Goal: Task Accomplishment & Management: Use online tool/utility

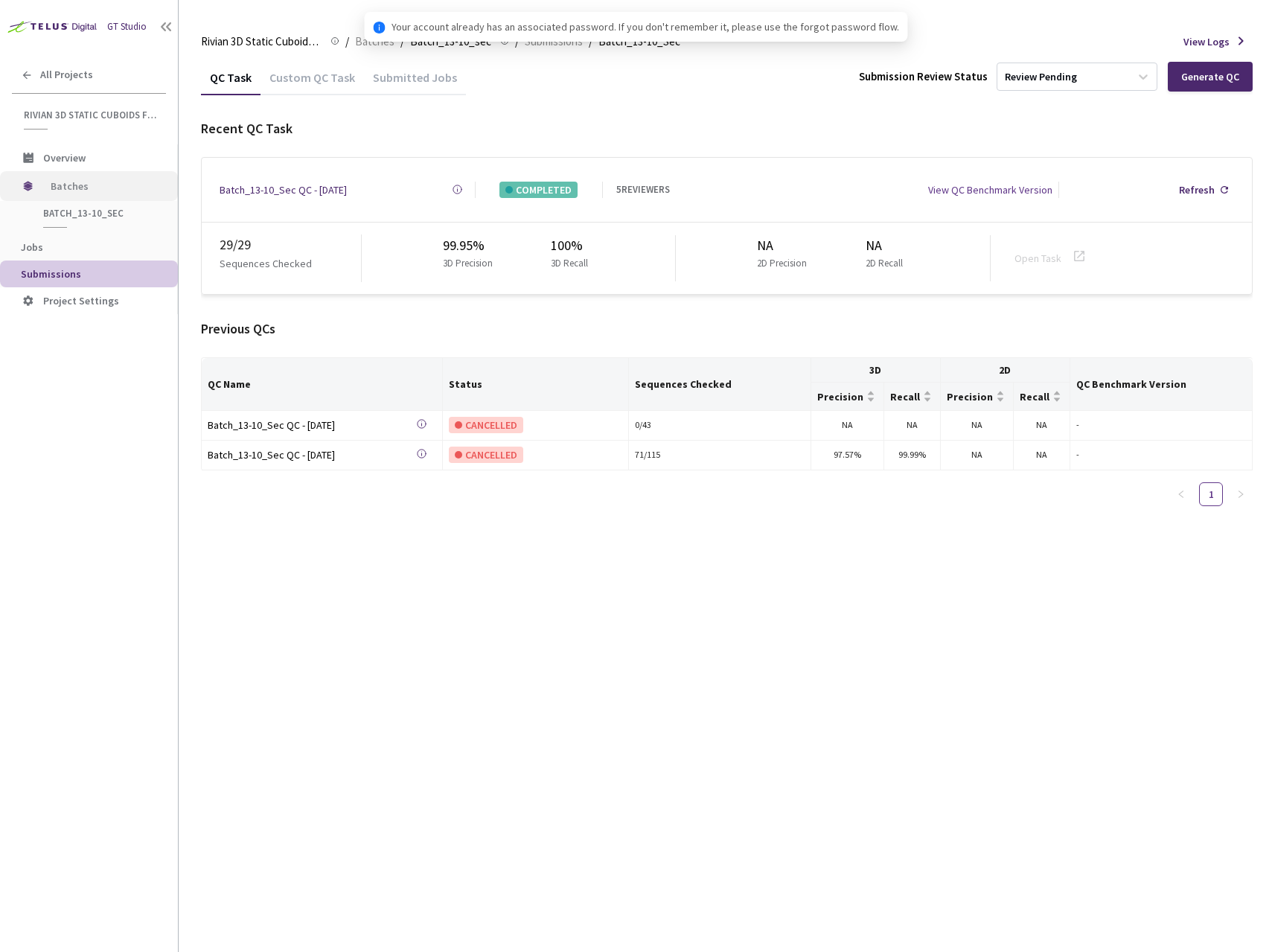
click at [106, 193] on span "Batches" at bounding box center [101, 186] width 102 height 30
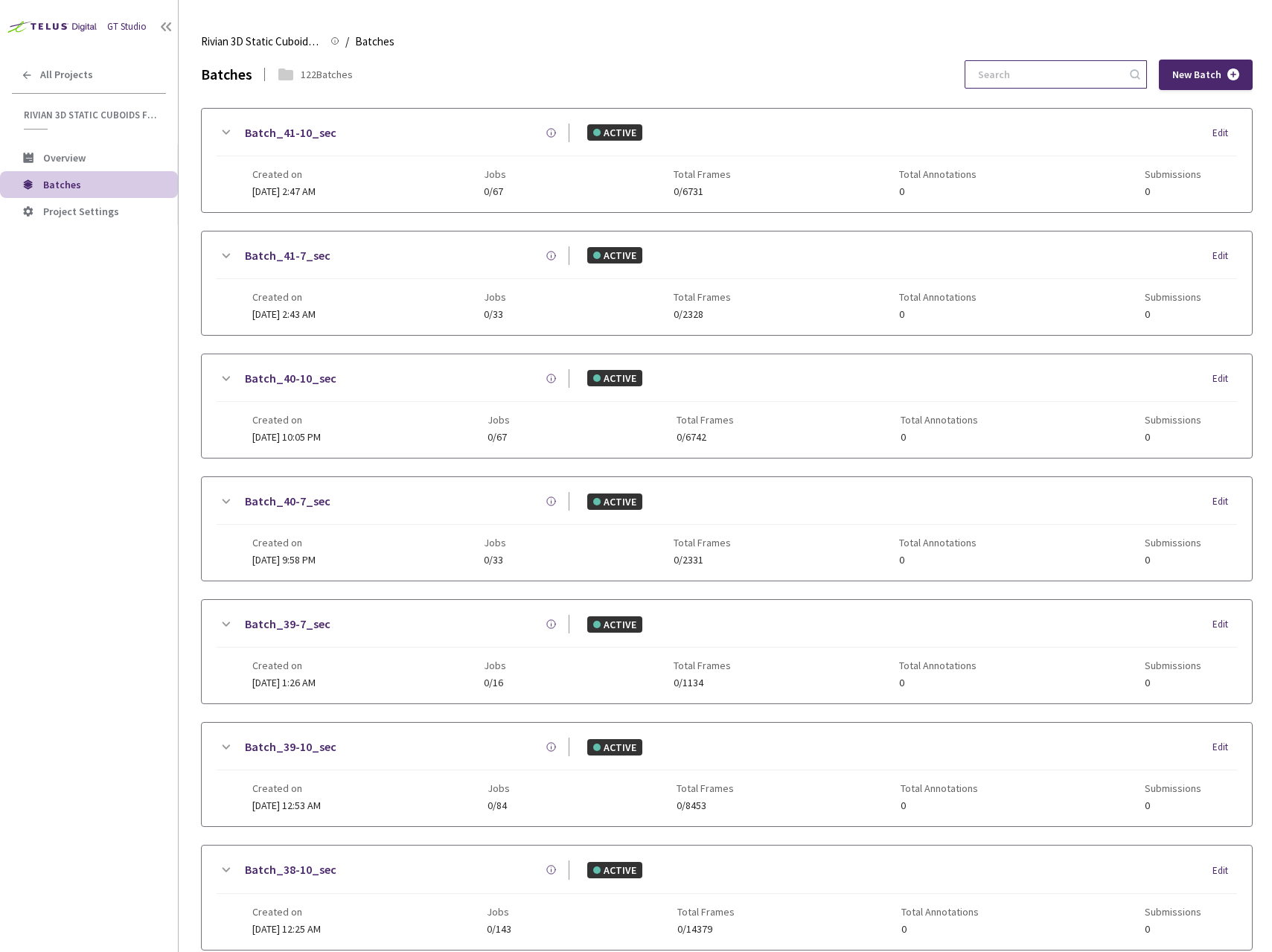
click at [1026, 77] on input at bounding box center [1048, 74] width 159 height 27
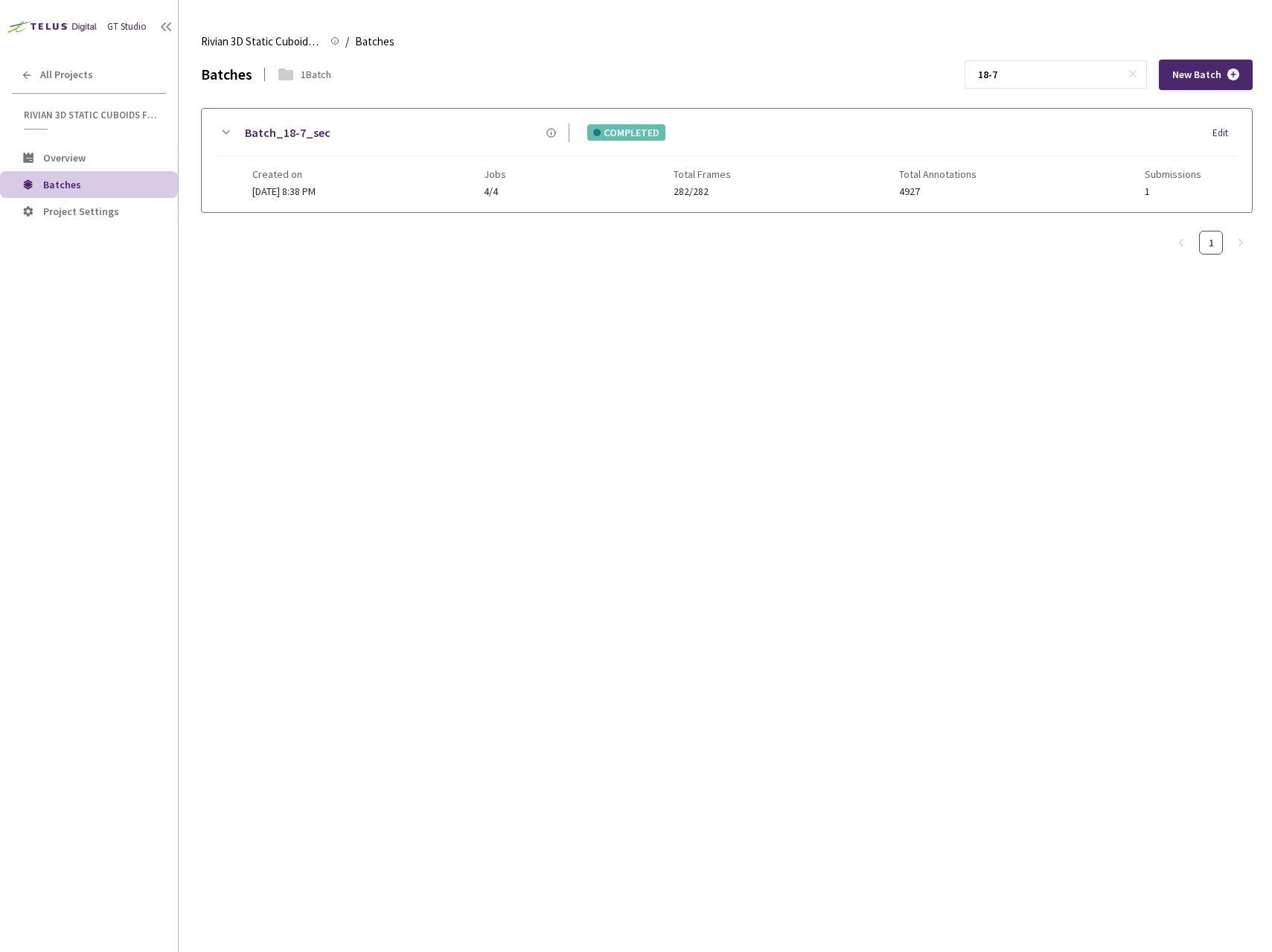
type input "18-7"
click at [409, 137] on div "Batch_18-7_sec" at bounding box center [401, 132] width 335 height 19
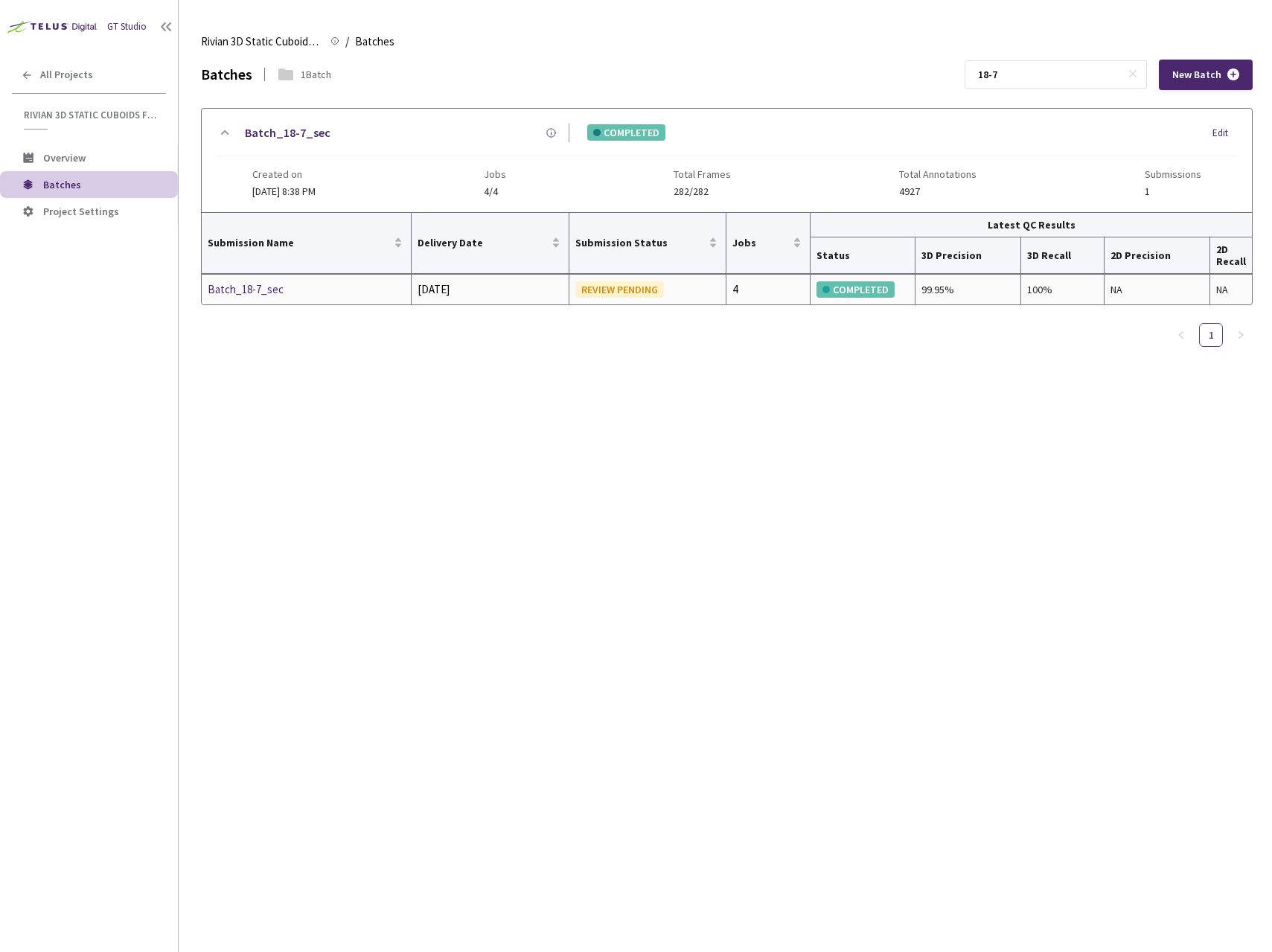
click at [272, 285] on div "Batch_18-7_sec" at bounding box center [286, 289] width 158 height 18
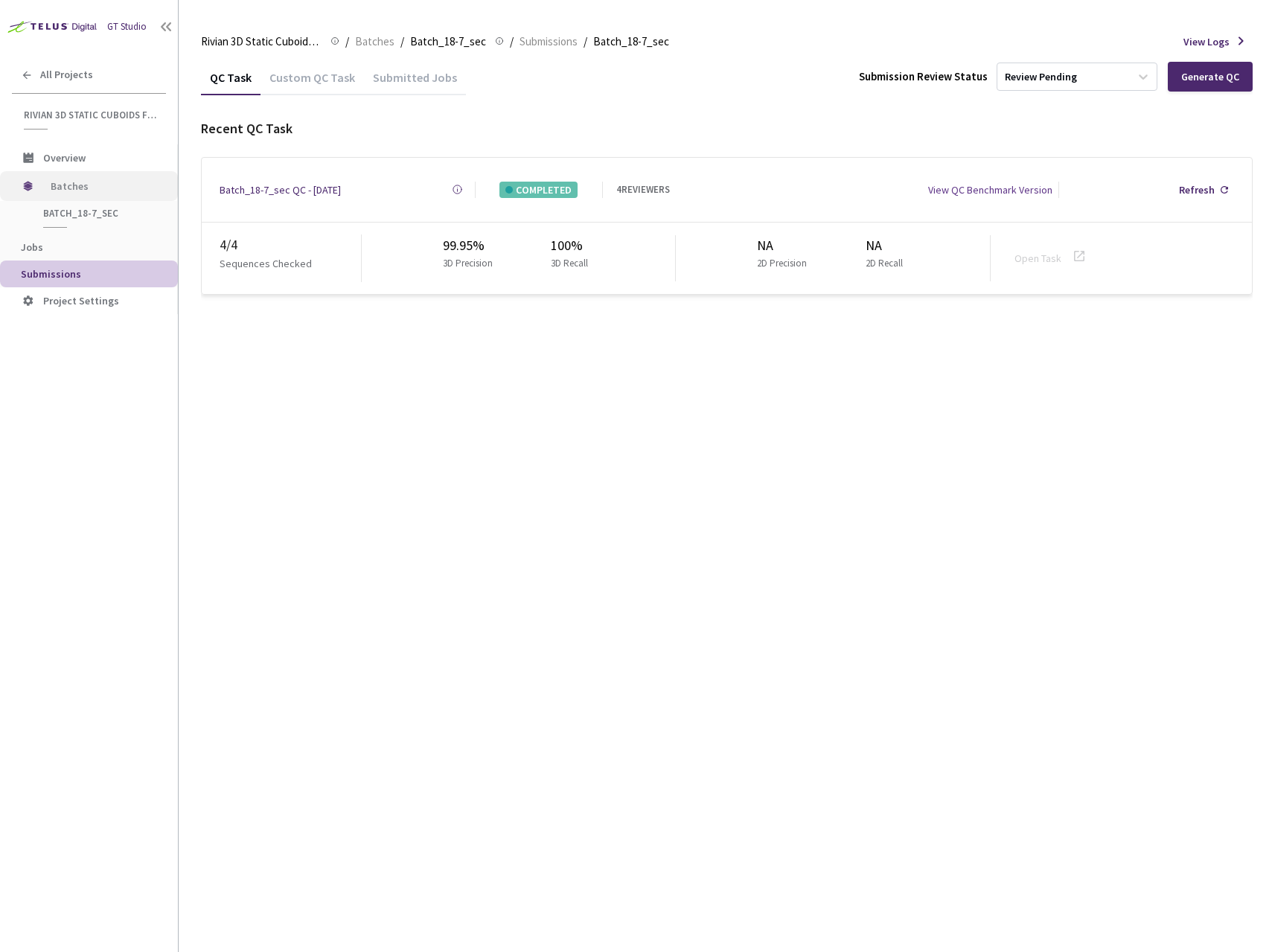
click at [115, 193] on span "Batches" at bounding box center [101, 186] width 102 height 30
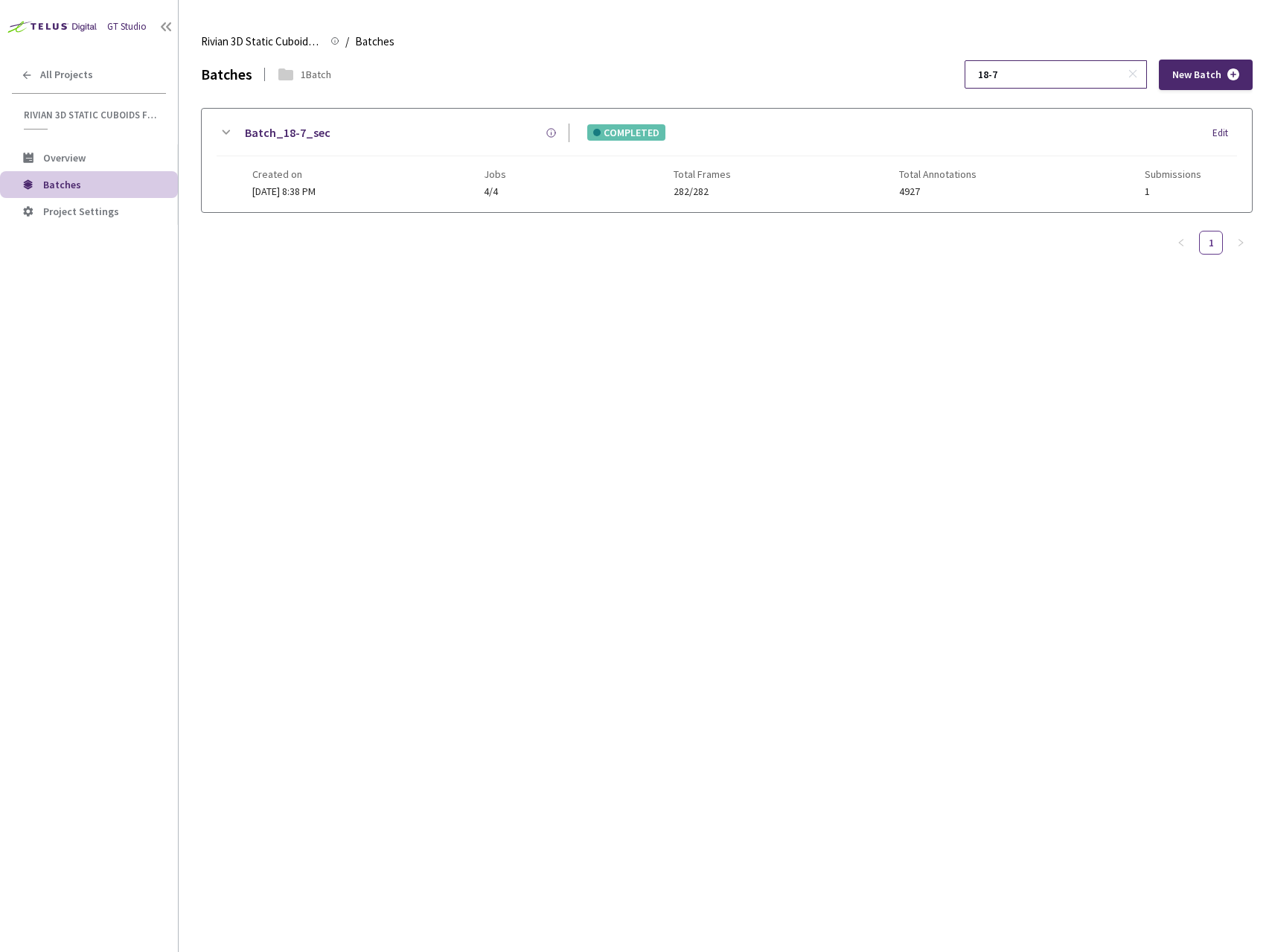
click at [1050, 81] on input "18-7" at bounding box center [1048, 74] width 159 height 27
type input "18-10"
click at [390, 128] on div "Batch_18-10_sec" at bounding box center [401, 132] width 335 height 19
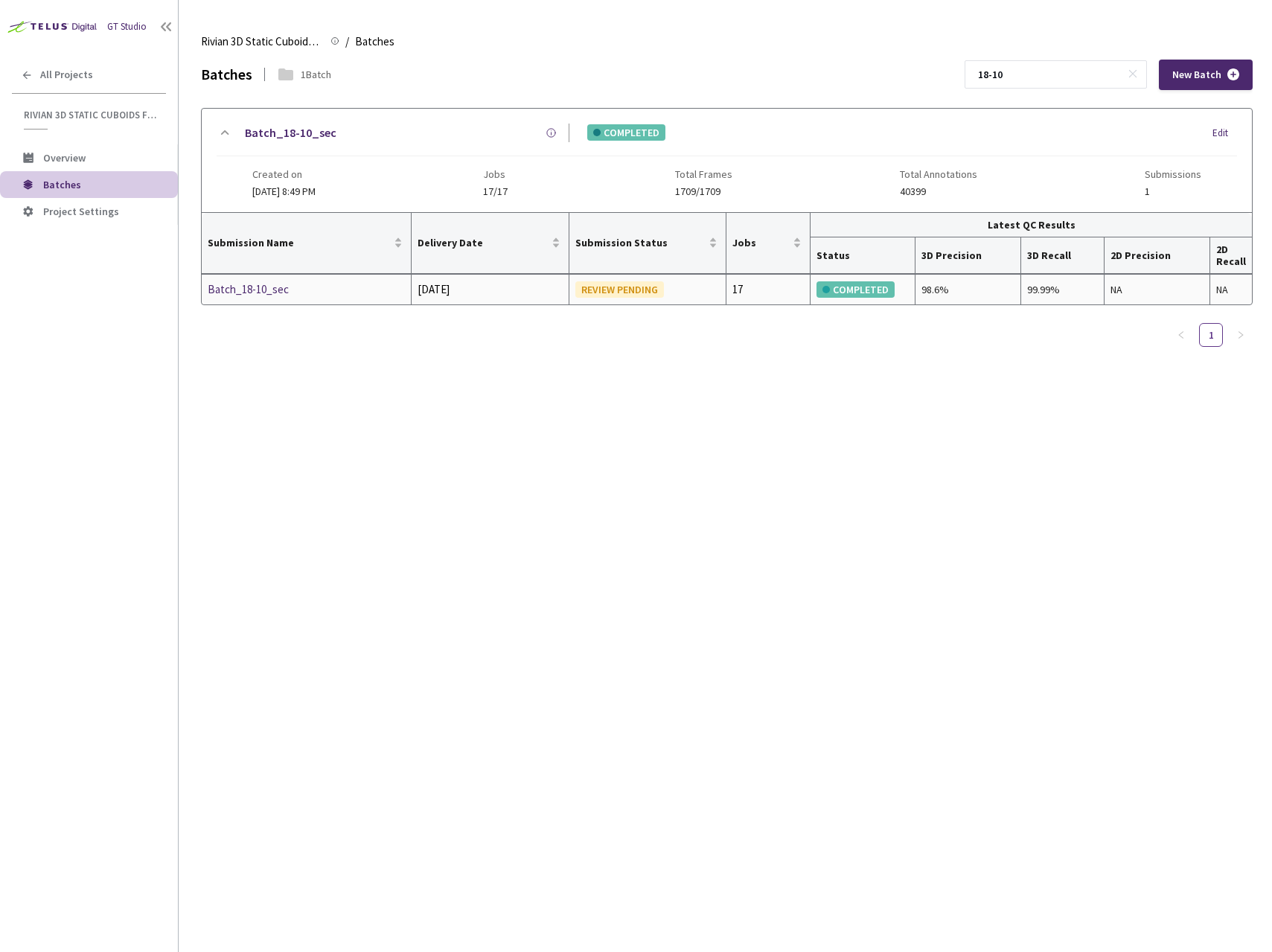
click at [279, 298] on td "Batch_18-10_sec" at bounding box center [306, 289] width 210 height 30
click at [278, 295] on div "Batch_18-10_sec" at bounding box center [286, 289] width 158 height 18
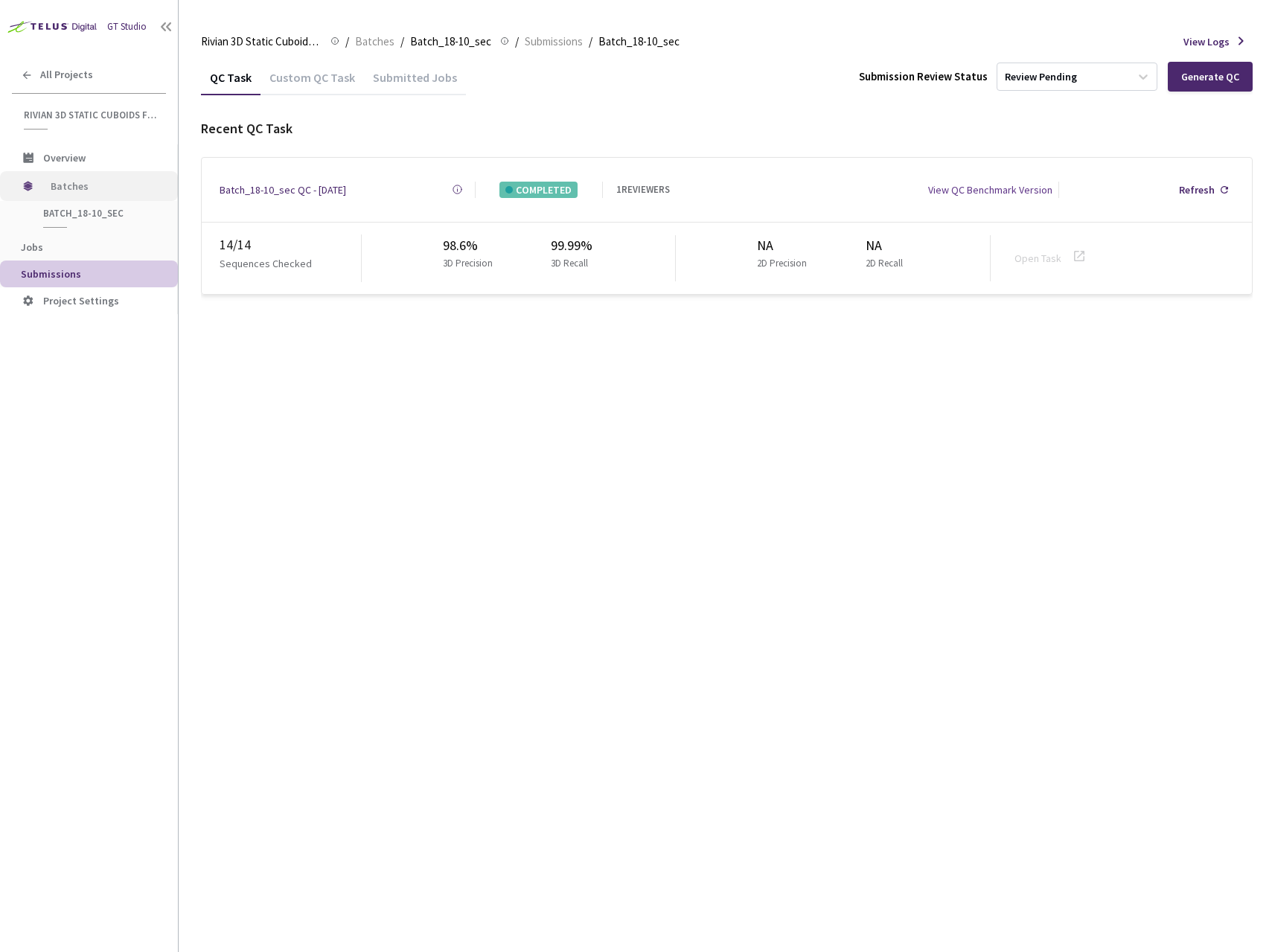
click at [103, 200] on span "Batches" at bounding box center [101, 186] width 102 height 30
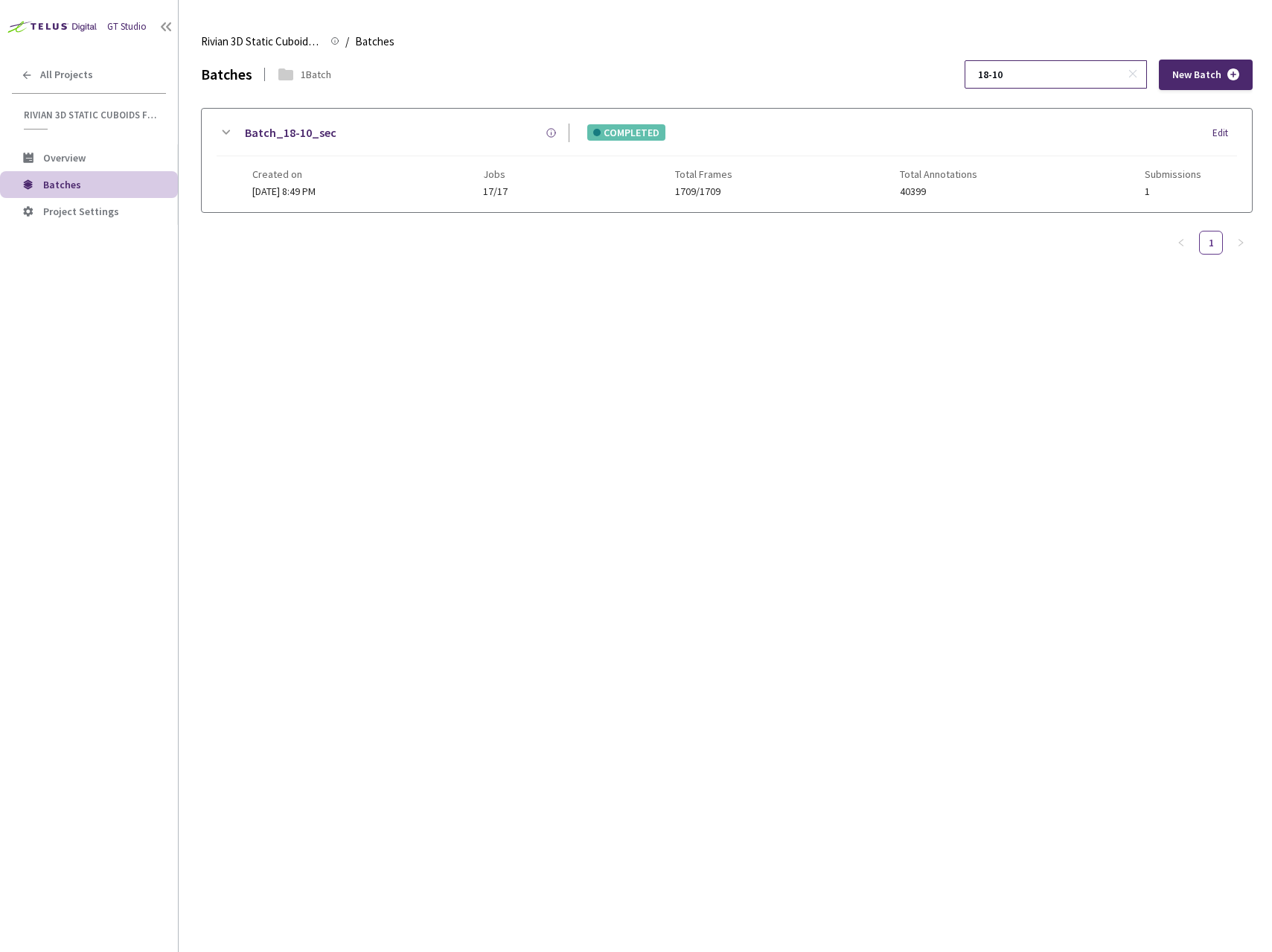
click at [1062, 76] on input "18-10" at bounding box center [1048, 74] width 159 height 27
type input "19-7"
click at [393, 148] on div "batch_19-7_sec COMPLETED Edit" at bounding box center [726, 139] width 1021 height 33
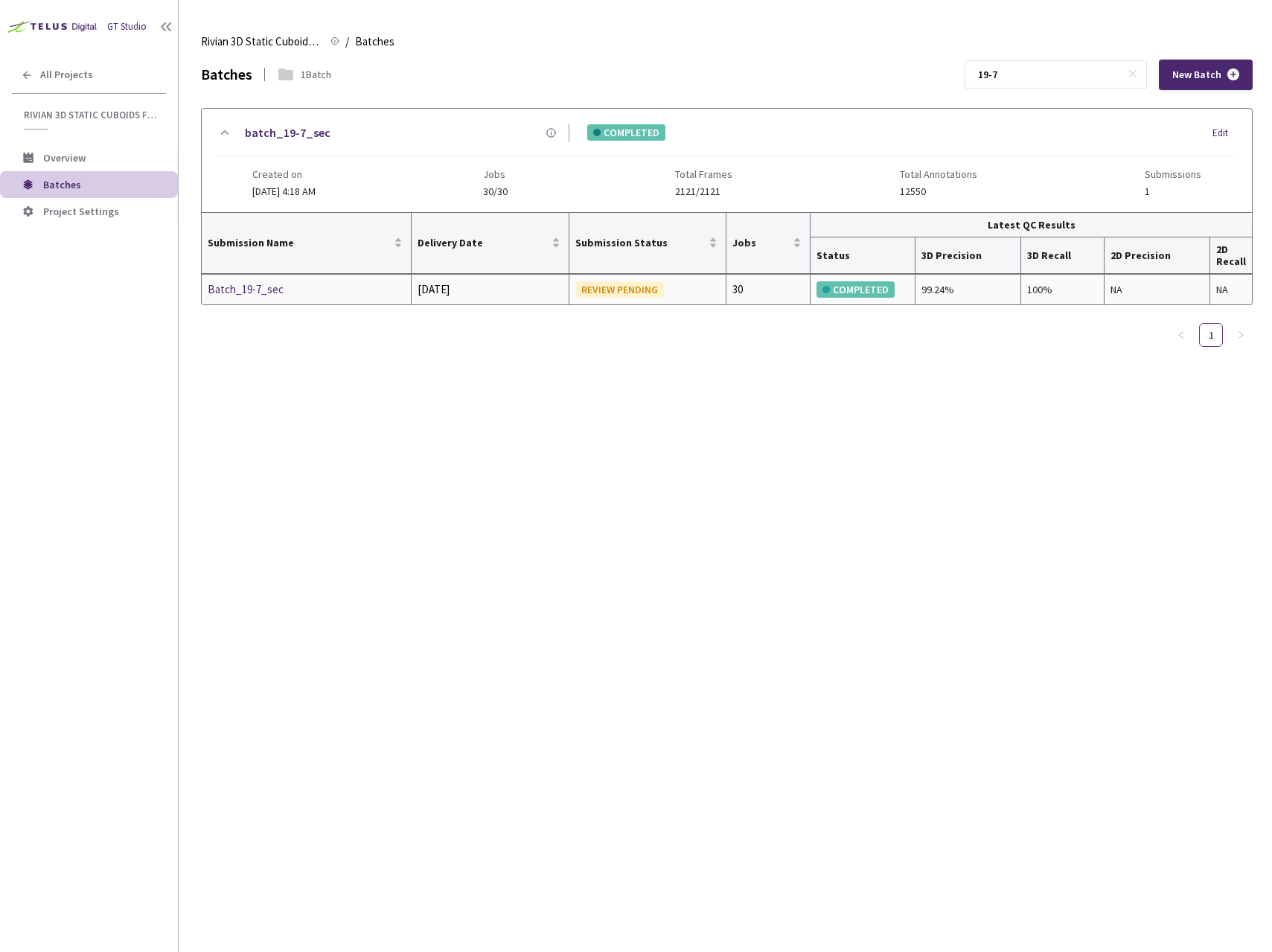
click at [272, 290] on div "Batch_19-7_sec" at bounding box center [286, 289] width 158 height 18
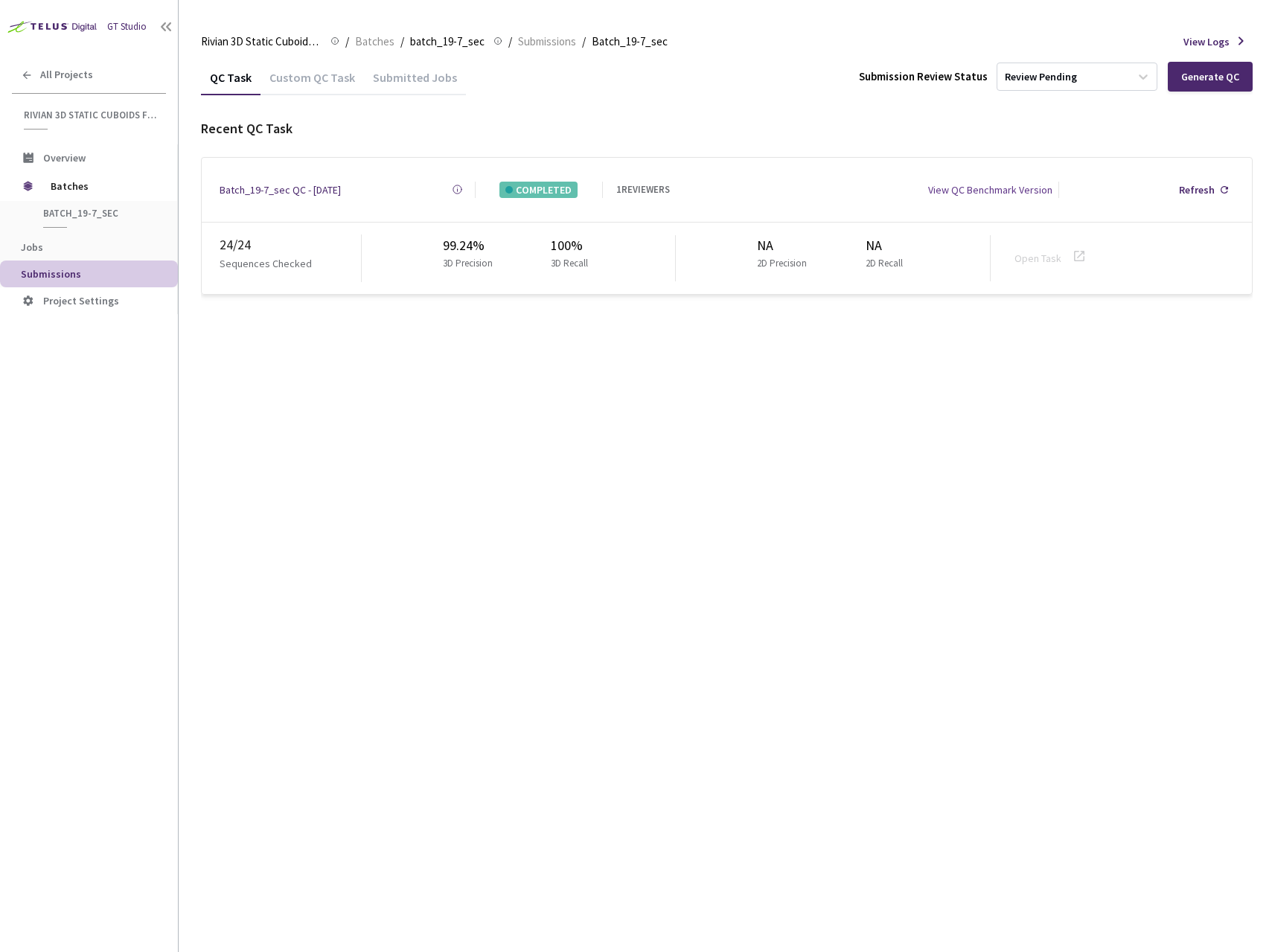
click at [289, 82] on div "Custom QC Task" at bounding box center [312, 81] width 103 height 25
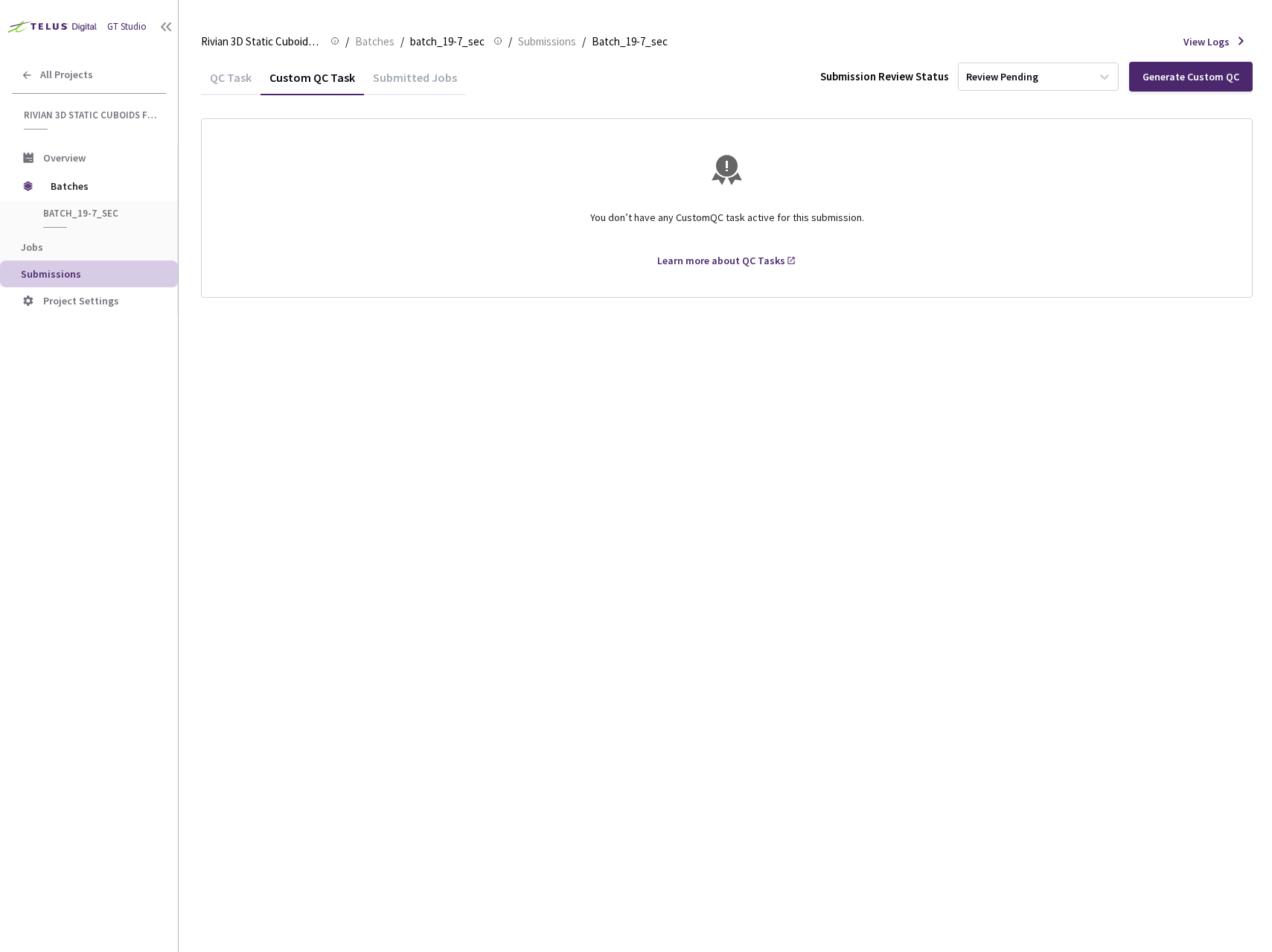
click at [230, 77] on div "QC Task" at bounding box center [231, 81] width 60 height 25
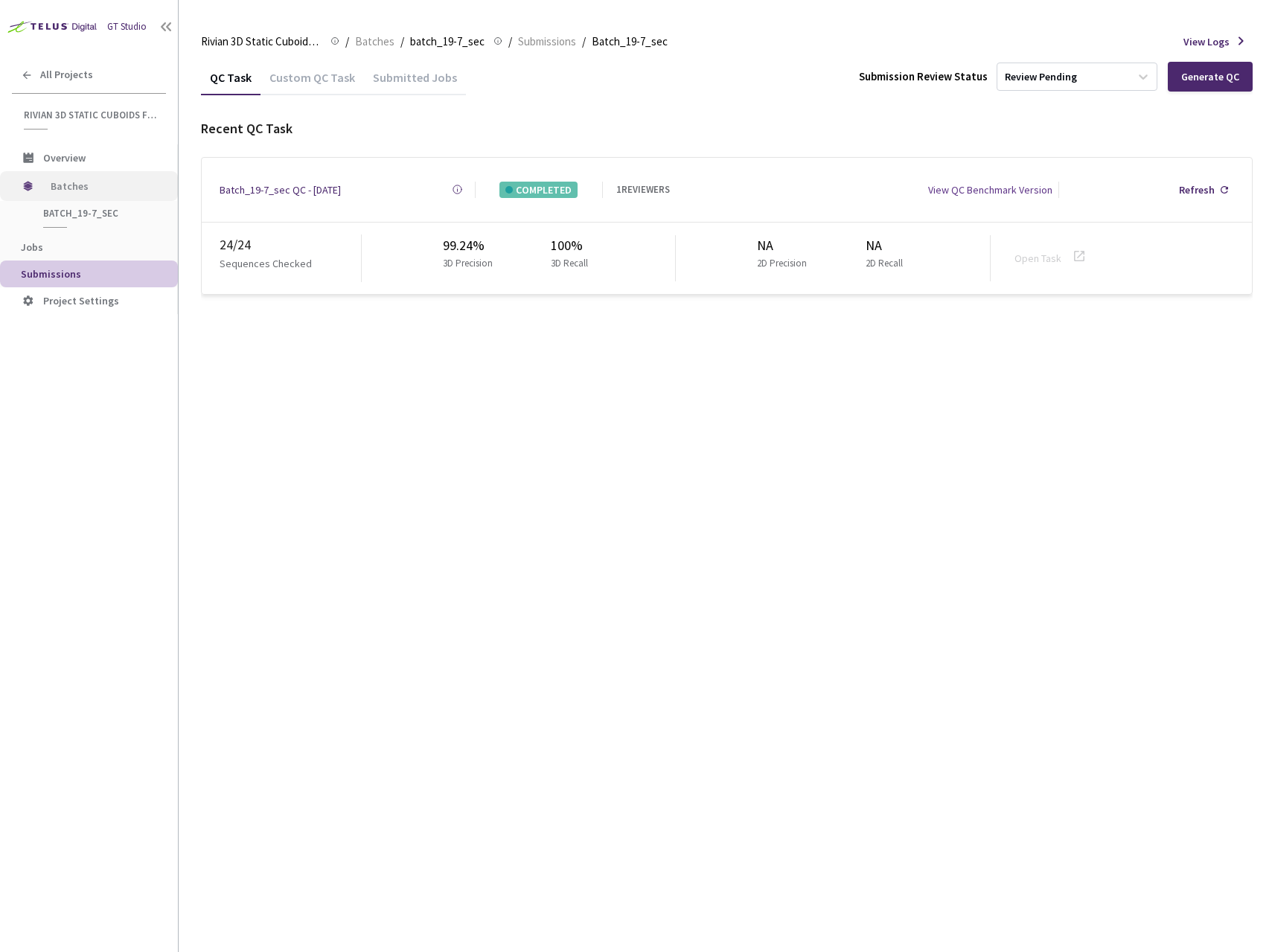
click at [67, 180] on span "Batches" at bounding box center [101, 186] width 102 height 30
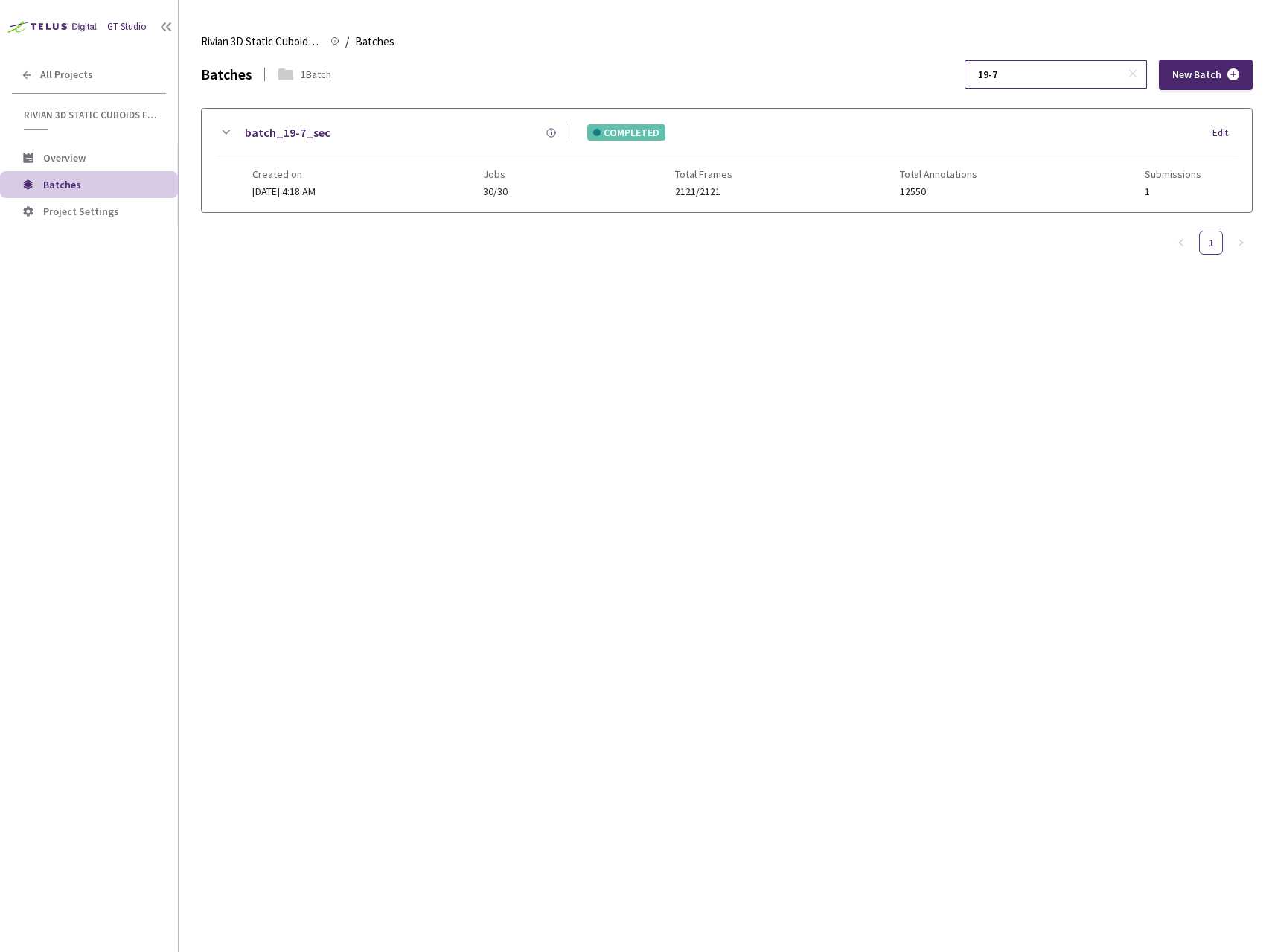
click at [1062, 73] on input "19-7" at bounding box center [1048, 74] width 159 height 27
type input "19-10"
click at [372, 140] on div "batch_19-10_sec" at bounding box center [401, 132] width 335 height 19
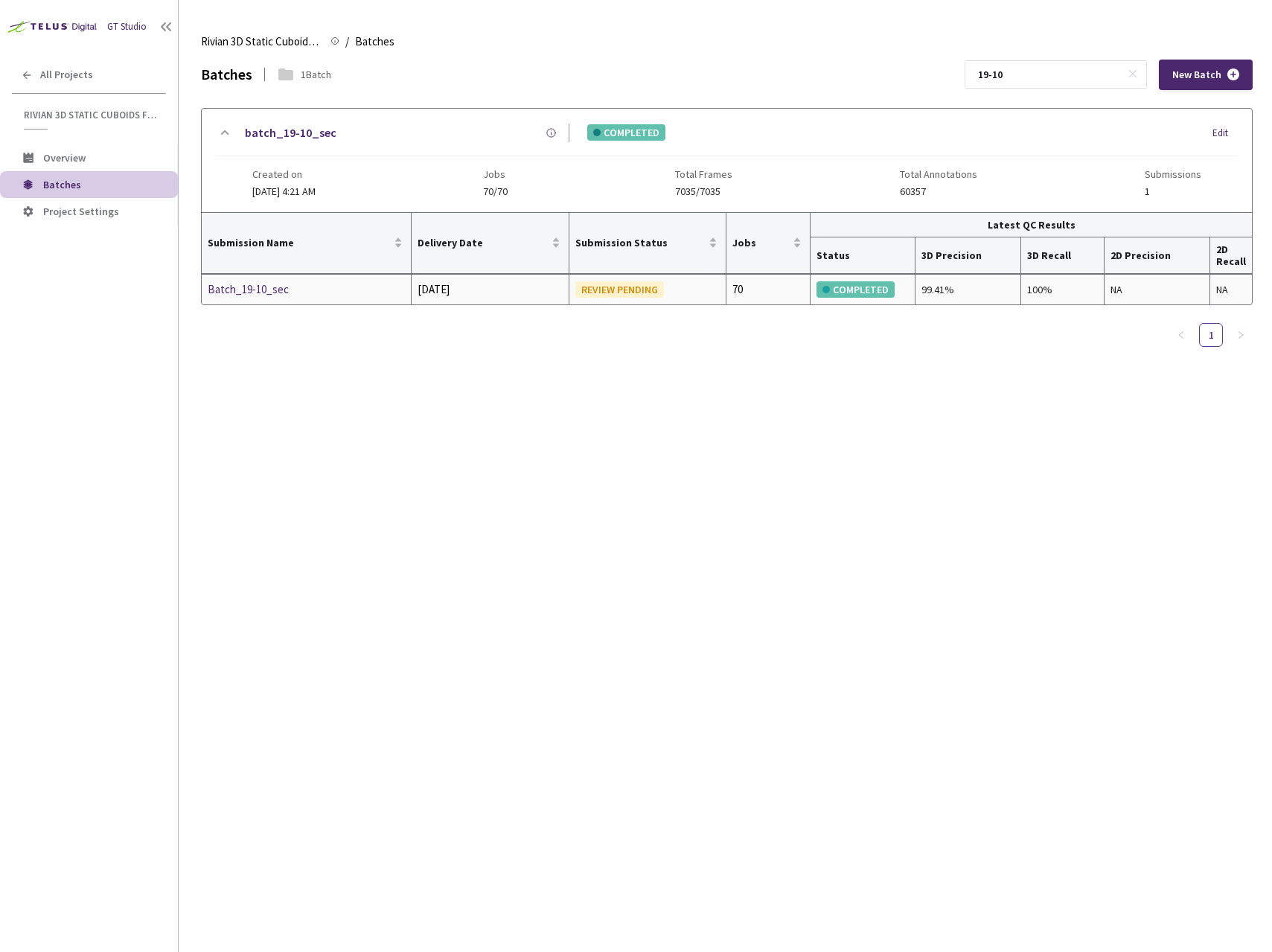
click at [277, 291] on div "Batch_19-10_sec" at bounding box center [286, 289] width 158 height 18
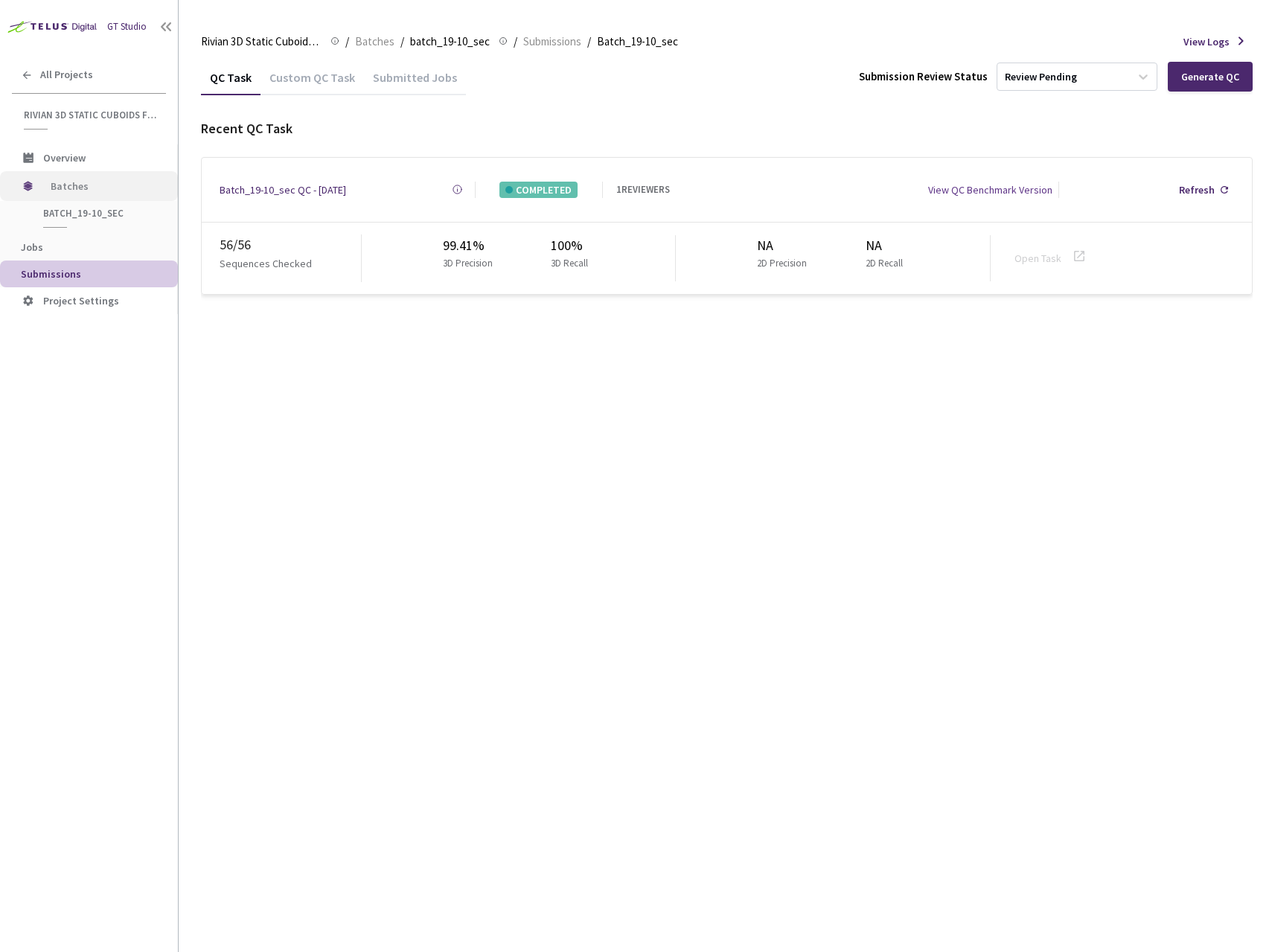
click at [68, 188] on span "Batches" at bounding box center [101, 186] width 102 height 30
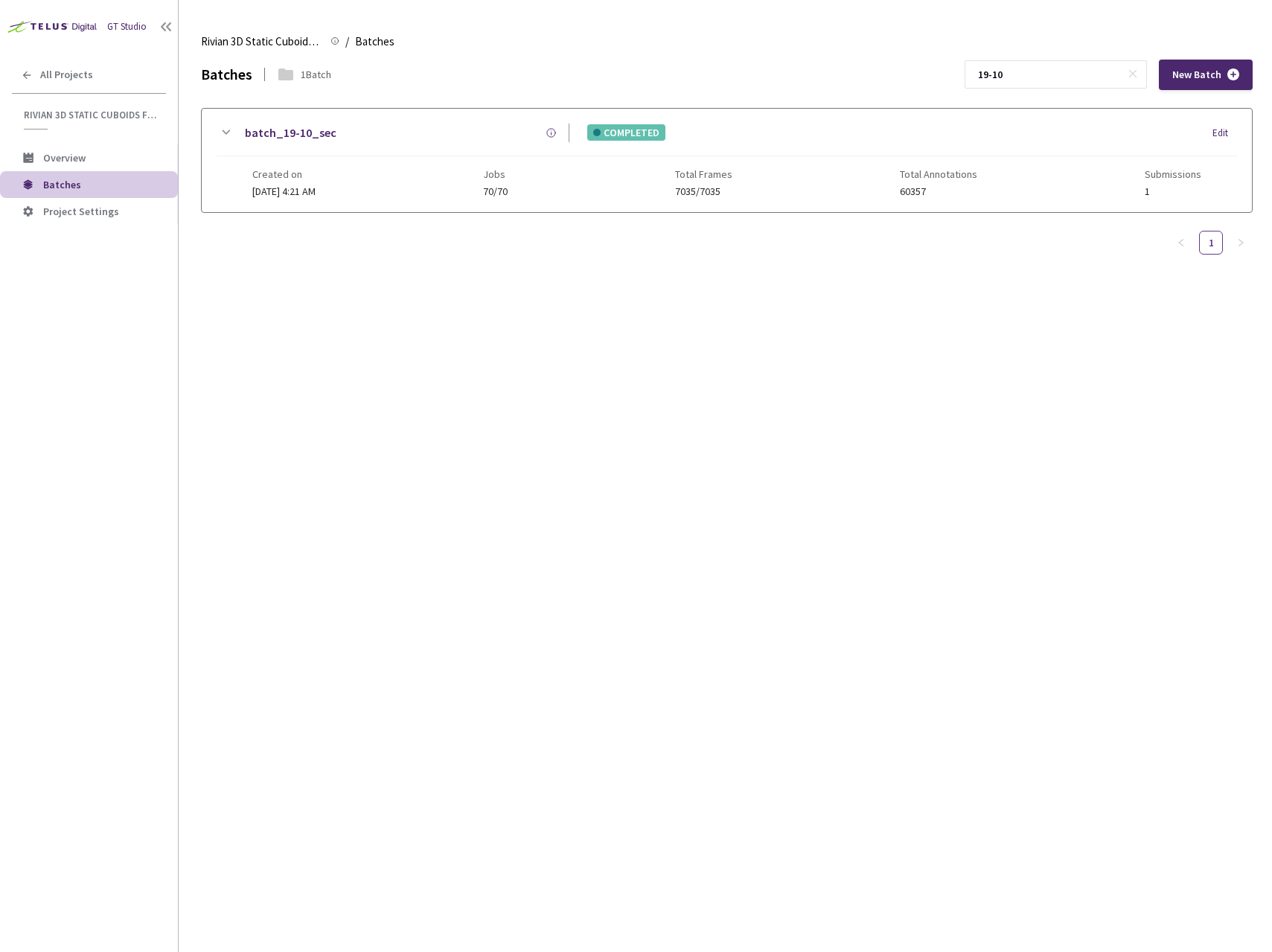
drag, startPoint x: 1047, startPoint y: 73, endPoint x: 995, endPoint y: 73, distance: 52.0
click at [995, 73] on div "Batches 1 Batch 19-10 New Batch" at bounding box center [726, 75] width 1051 height 31
type input "14-7"
click at [372, 128] on div "Batch_14-7_sec" at bounding box center [401, 132] width 335 height 19
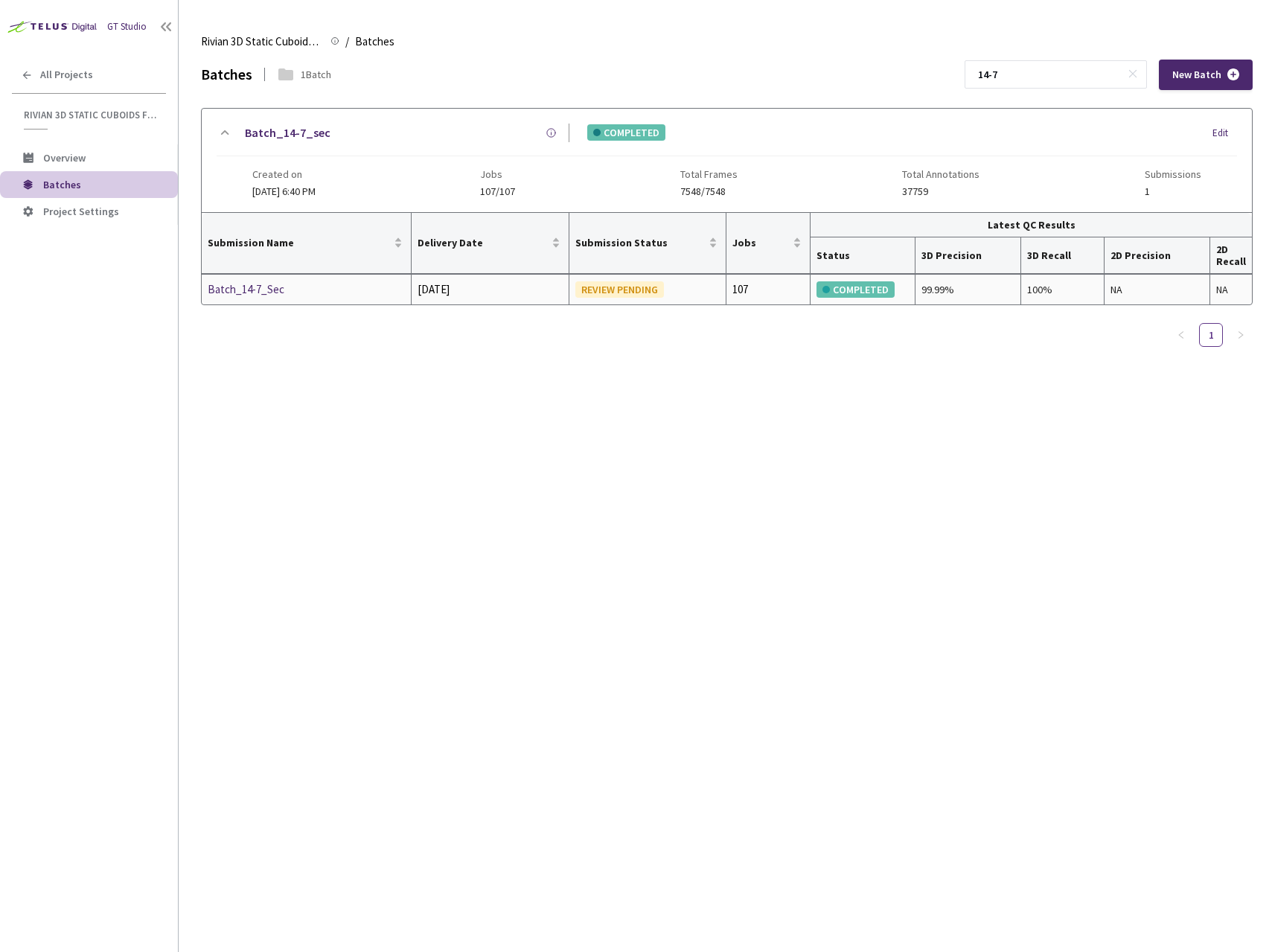
click at [259, 282] on div "Batch_14-7_Sec" at bounding box center [286, 289] width 158 height 18
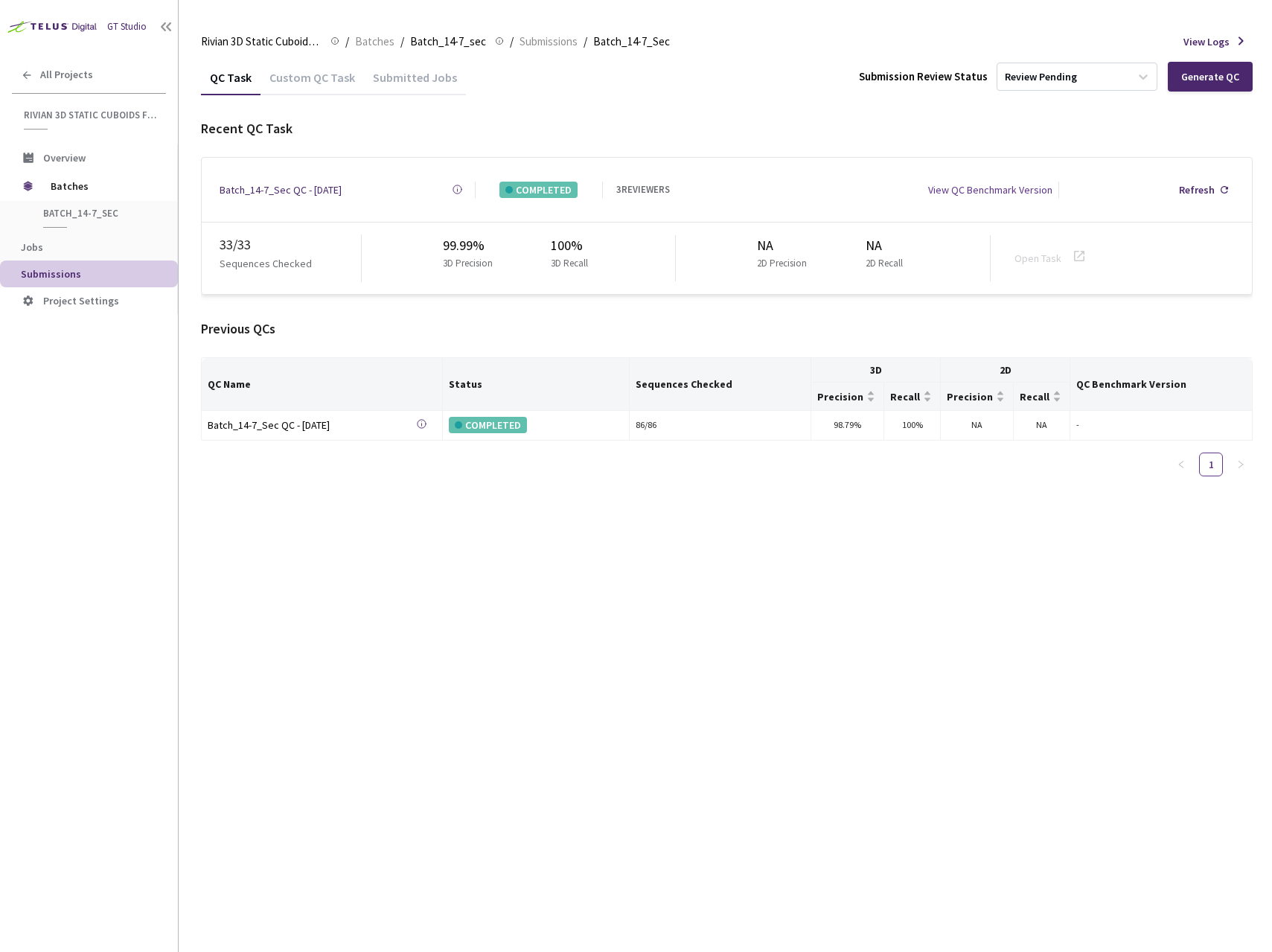
click at [323, 83] on div "Custom QC Task" at bounding box center [312, 81] width 103 height 25
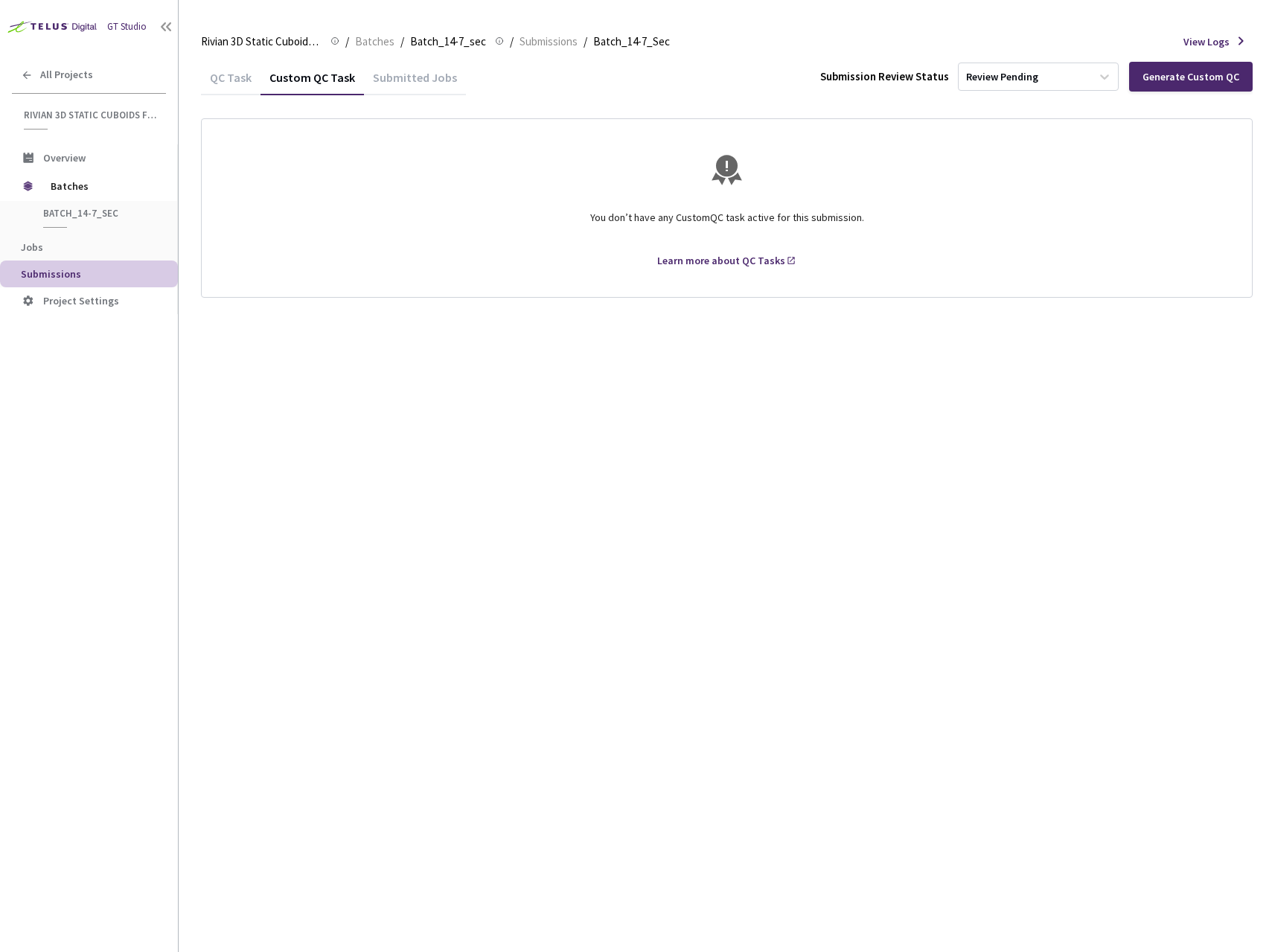
click at [234, 80] on div "QC Task" at bounding box center [231, 81] width 60 height 25
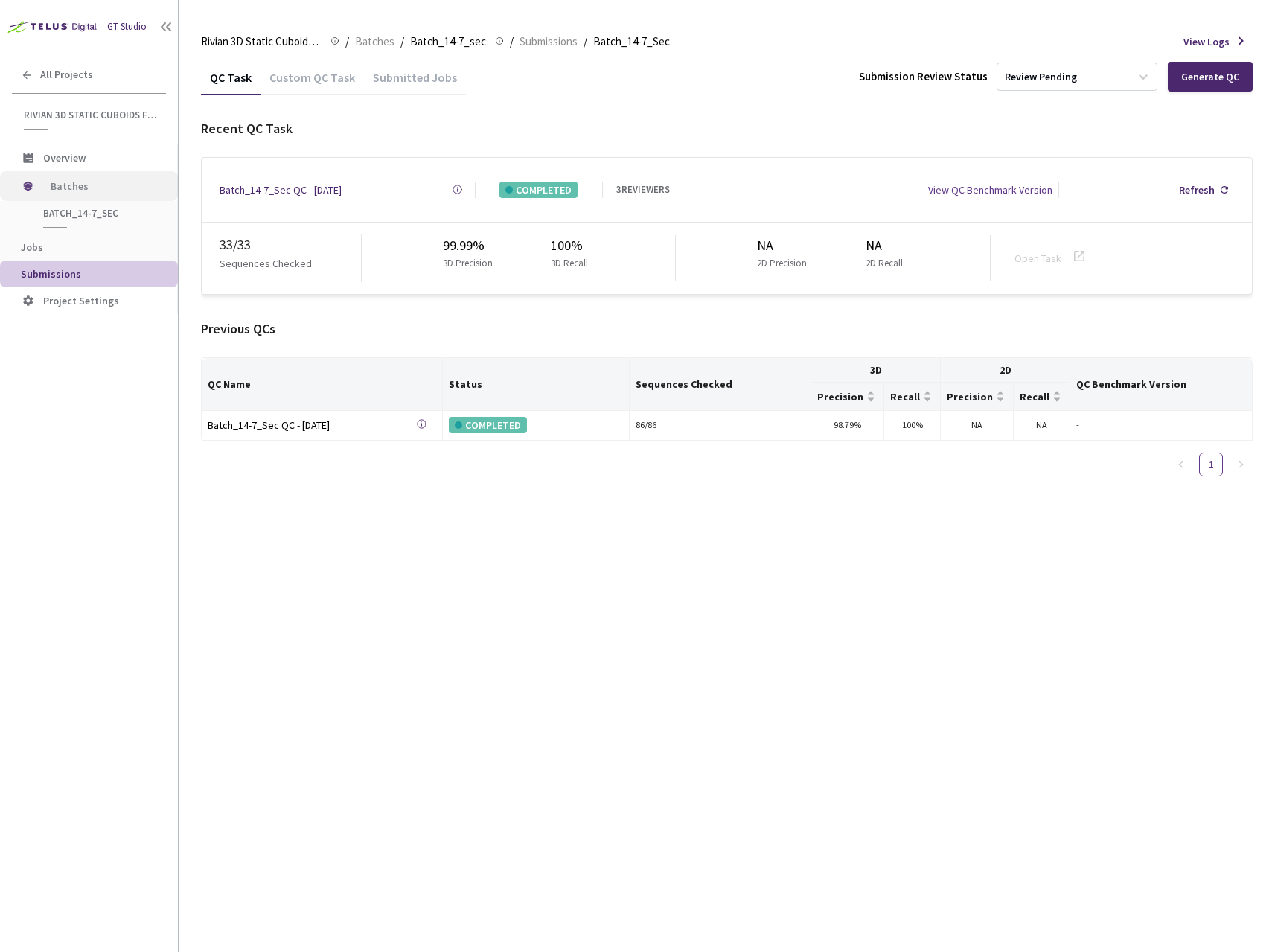
click at [81, 192] on span "Batches" at bounding box center [101, 186] width 102 height 30
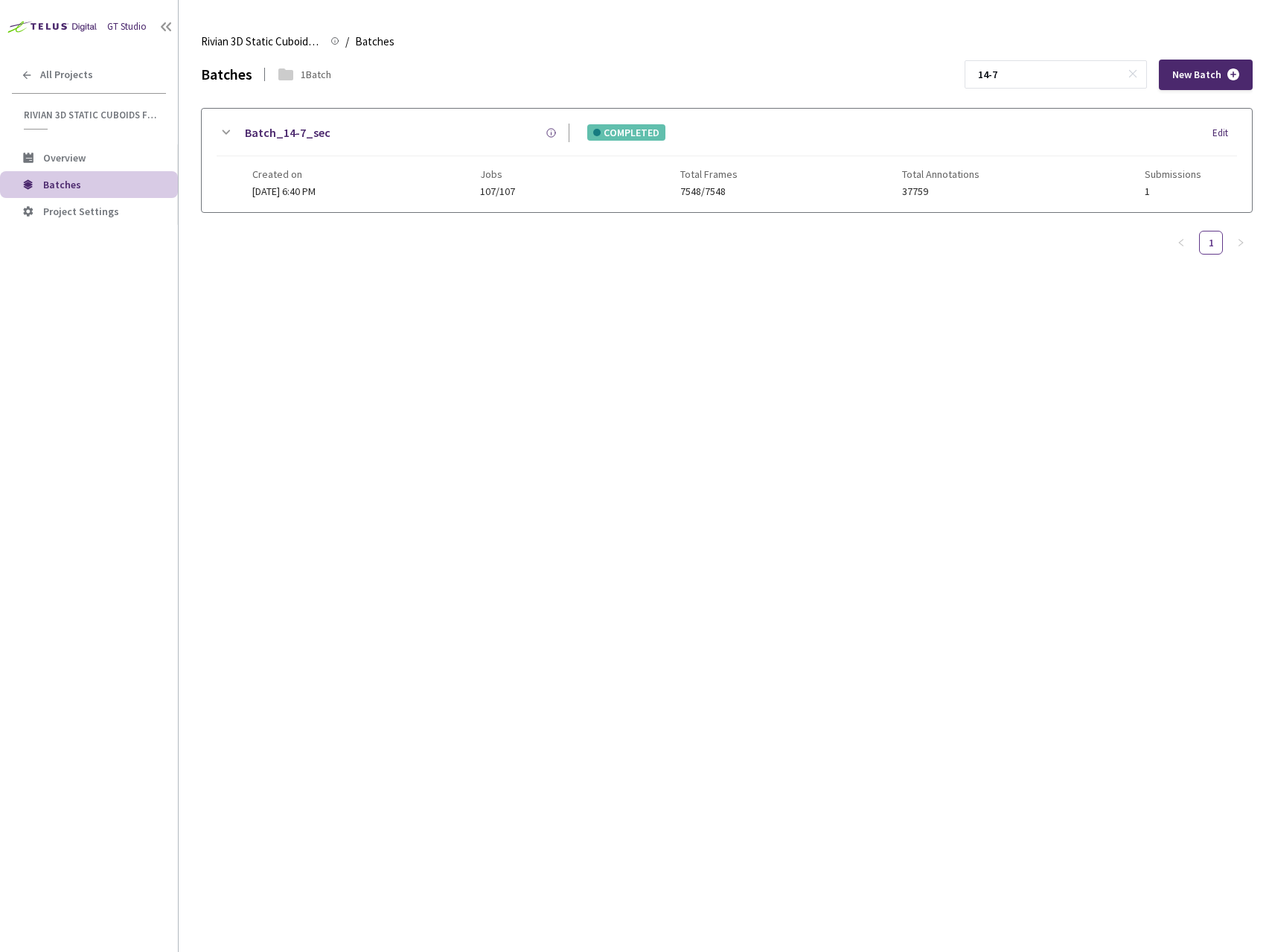
drag, startPoint x: 1075, startPoint y: 81, endPoint x: 903, endPoint y: 81, distance: 172.0
click at [904, 81] on div "Batches 1 Batch 14-7 New Batch" at bounding box center [726, 75] width 1051 height 31
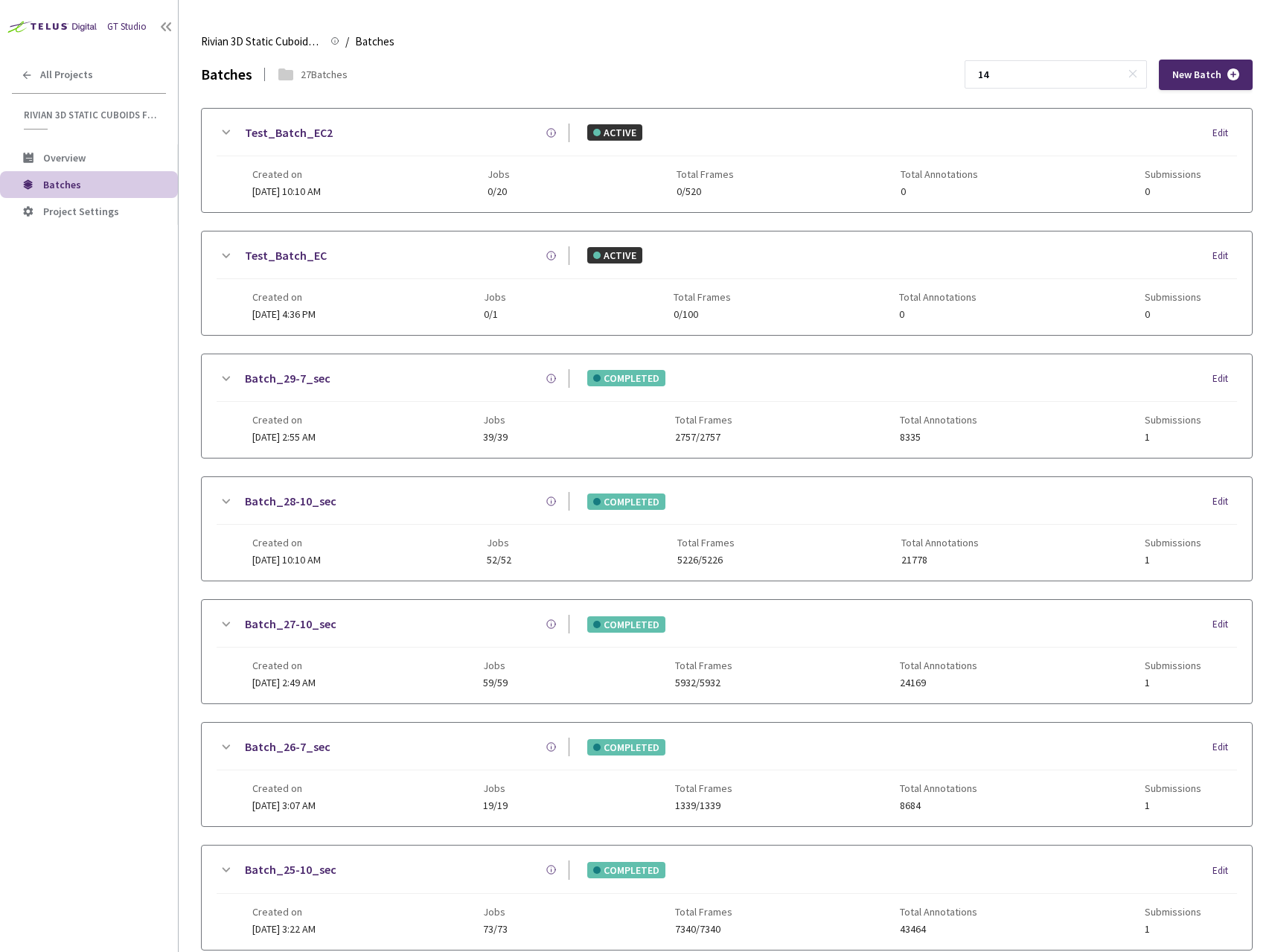
type input "1"
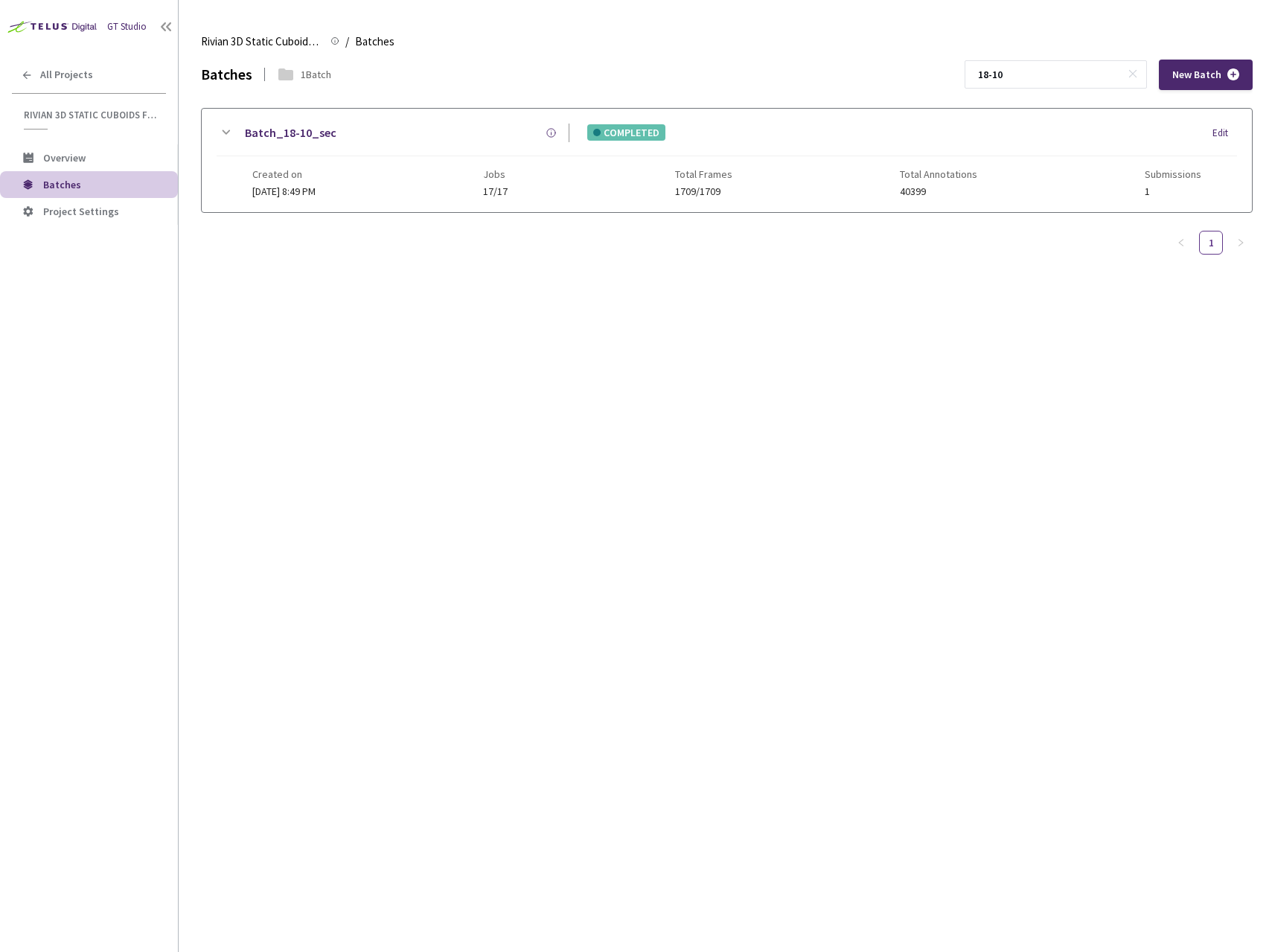
type input "18-10"
click at [402, 137] on div "Batch_18-10_sec" at bounding box center [401, 132] width 335 height 19
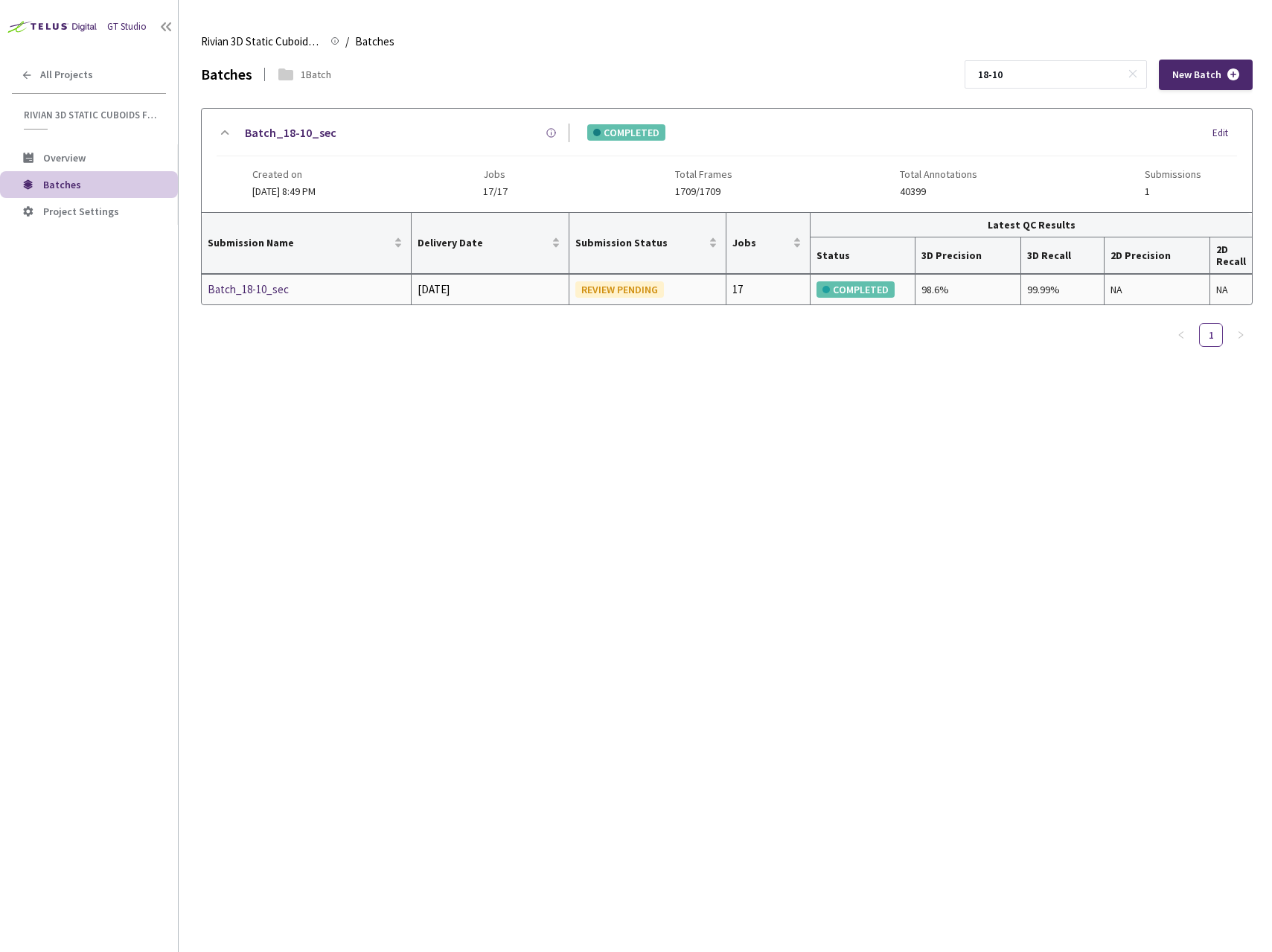
click at [280, 293] on div "Batch_18-10_sec" at bounding box center [286, 289] width 158 height 18
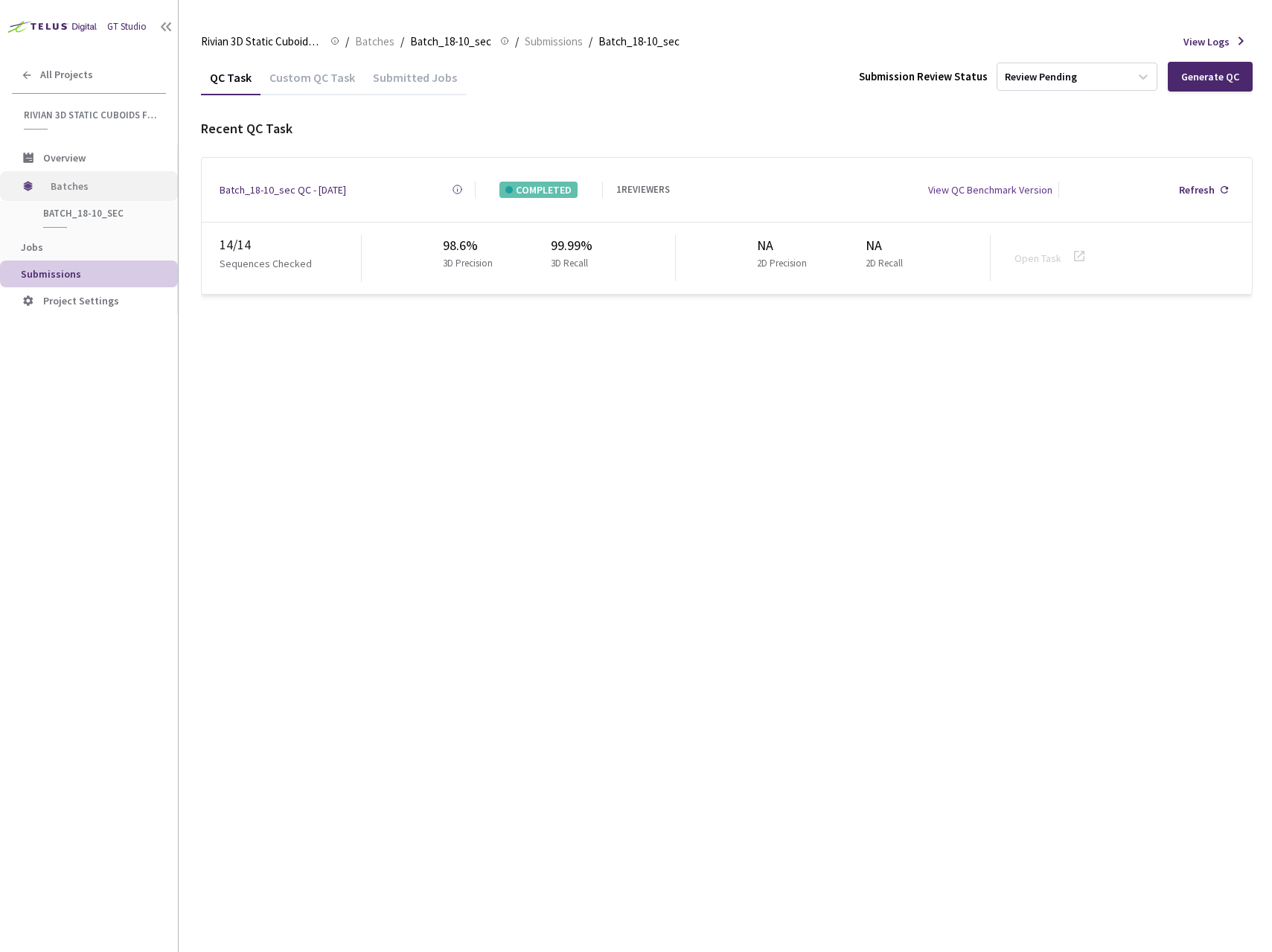
click at [92, 188] on span "Batches" at bounding box center [101, 186] width 102 height 30
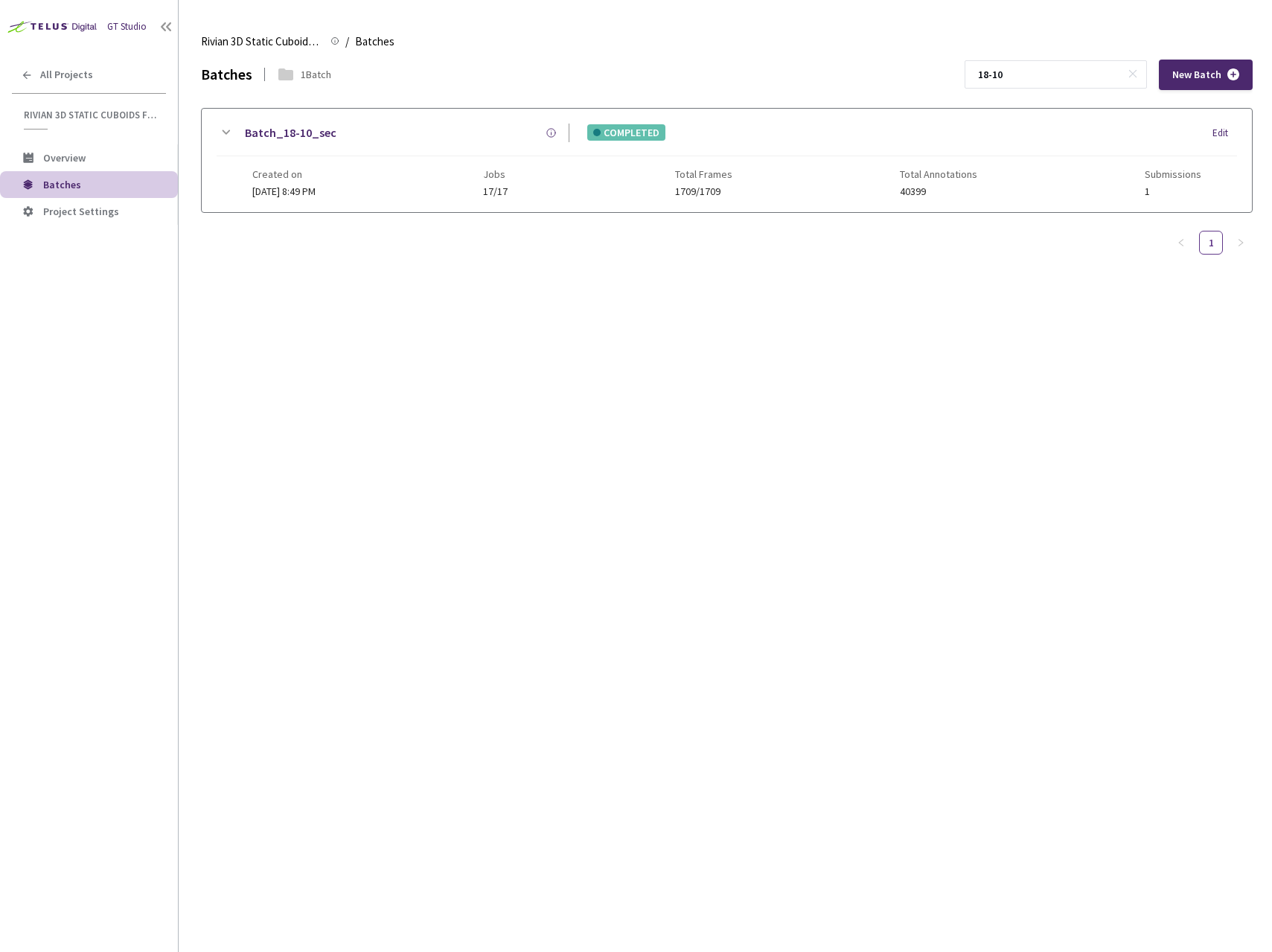
click at [373, 141] on div "Batch_18-10_sec" at bounding box center [401, 132] width 335 height 19
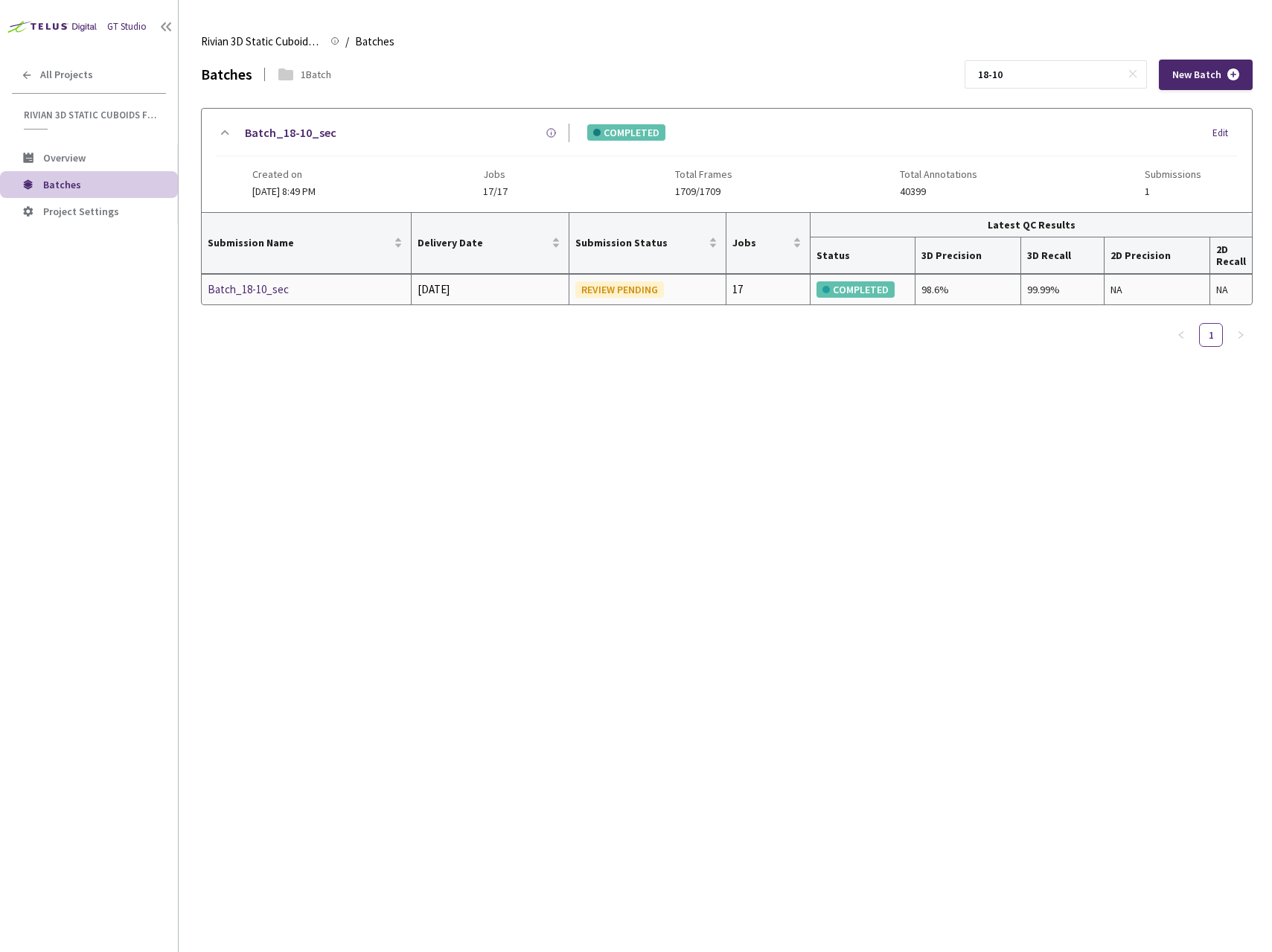
click at [249, 286] on div "Batch_18-10_sec" at bounding box center [286, 289] width 158 height 18
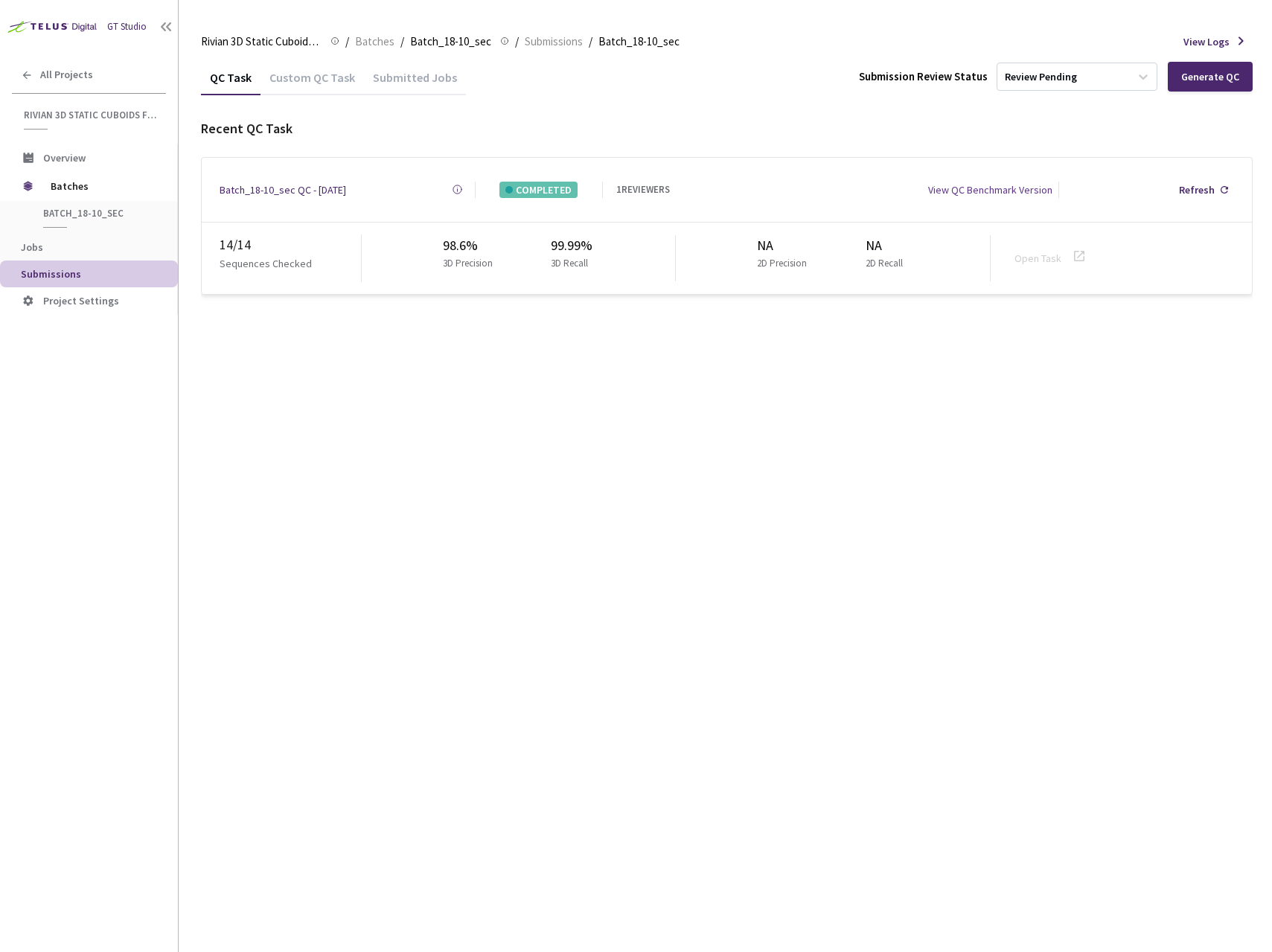
click at [455, 185] on circle at bounding box center [457, 189] width 8 height 8
click at [79, 191] on span "Batches" at bounding box center [101, 186] width 102 height 30
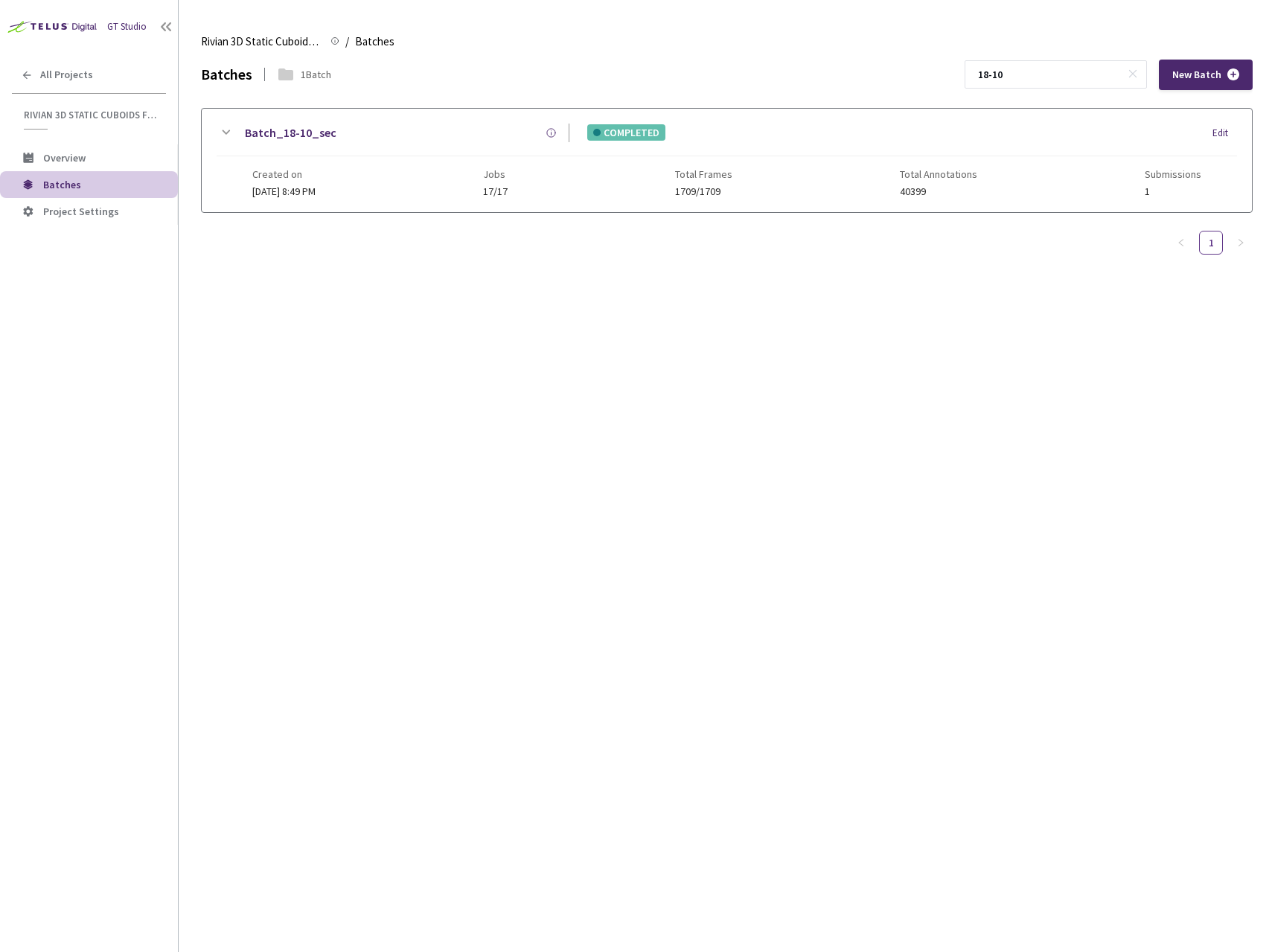
drag, startPoint x: 1063, startPoint y: 83, endPoint x: 887, endPoint y: 64, distance: 177.0
click at [887, 64] on div "Batches 1 Batch 18-10 New Batch" at bounding box center [726, 75] width 1051 height 31
type input "25-7"
click at [403, 138] on div "Batch_25-7_sec" at bounding box center [401, 132] width 335 height 19
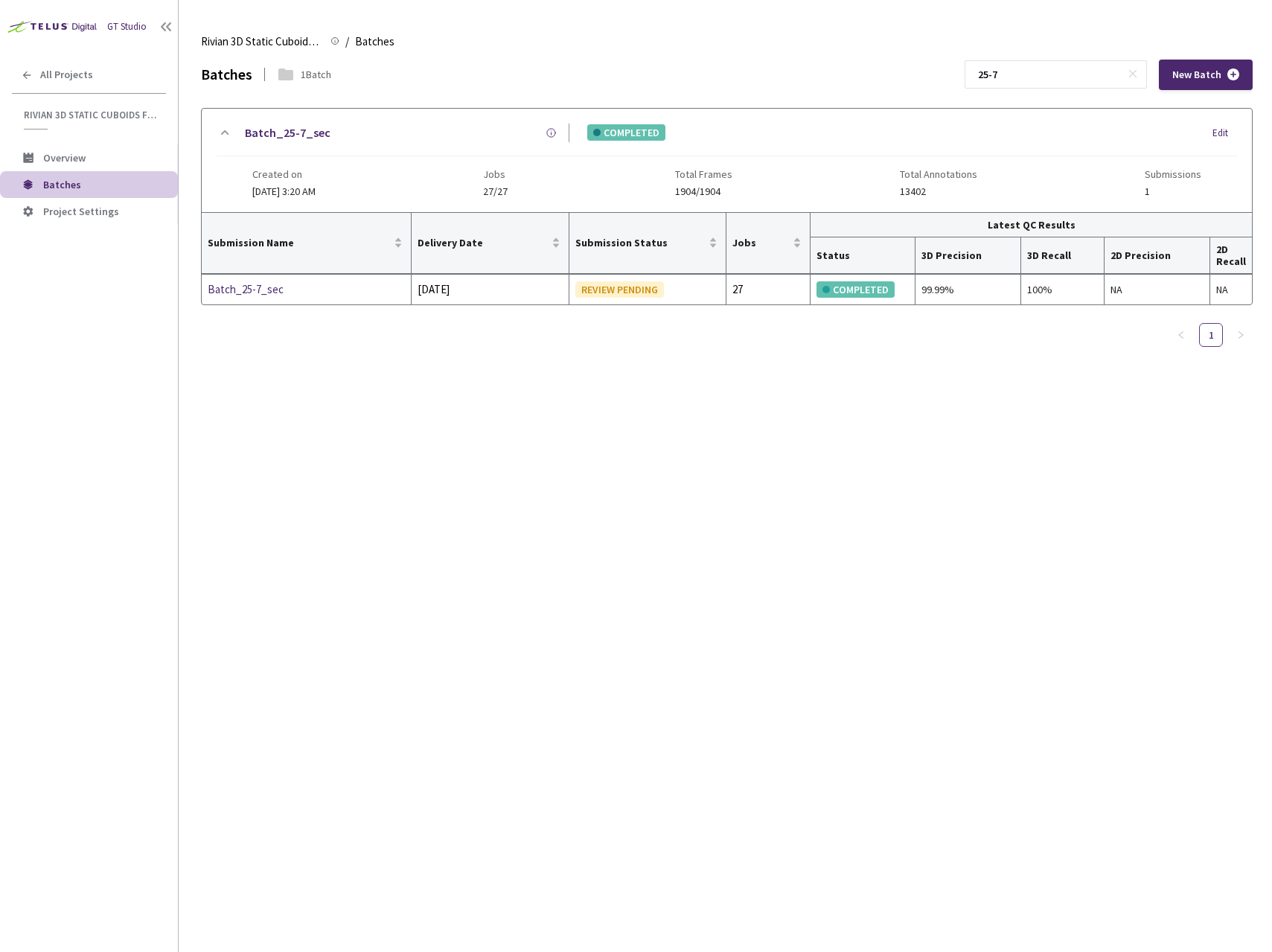
click at [237, 305] on div "Batch_25-7_sec COMPLETED Edit Created on [DATE] 3:20 AM Jobs 27/27 Total Frames…" at bounding box center [726, 216] width 1051 height 215
click at [247, 290] on div "Batch_25-7_sec" at bounding box center [286, 289] width 158 height 18
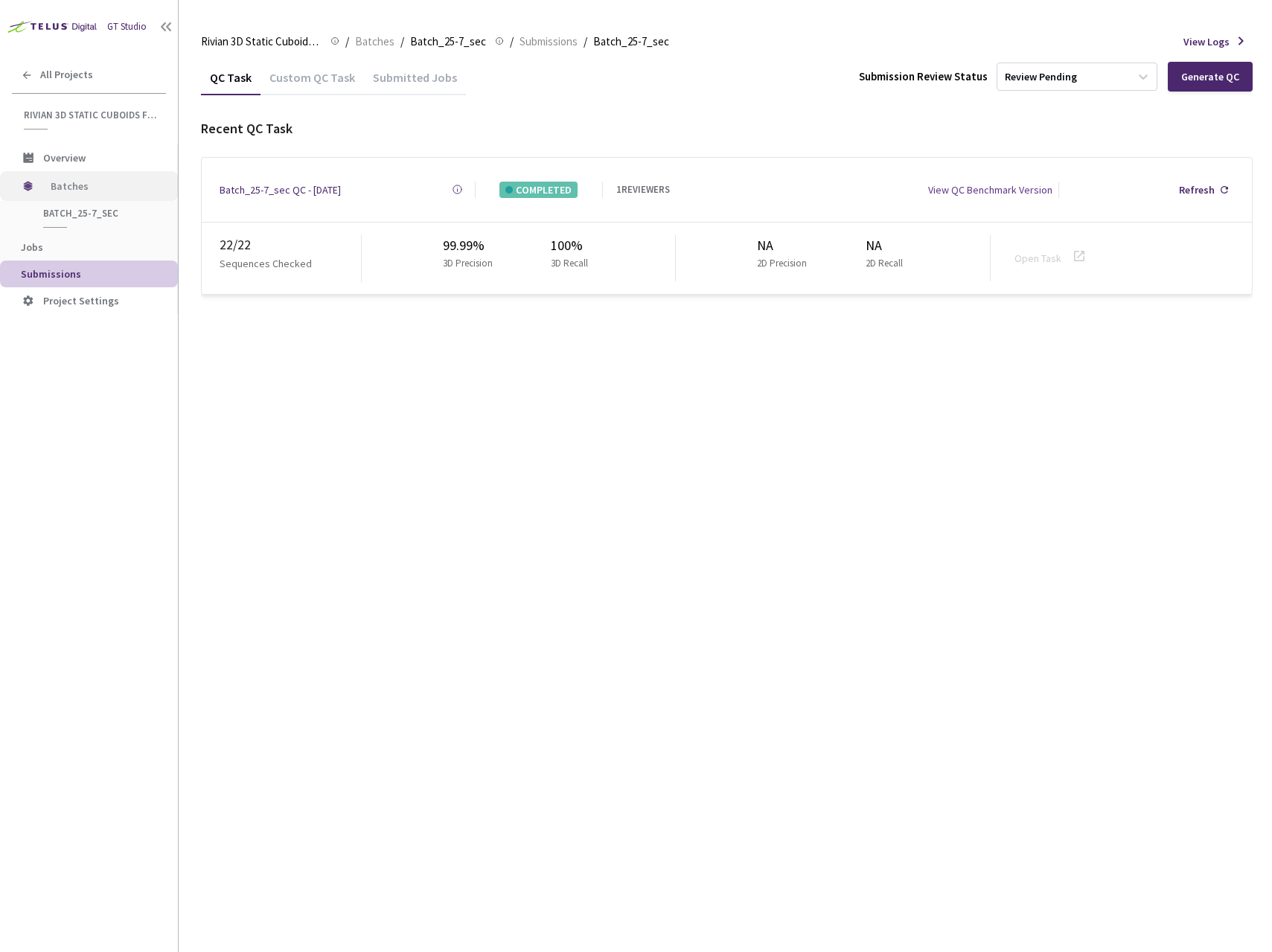
click at [95, 188] on span "Batches" at bounding box center [101, 186] width 102 height 30
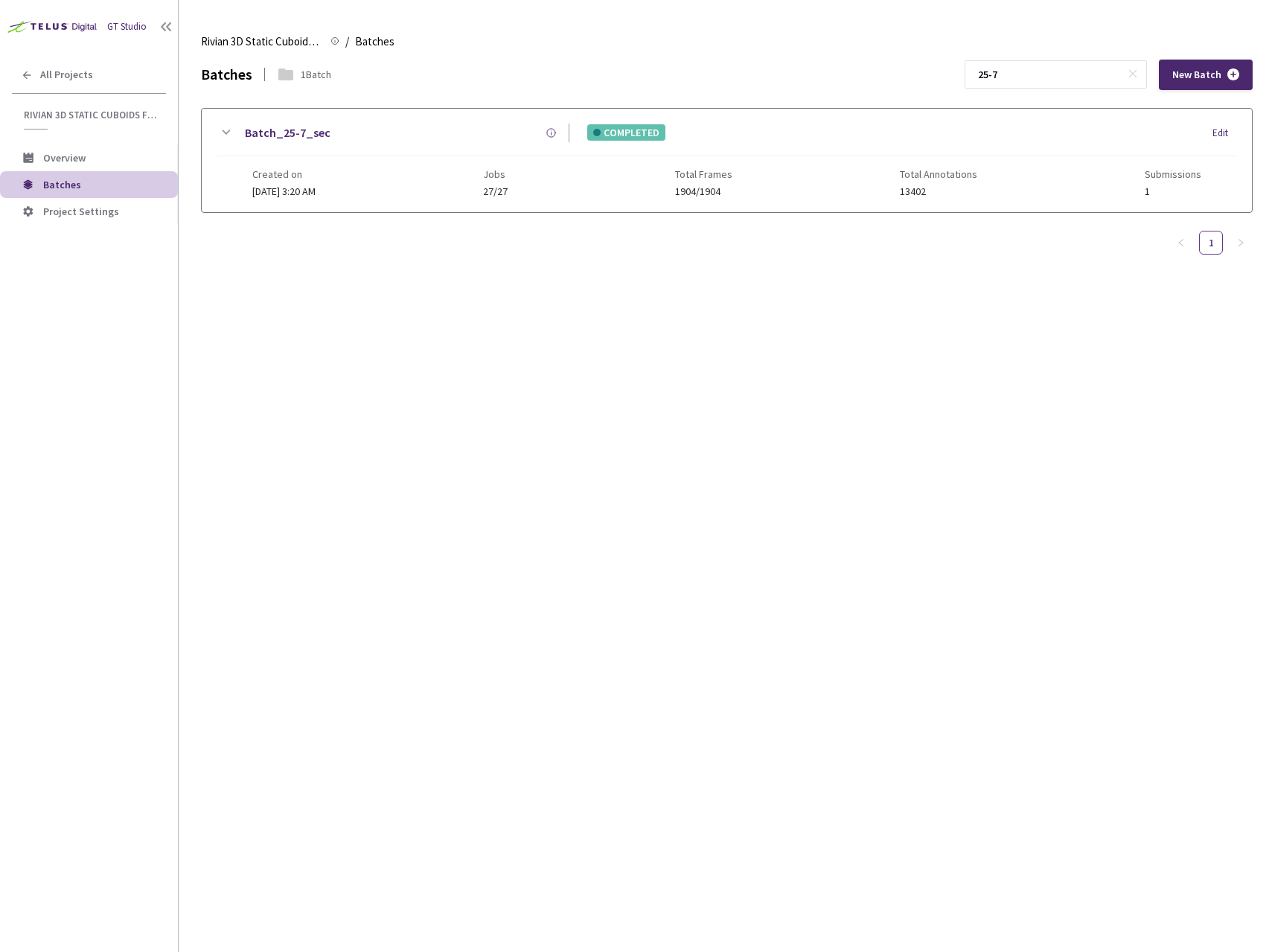
drag, startPoint x: 1068, startPoint y: 68, endPoint x: 975, endPoint y: 72, distance: 93.1
click at [975, 72] on div "Batches 1 Batch 25-7 New Batch" at bounding box center [726, 75] width 1051 height 31
type input "18-7"
click at [391, 135] on div "Batch_18-7_sec" at bounding box center [401, 132] width 335 height 19
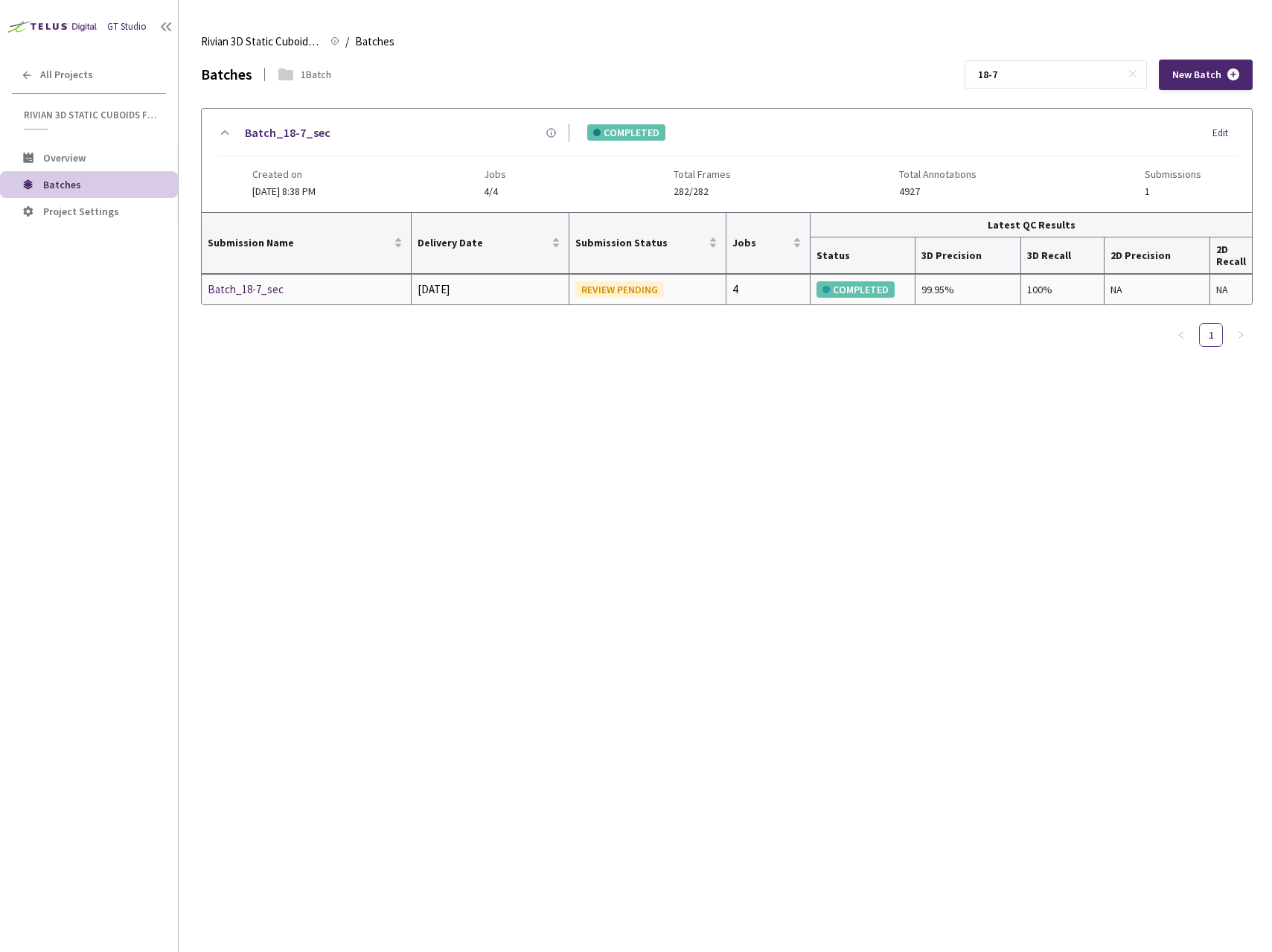
click at [273, 286] on div "Batch_18-7_sec" at bounding box center [286, 289] width 158 height 18
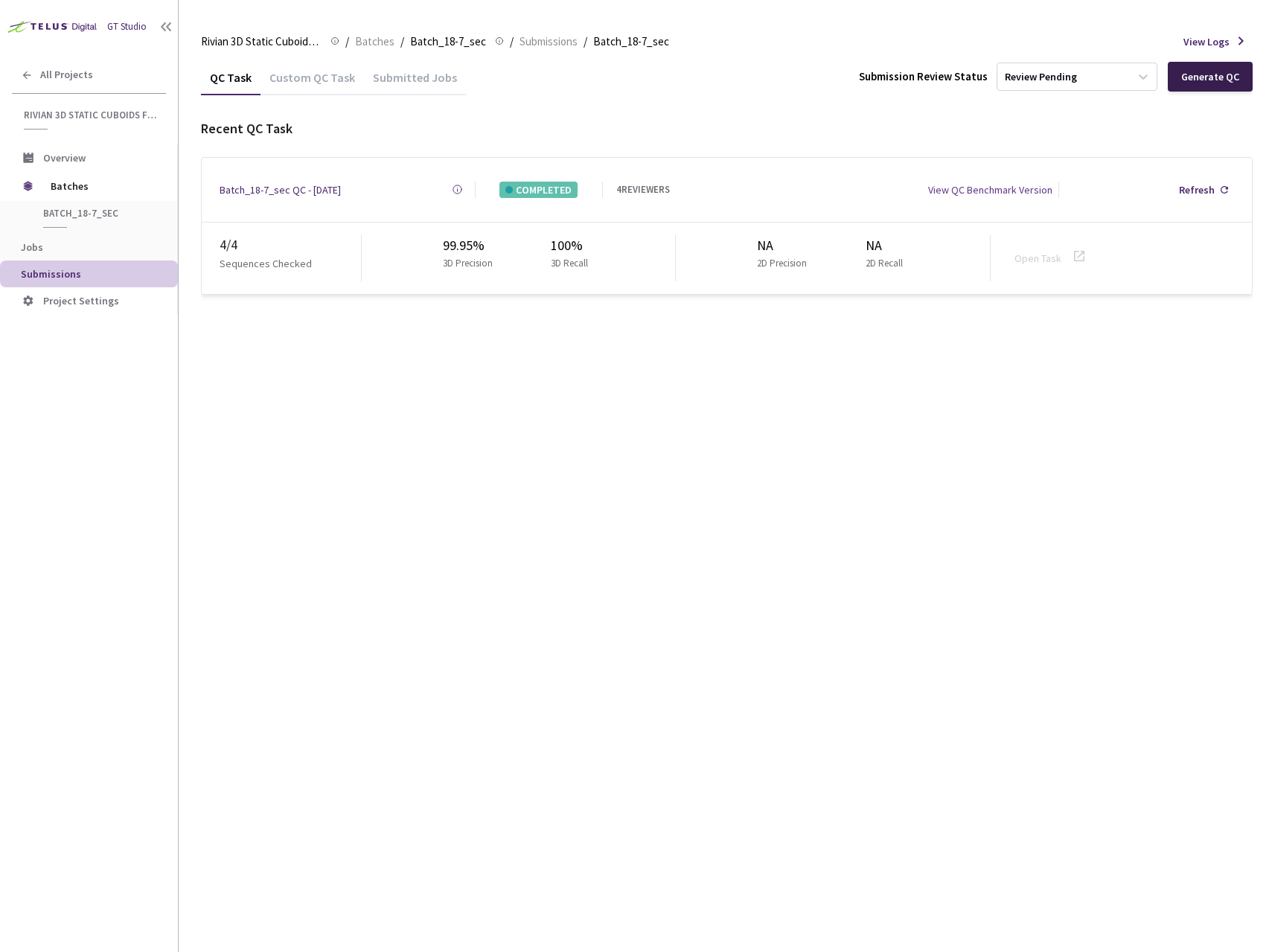
click at [1205, 79] on div "Generate QC" at bounding box center [1209, 77] width 58 height 12
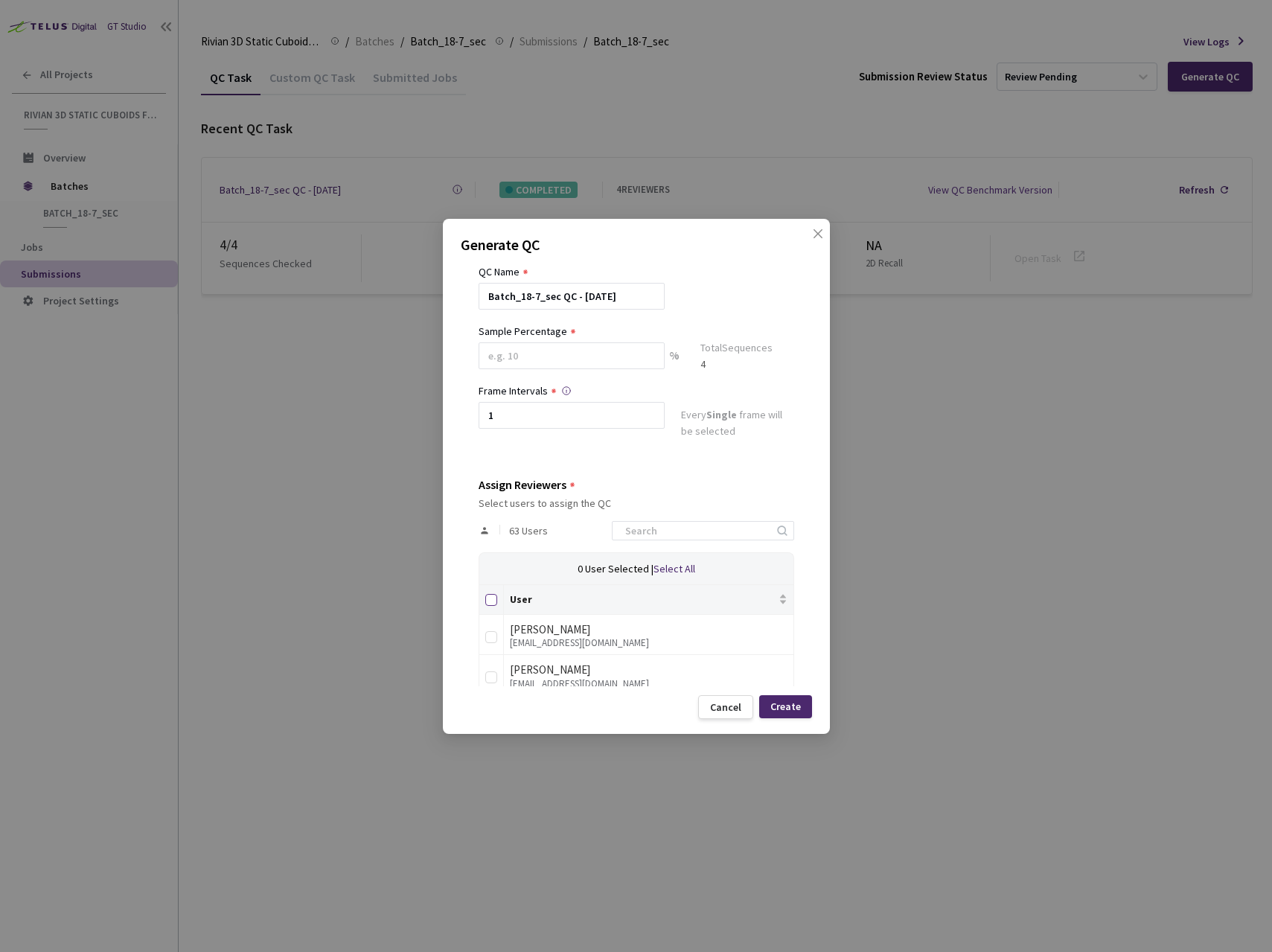
click at [486, 600] on input "Select all" at bounding box center [491, 600] width 12 height 12
checkbox input "true"
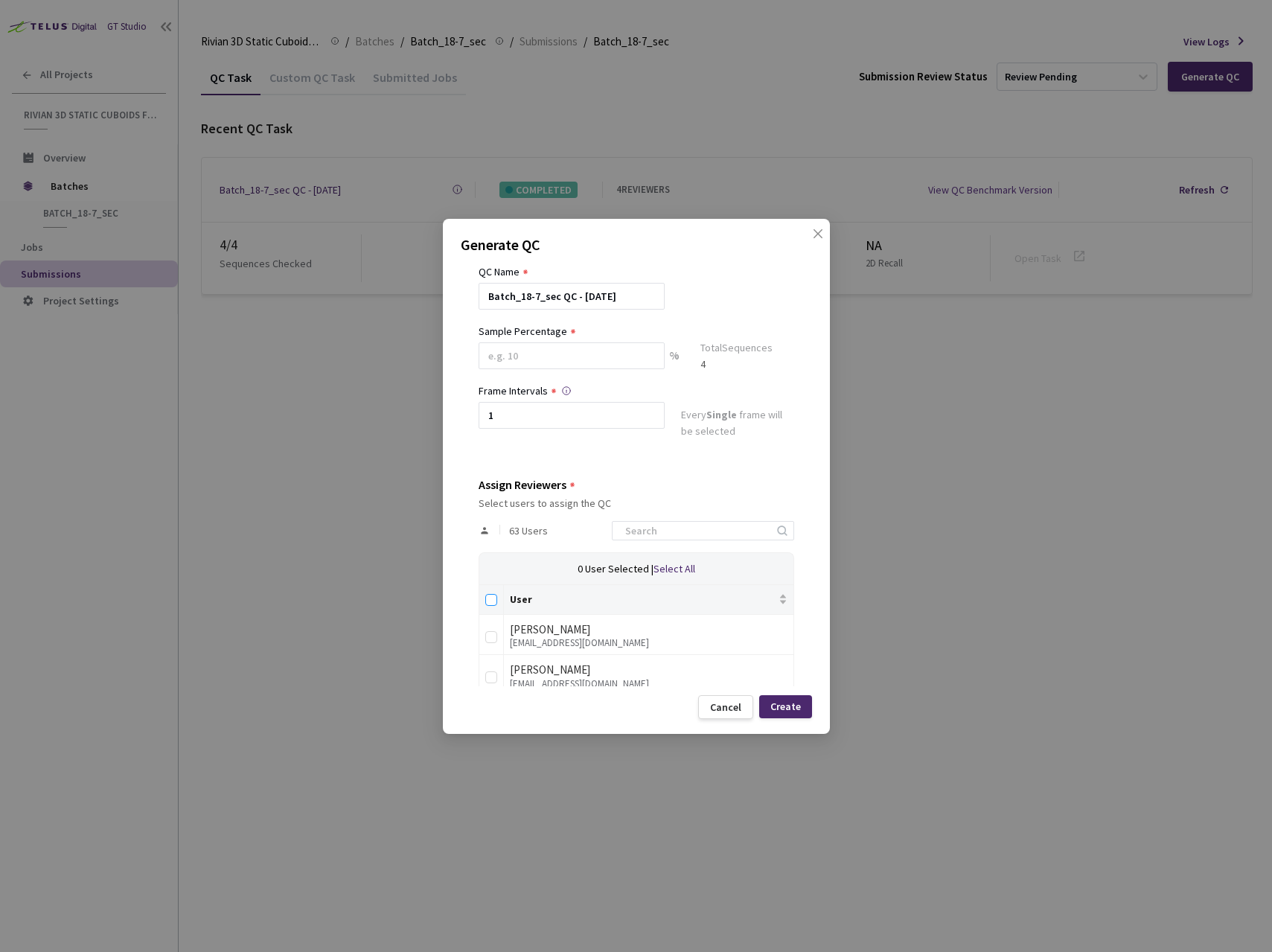
checkbox input "true"
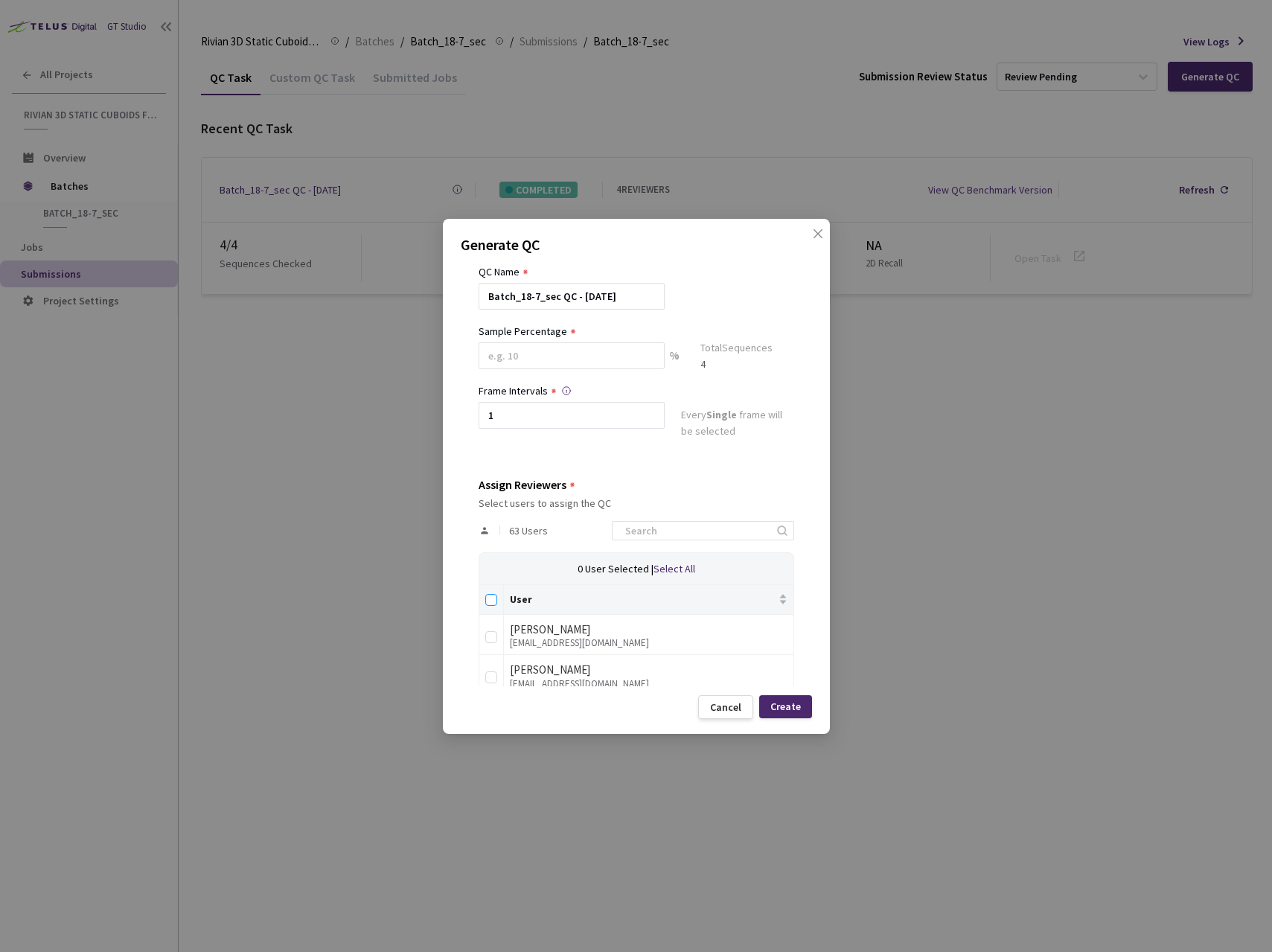
checkbox input "true"
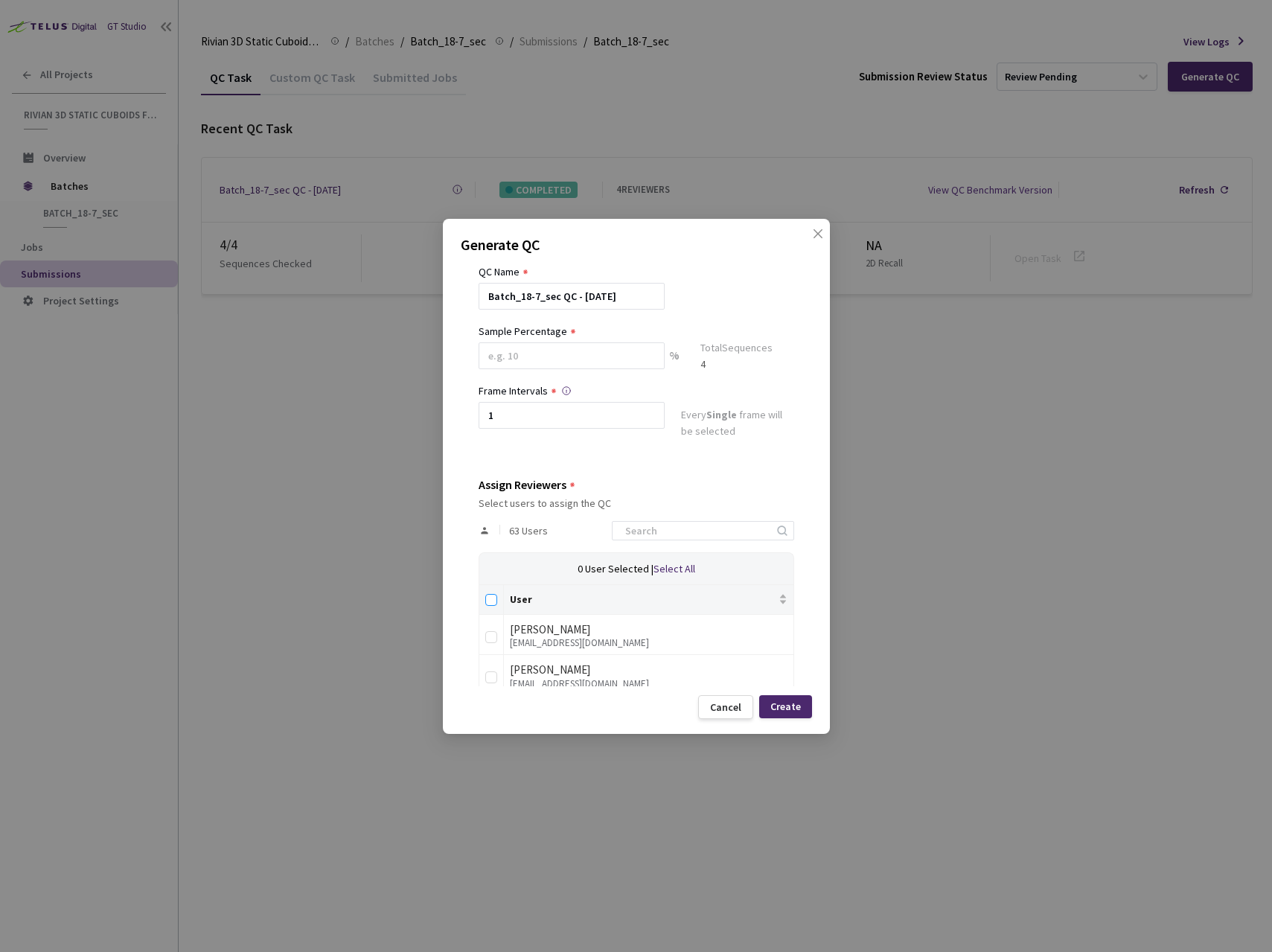
checkbox input "true"
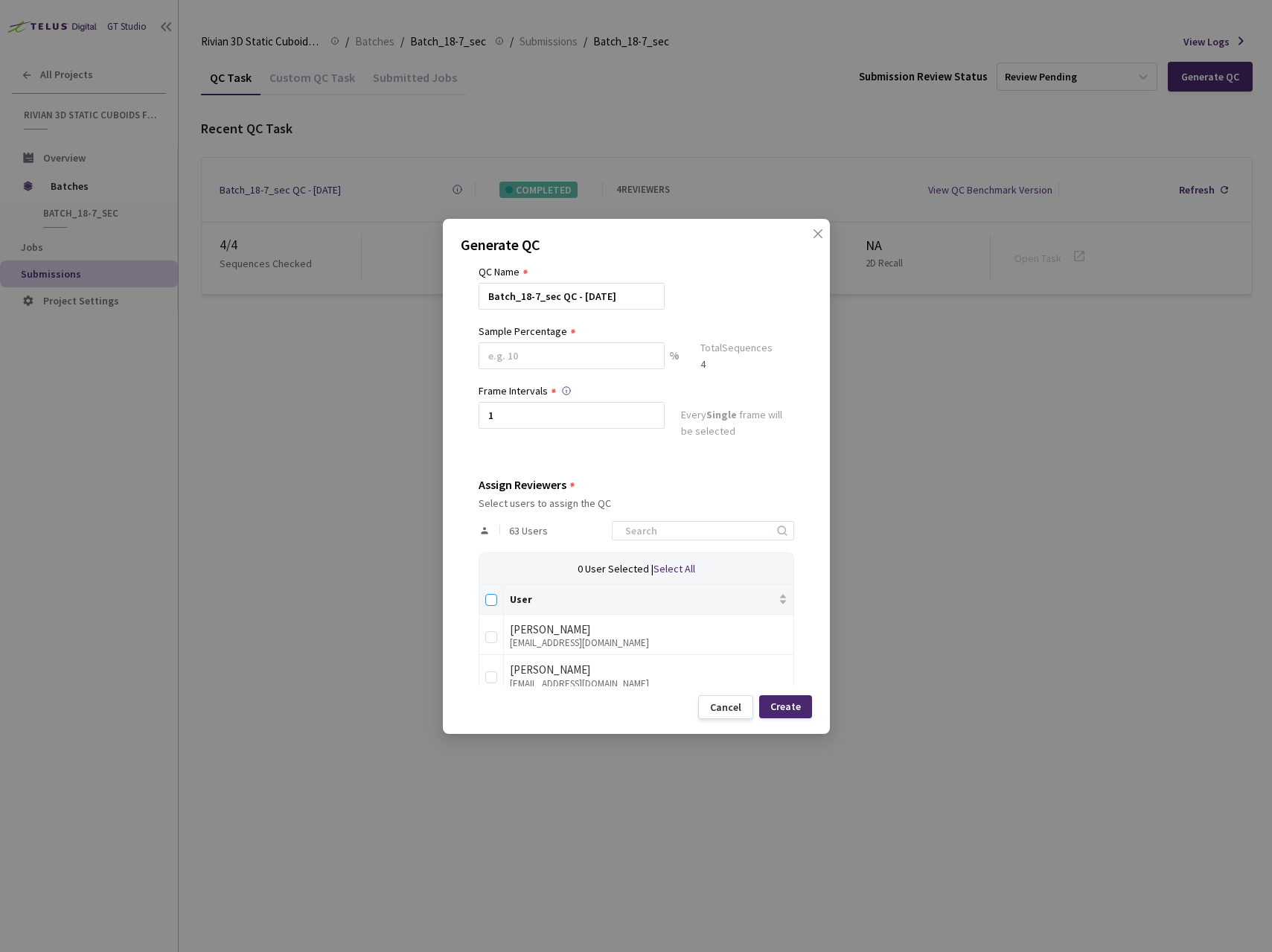
checkbox input "true"
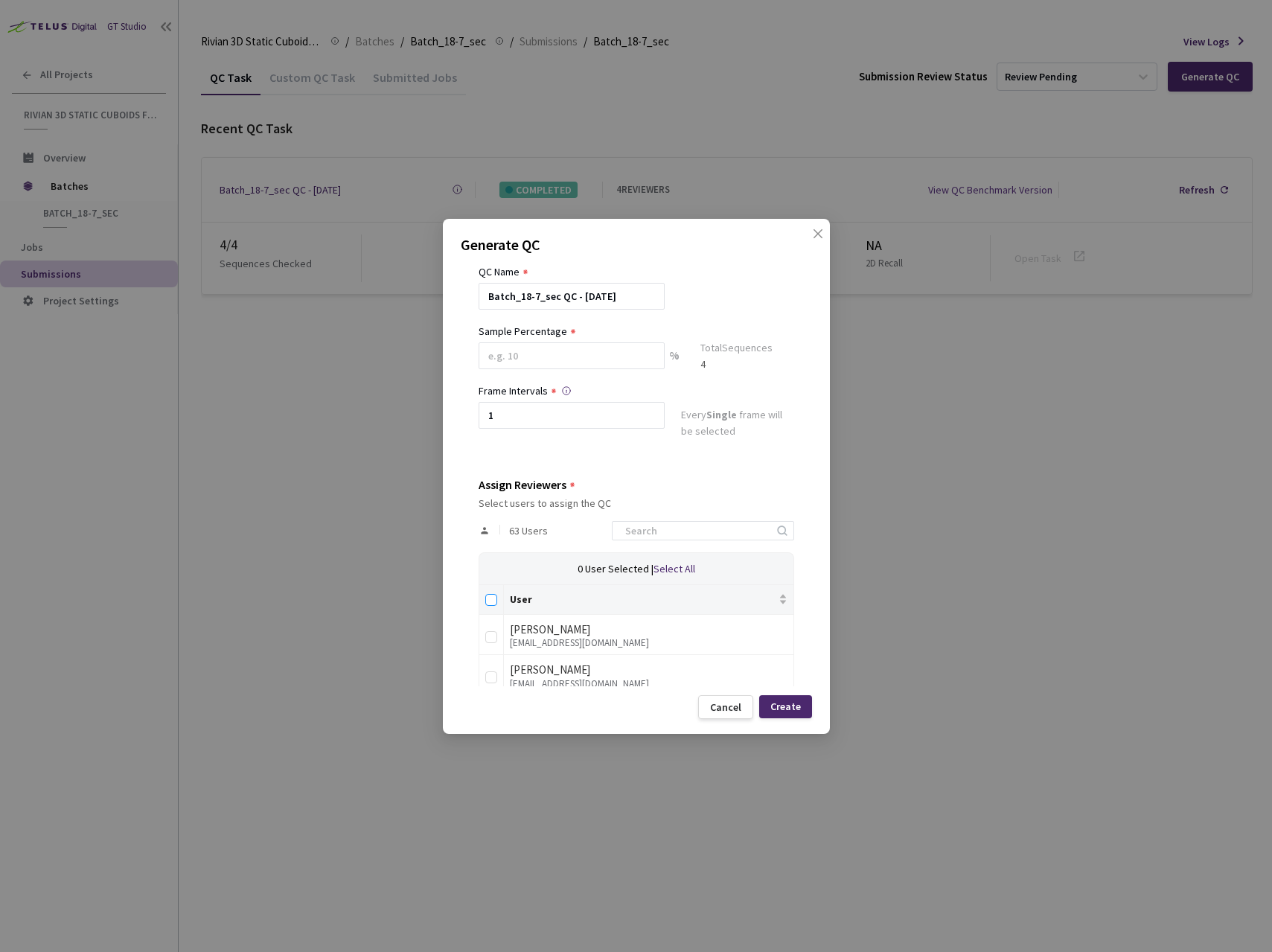
checkbox input "true"
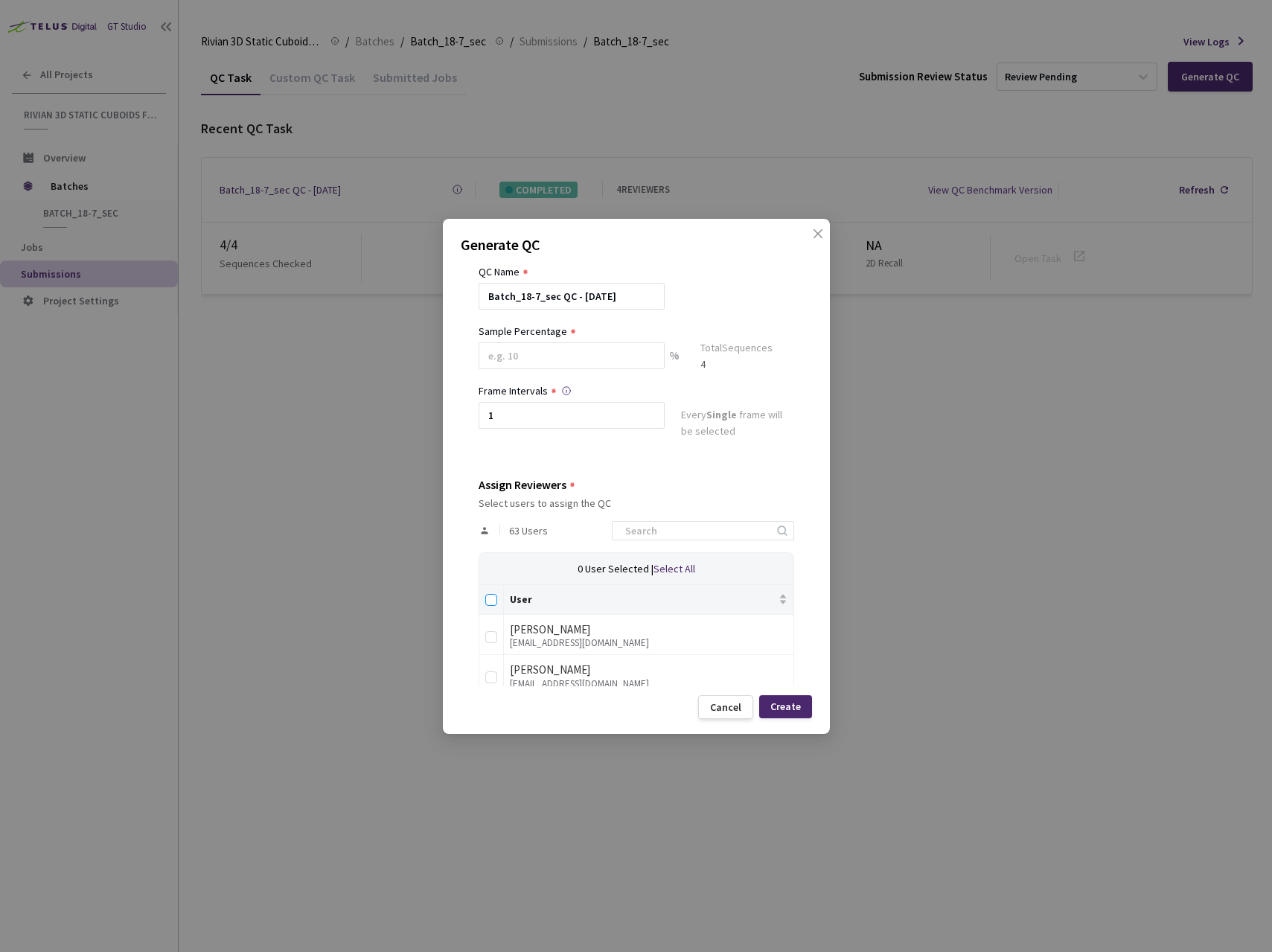
checkbox input "true"
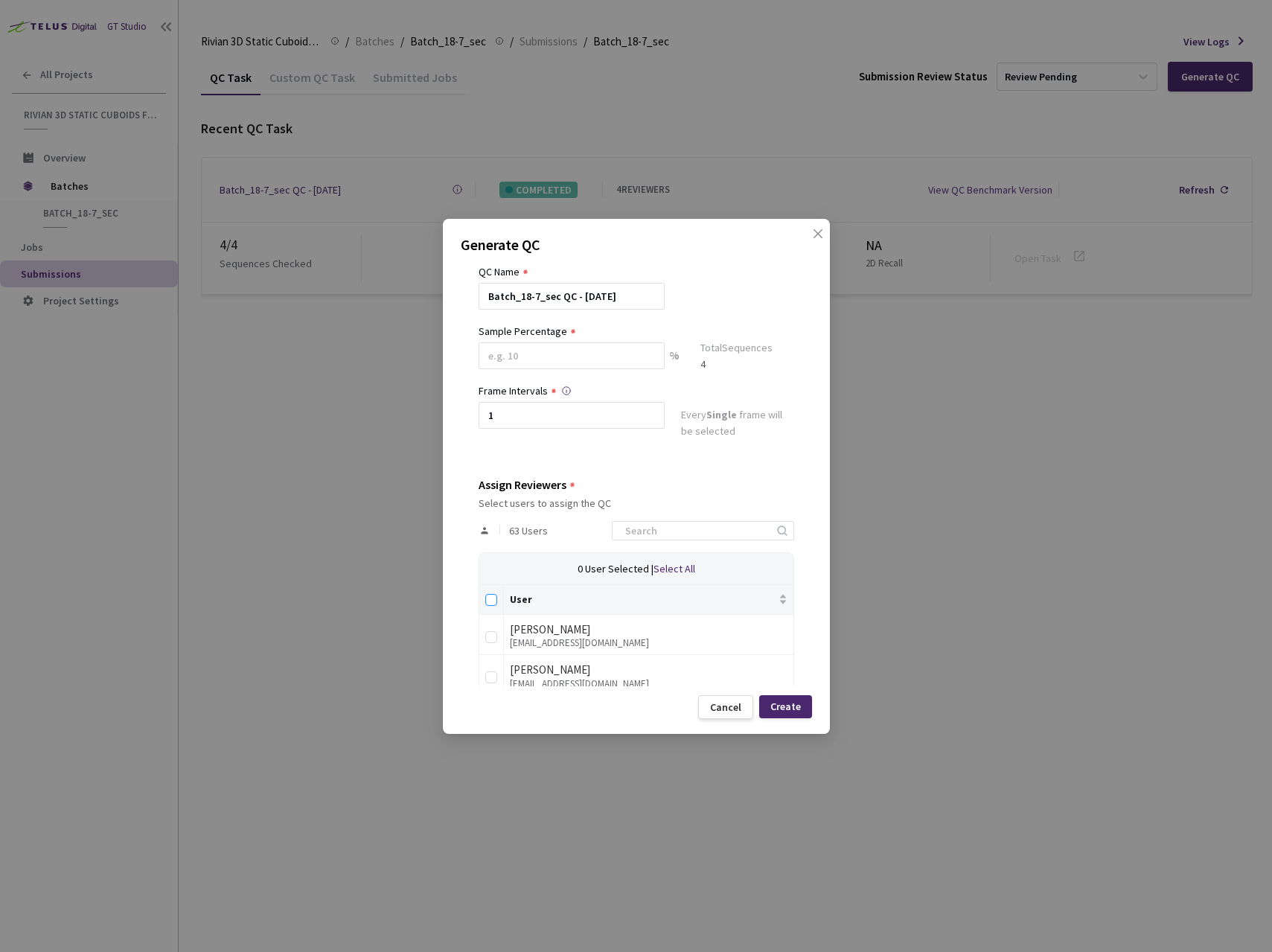
checkbox input "true"
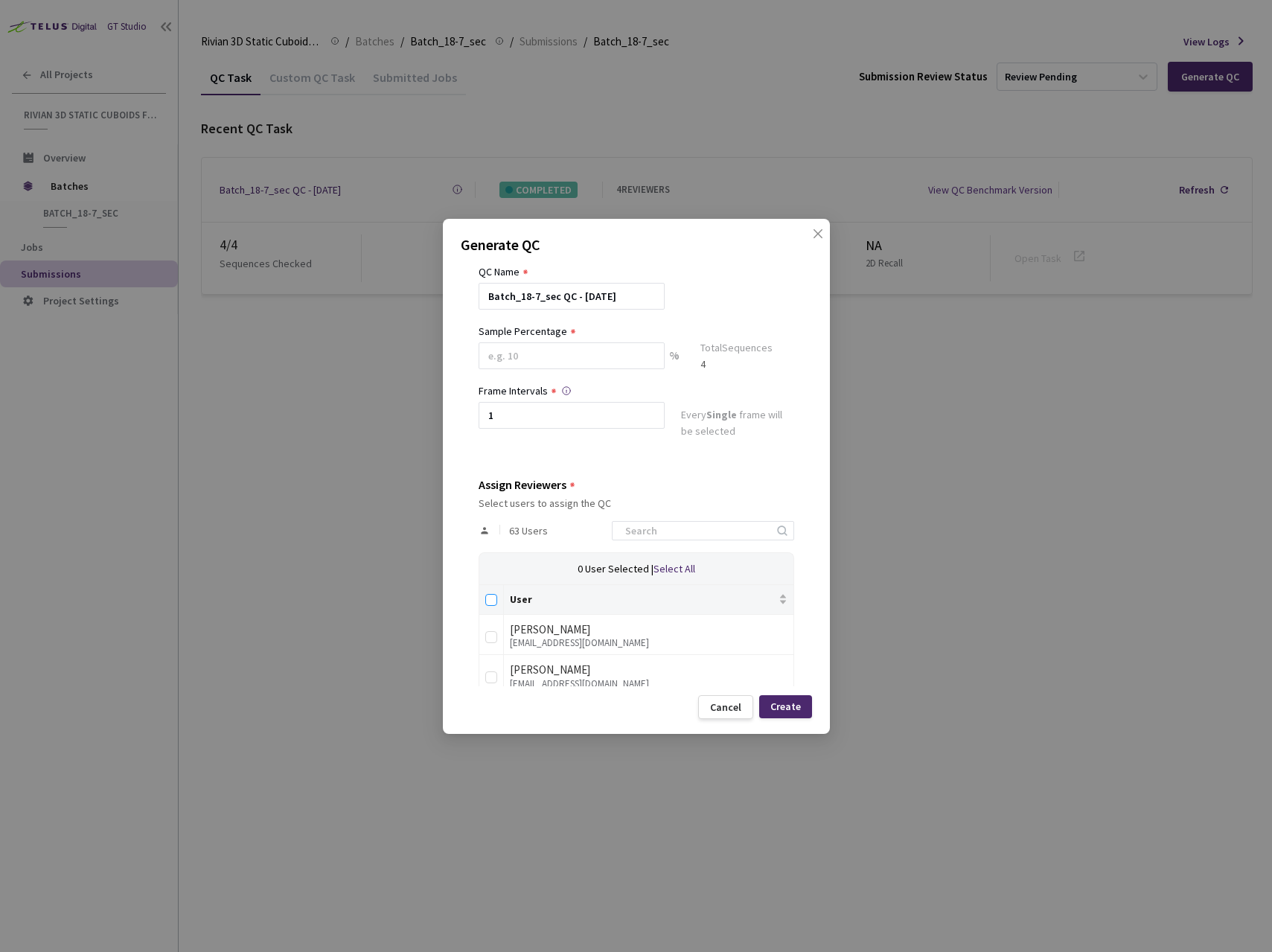
checkbox input "true"
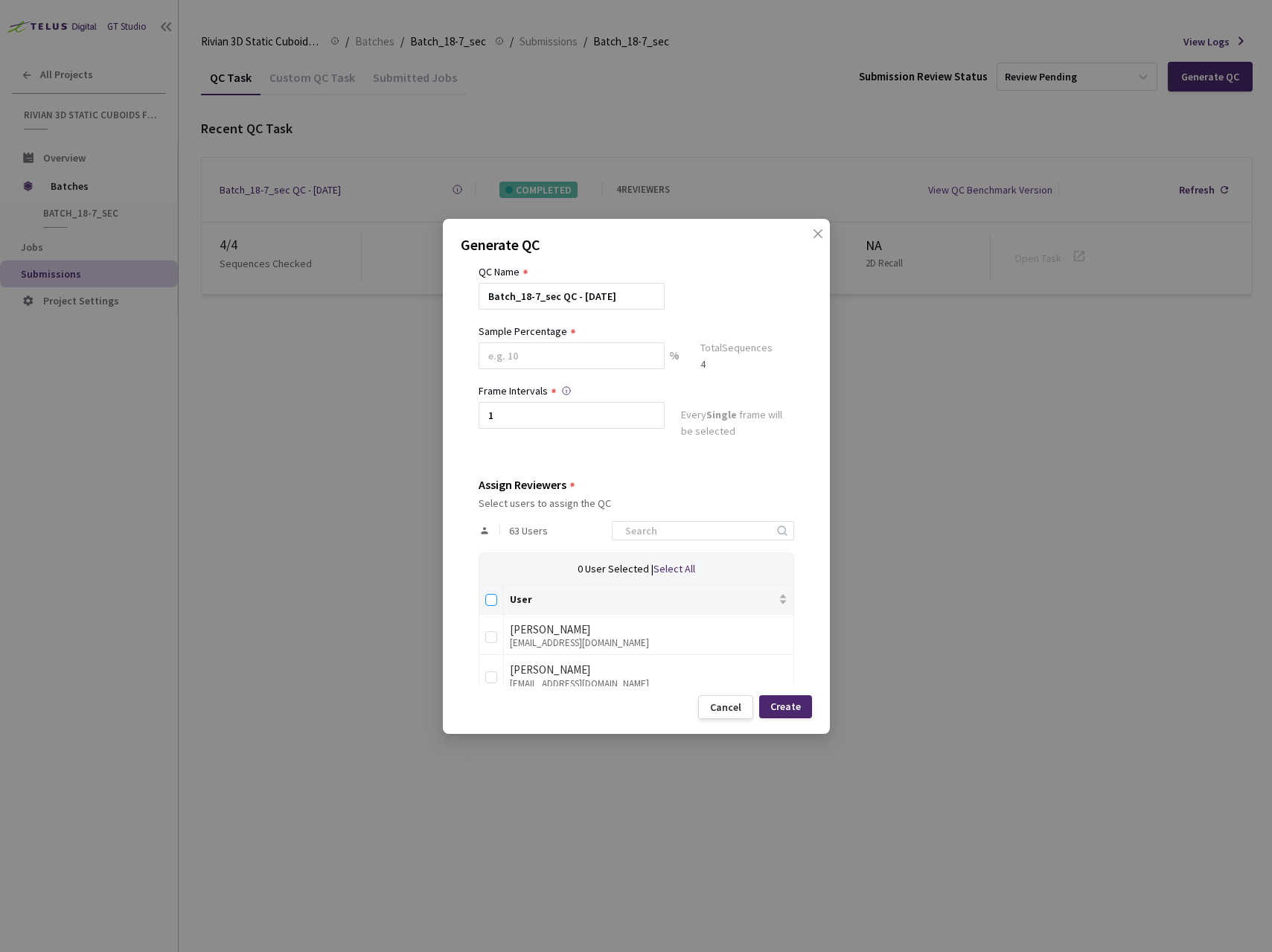
checkbox input "true"
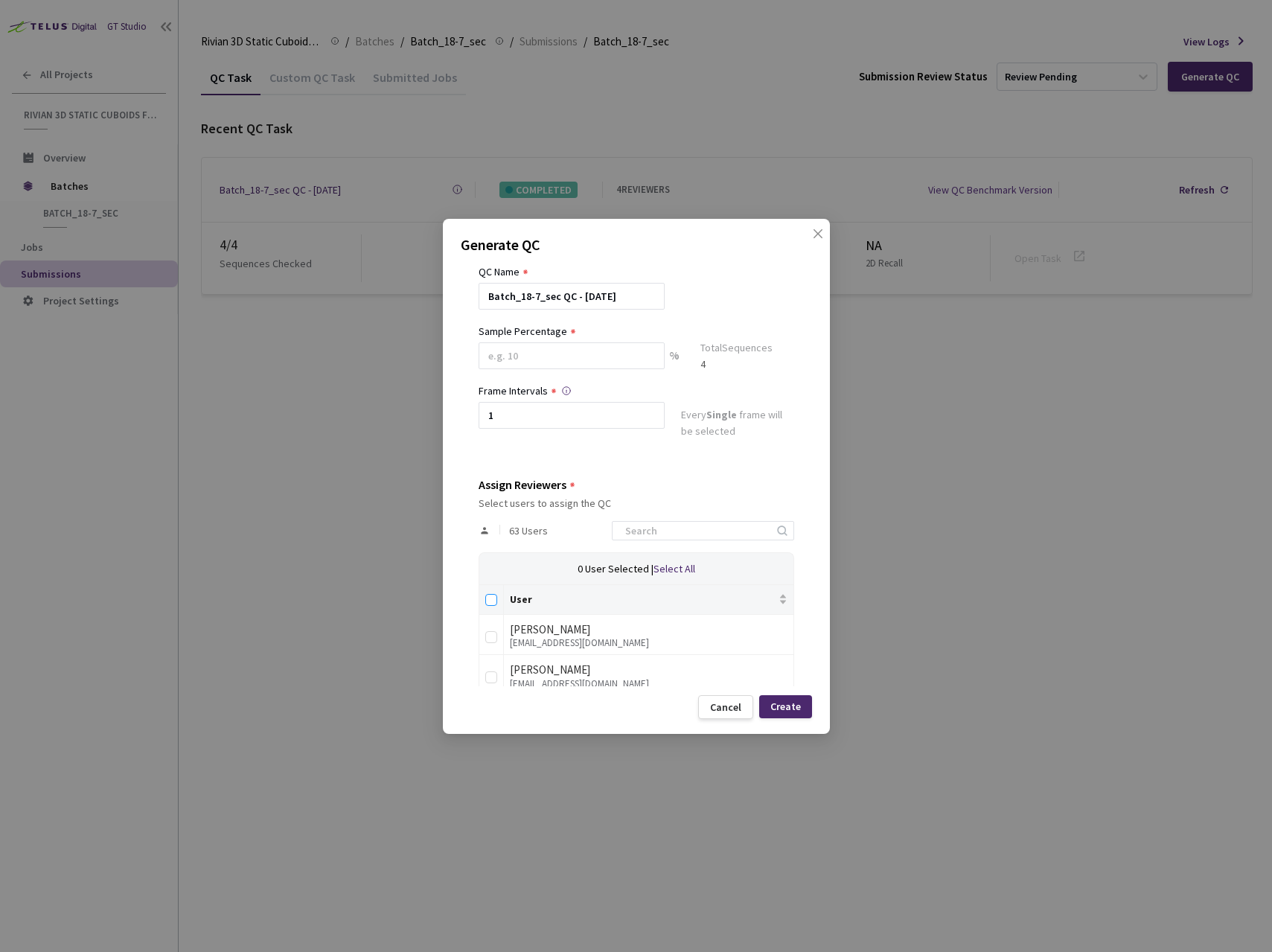
checkbox input "true"
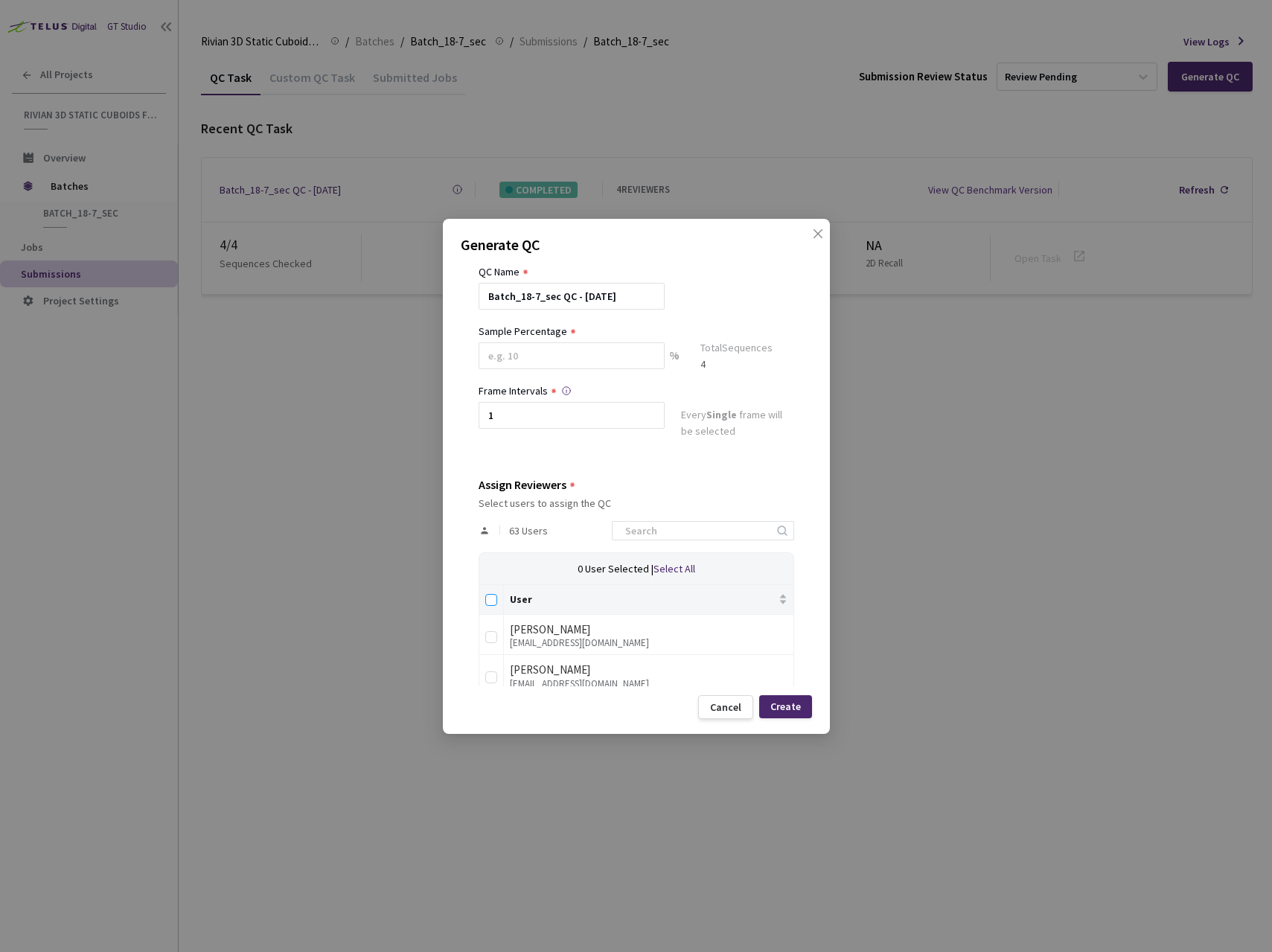
checkbox input "true"
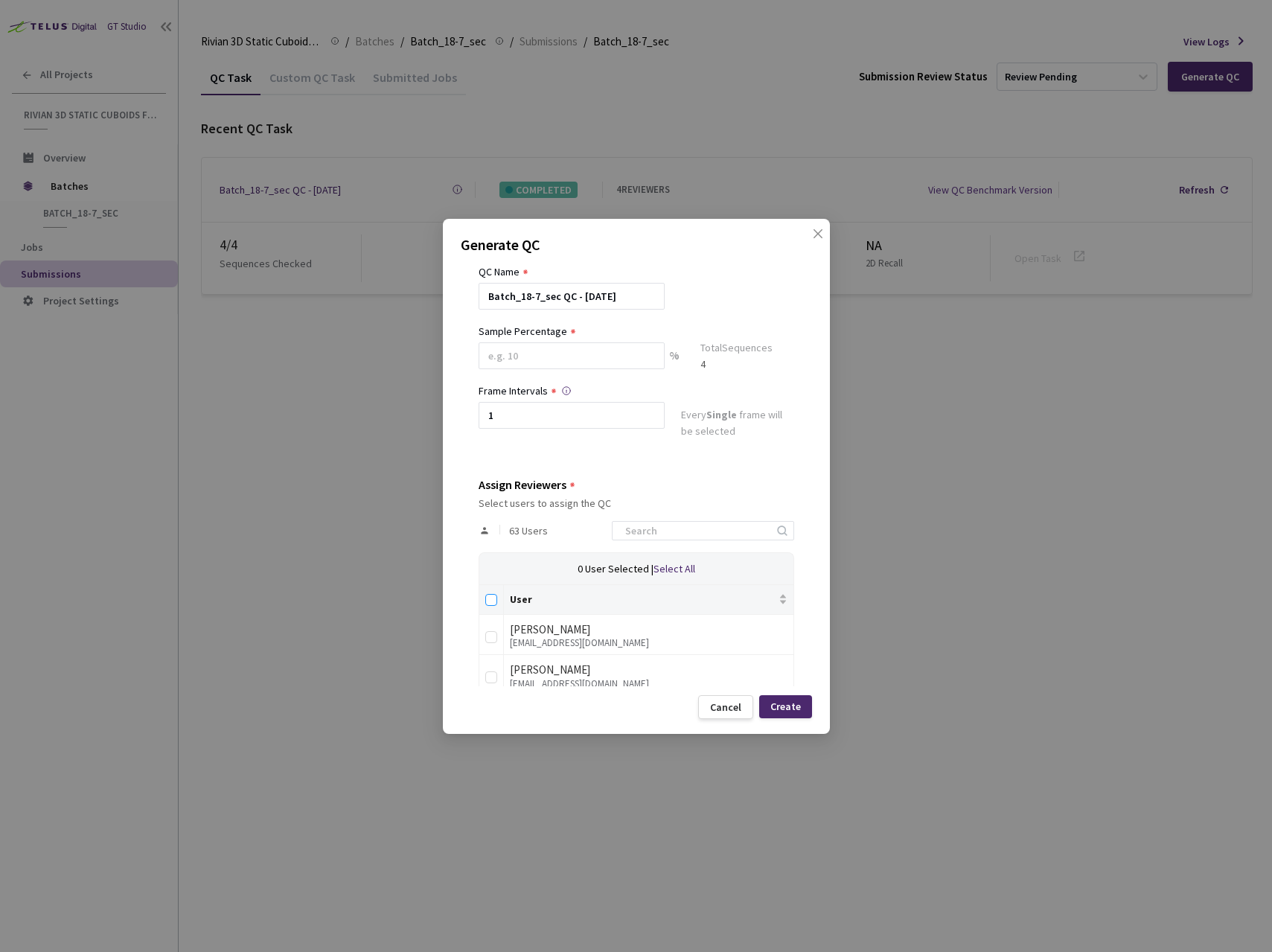
checkbox input "true"
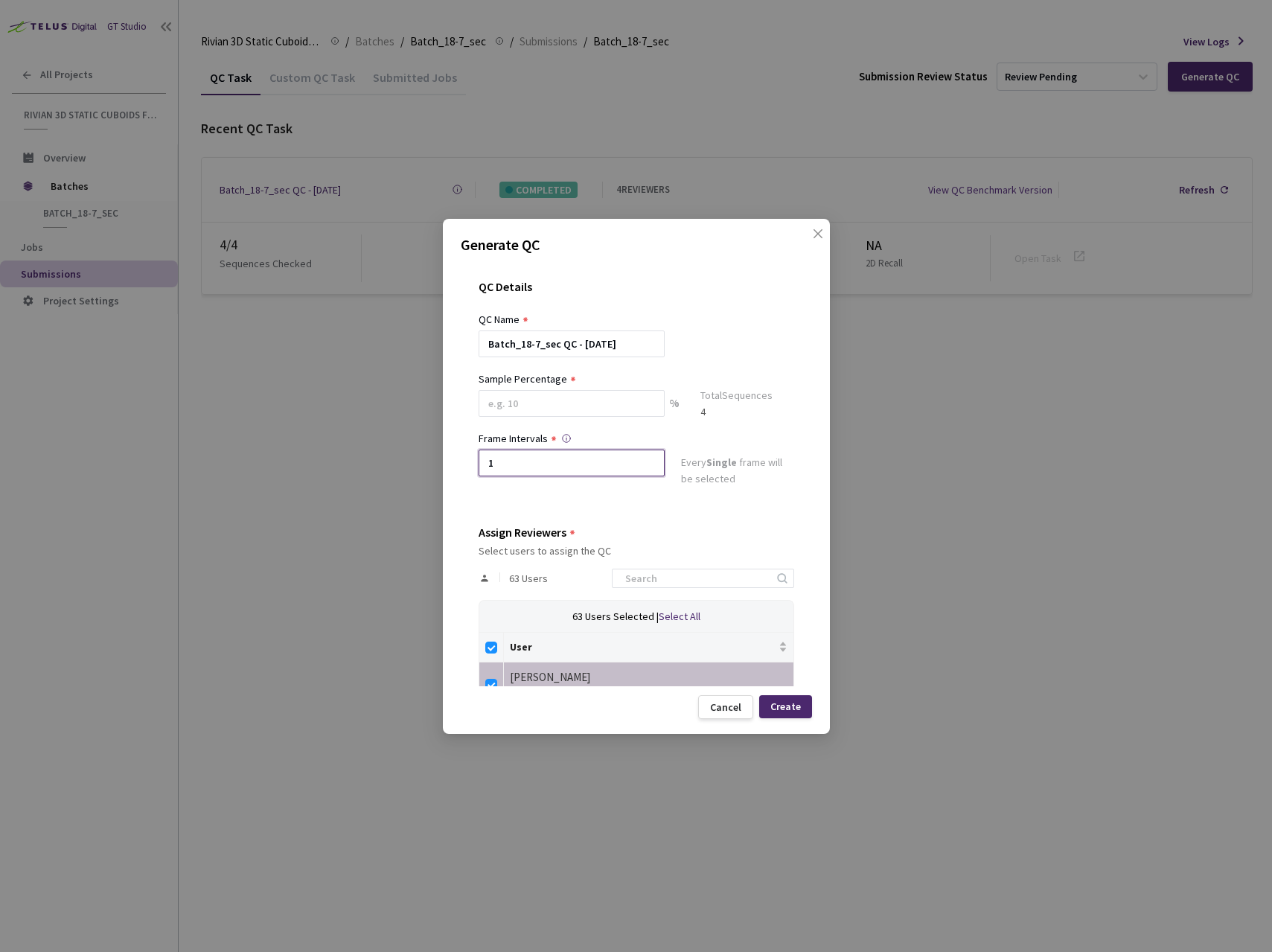
click at [533, 466] on input "1" at bounding box center [571, 462] width 186 height 27
click at [525, 413] on input at bounding box center [571, 402] width 186 height 27
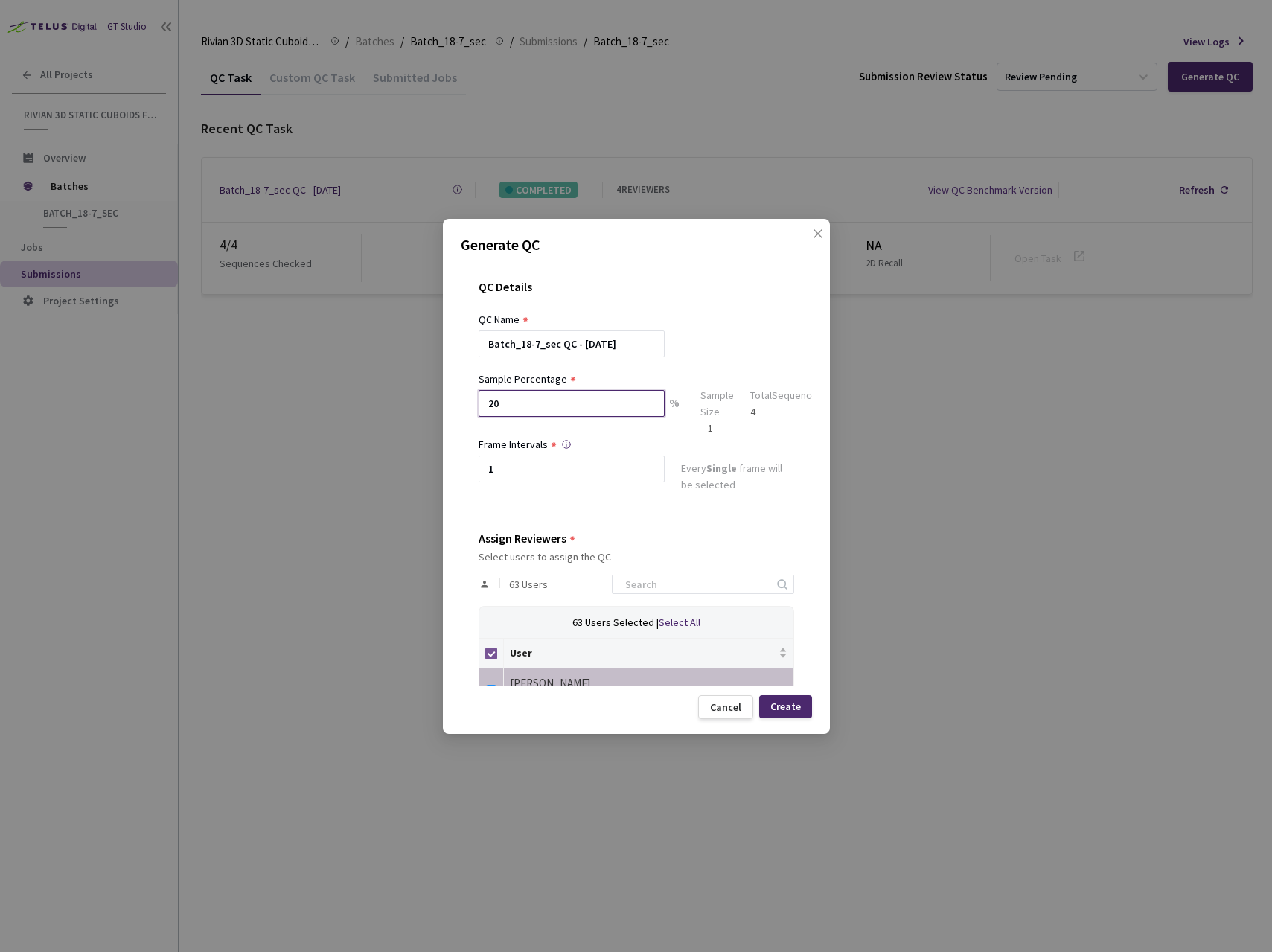
type input "20"
click at [492, 649] on input "Select all" at bounding box center [491, 653] width 12 height 12
checkbox input "false"
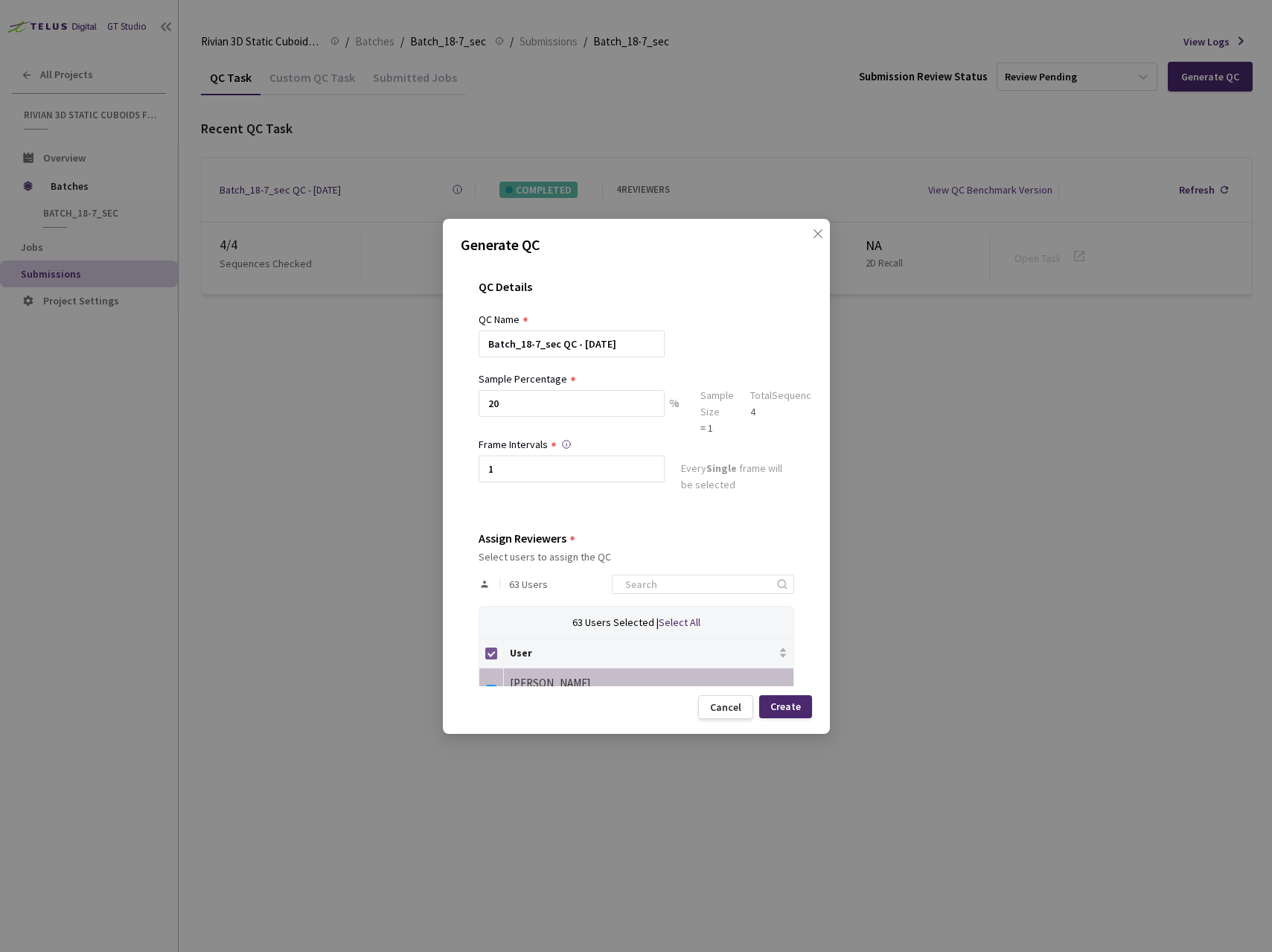
checkbox input "false"
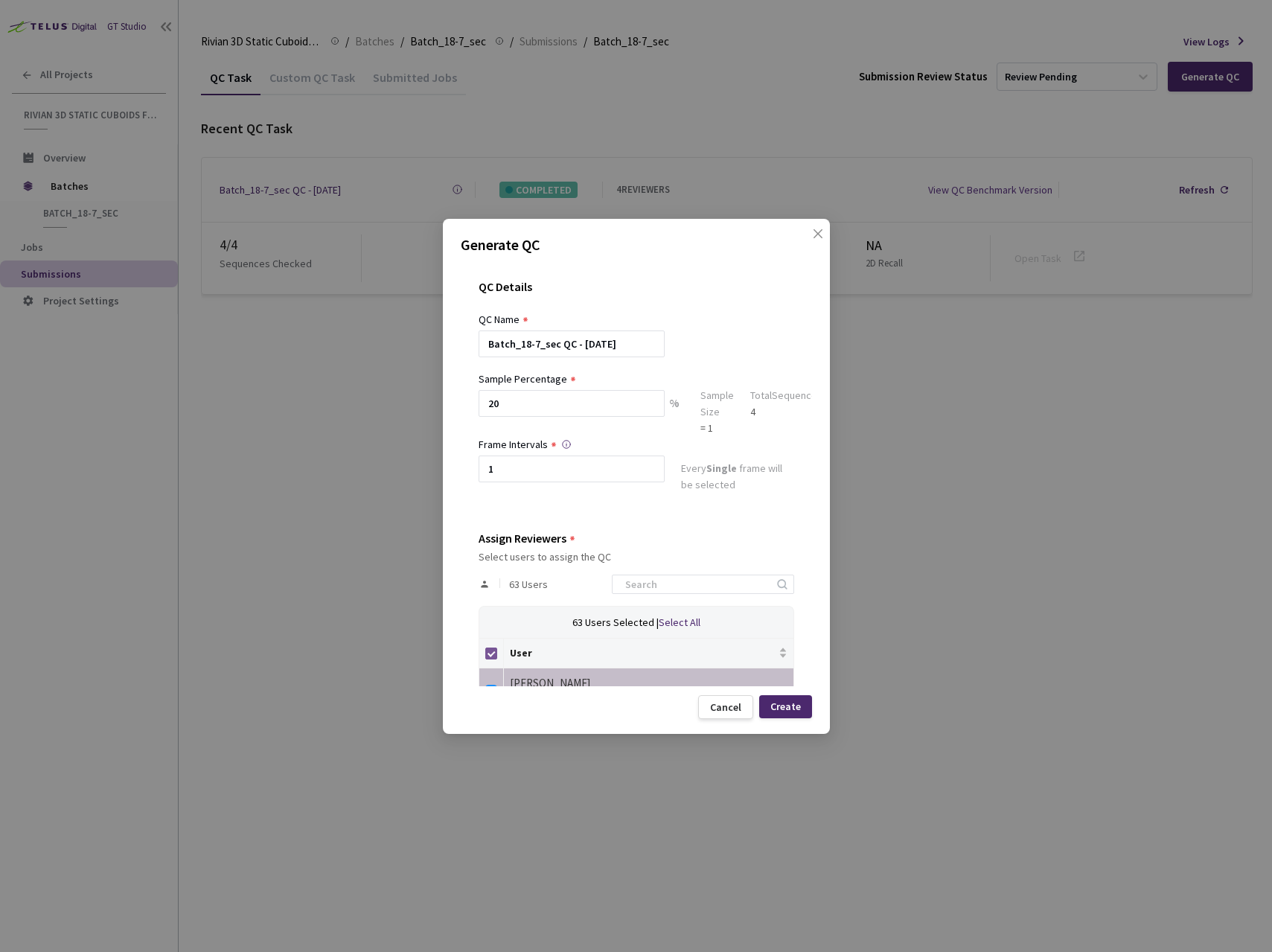
checkbox input "false"
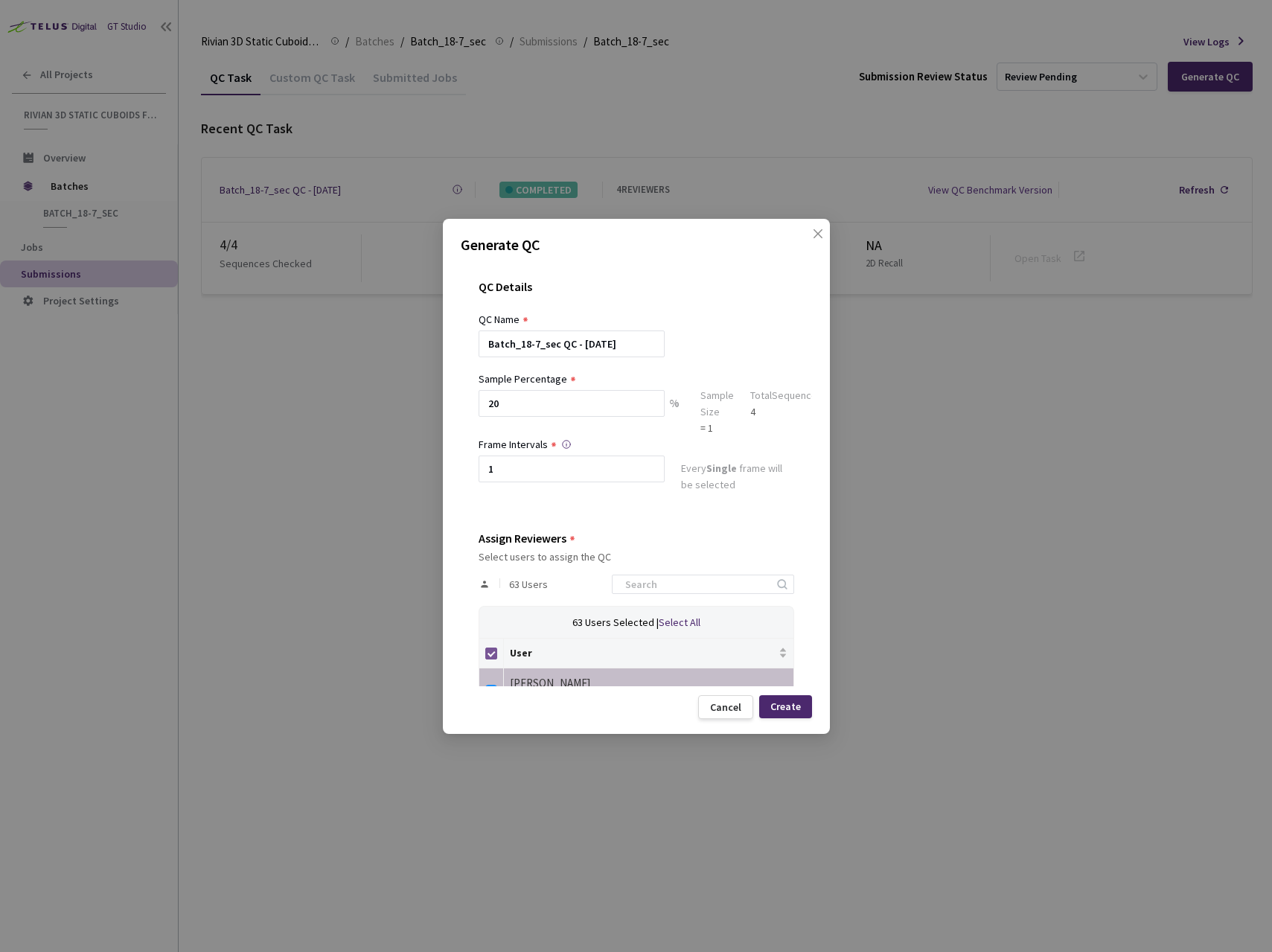
checkbox input "false"
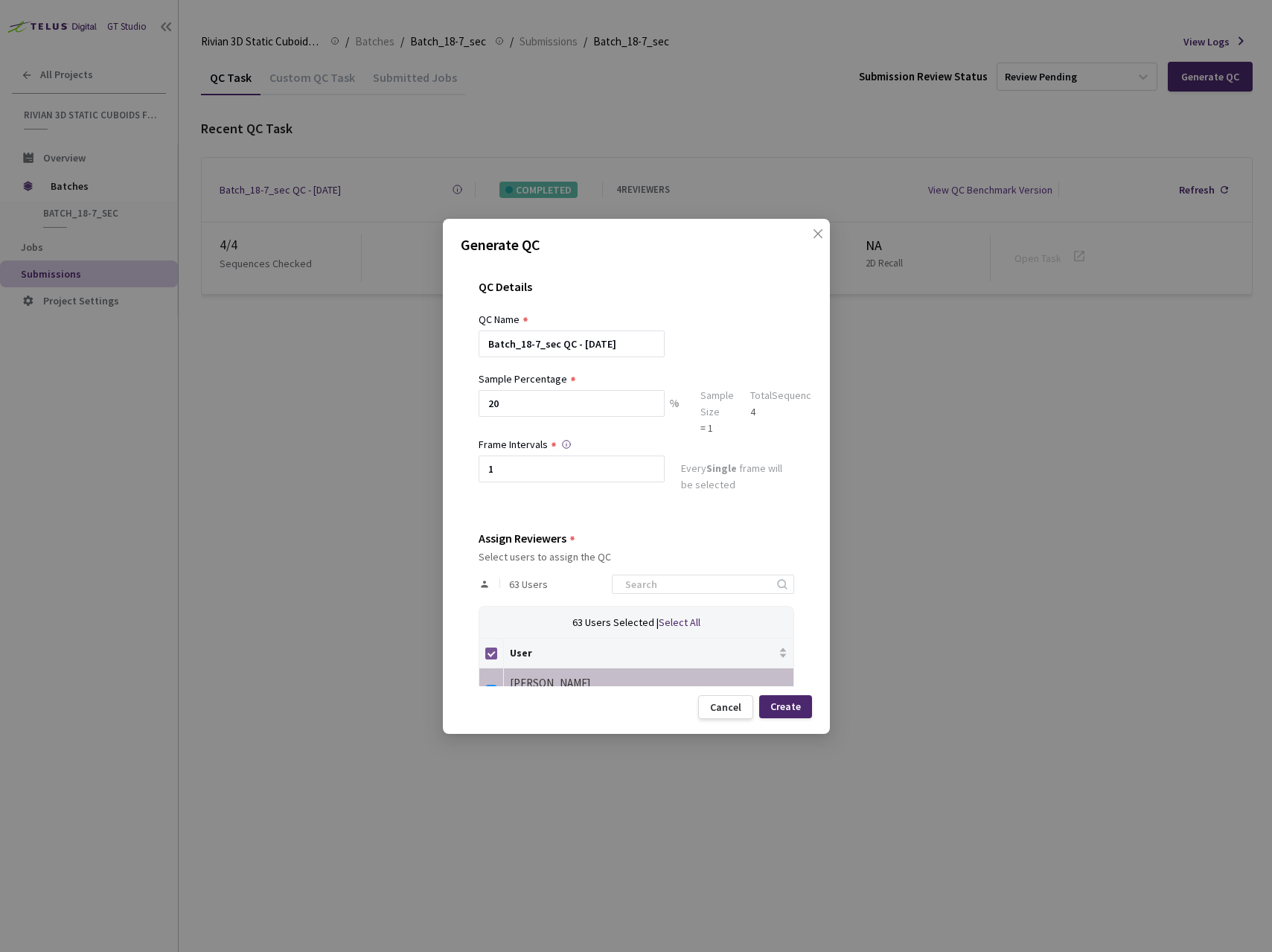
checkbox input "false"
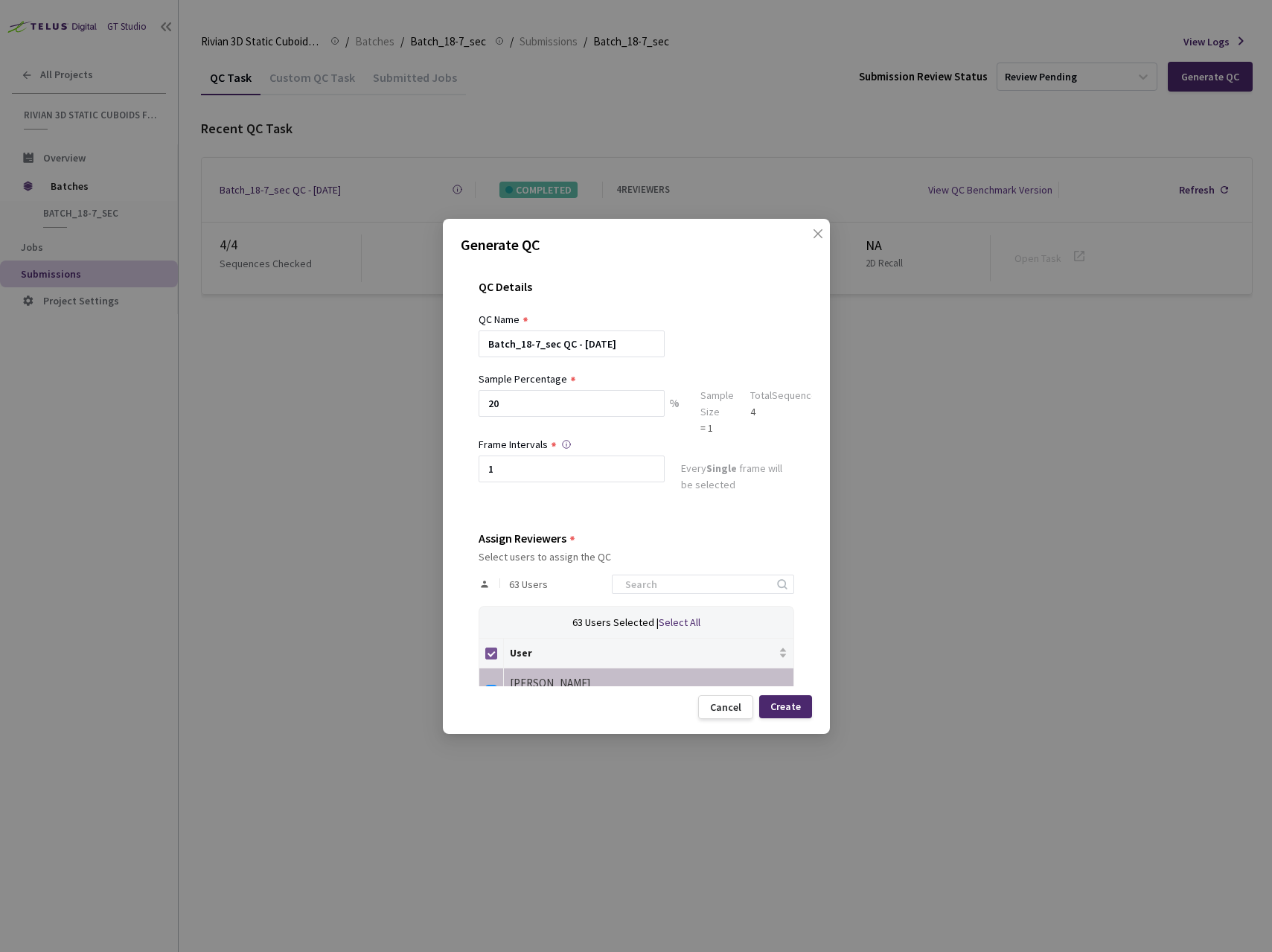
checkbox input "false"
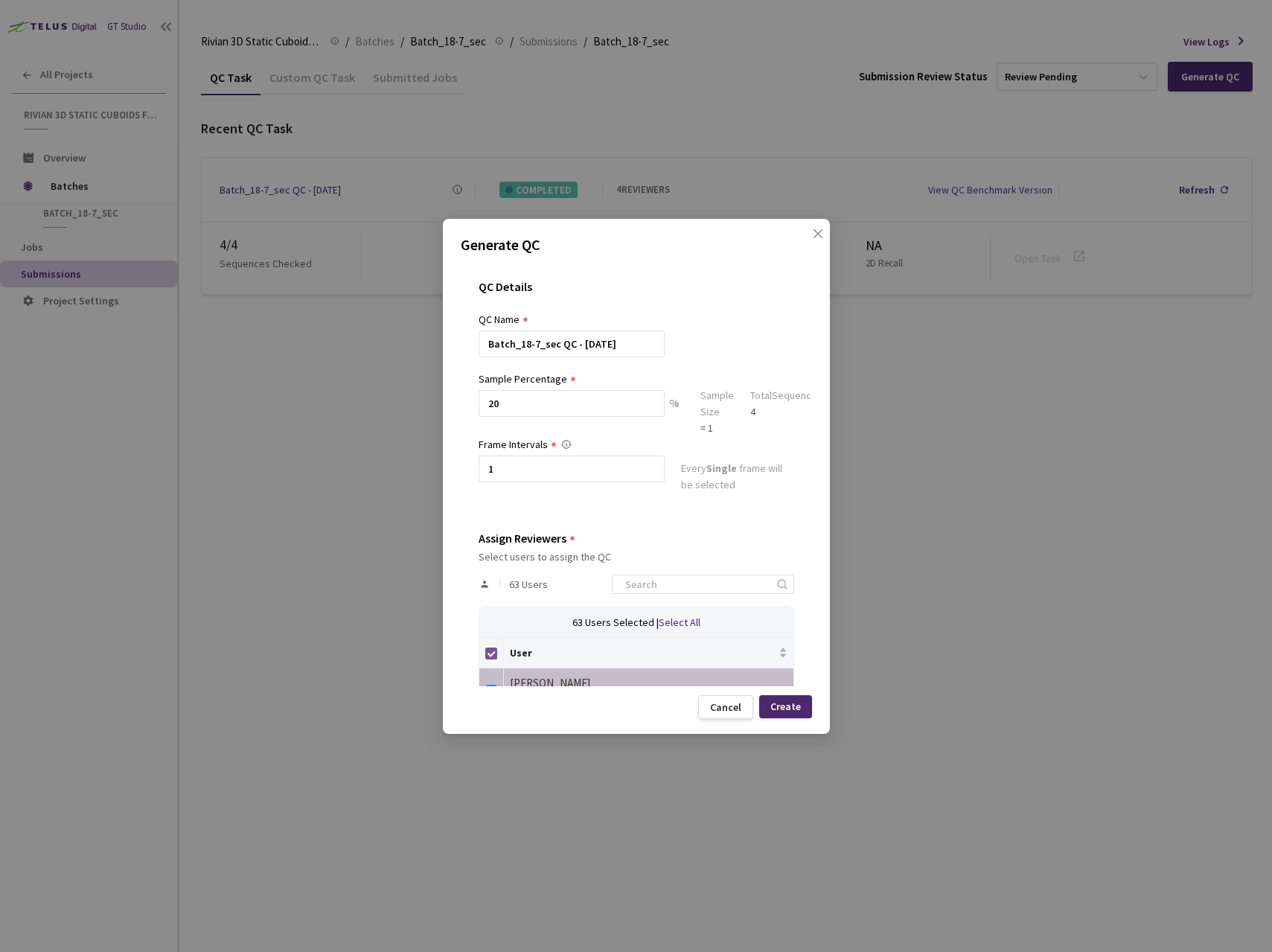
checkbox input "false"
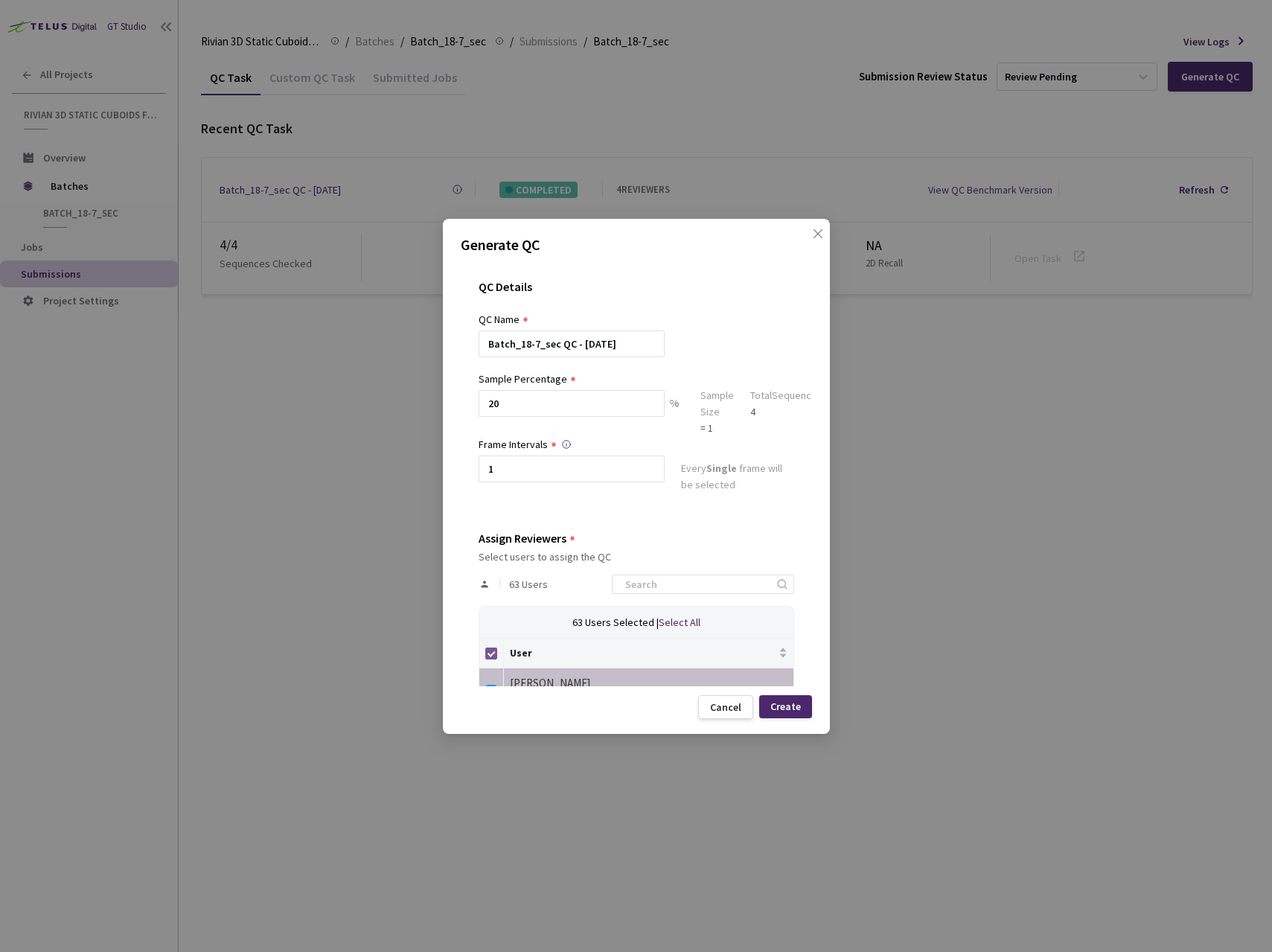
checkbox input "false"
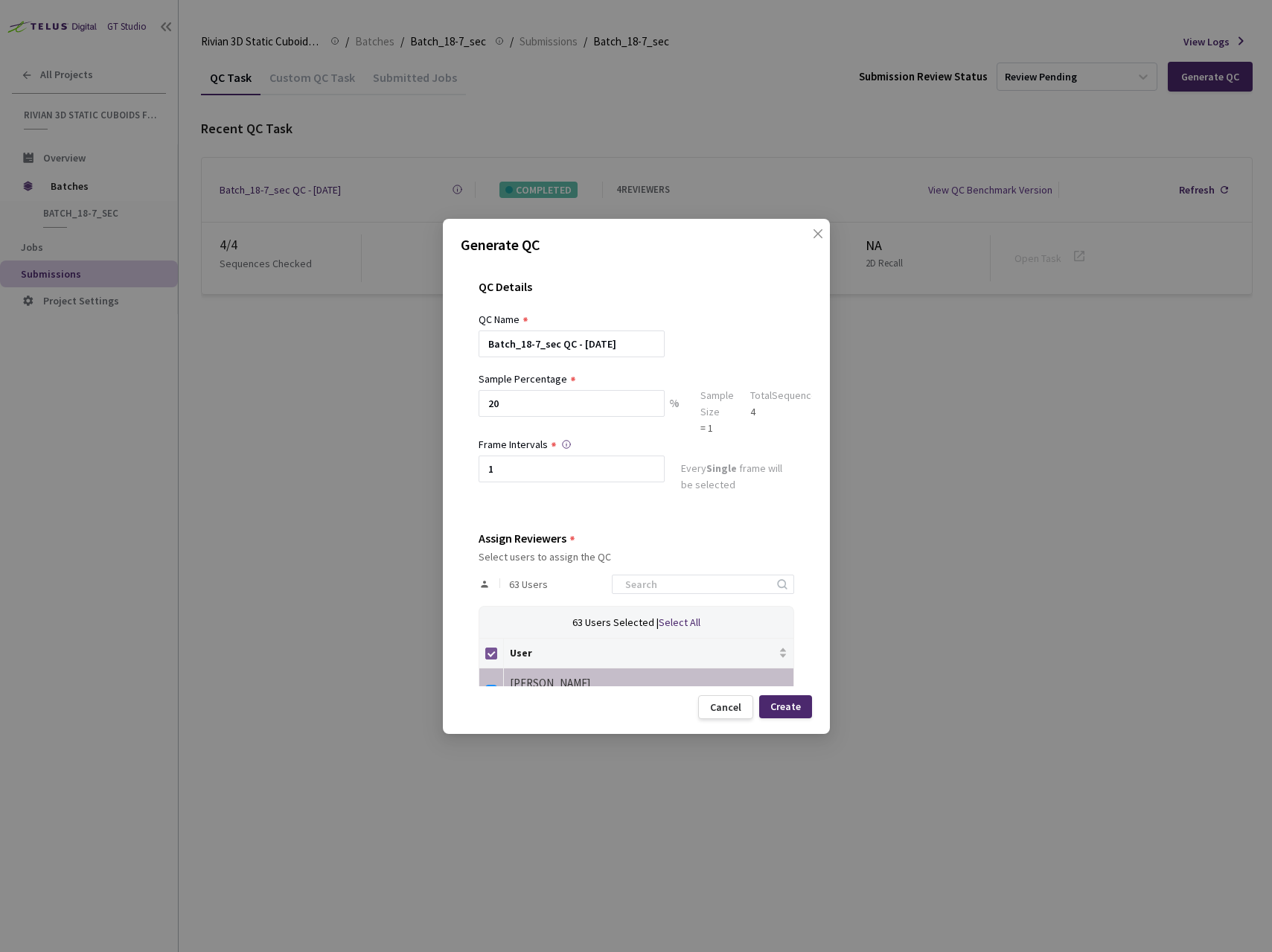
checkbox input "false"
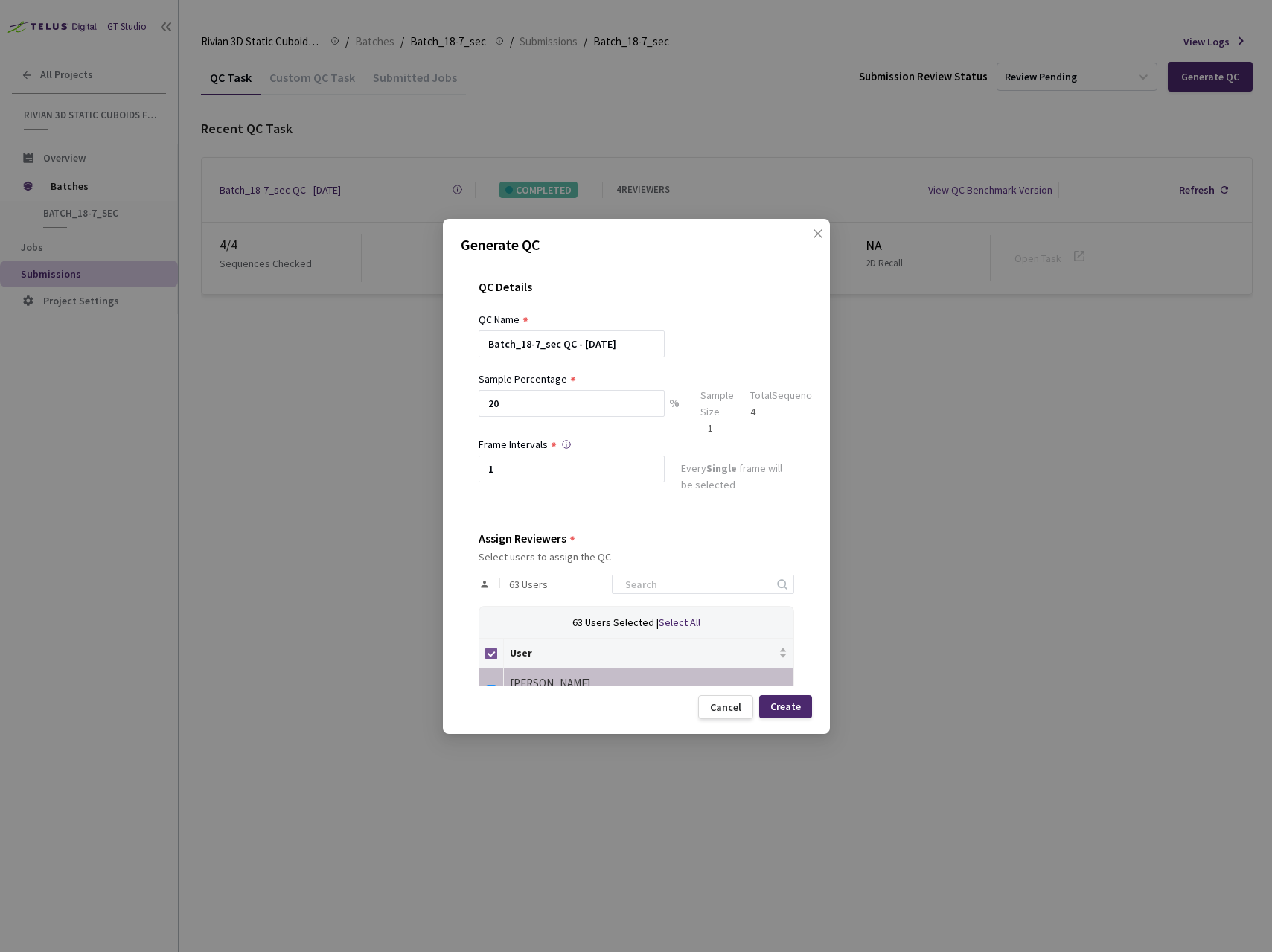
checkbox input "false"
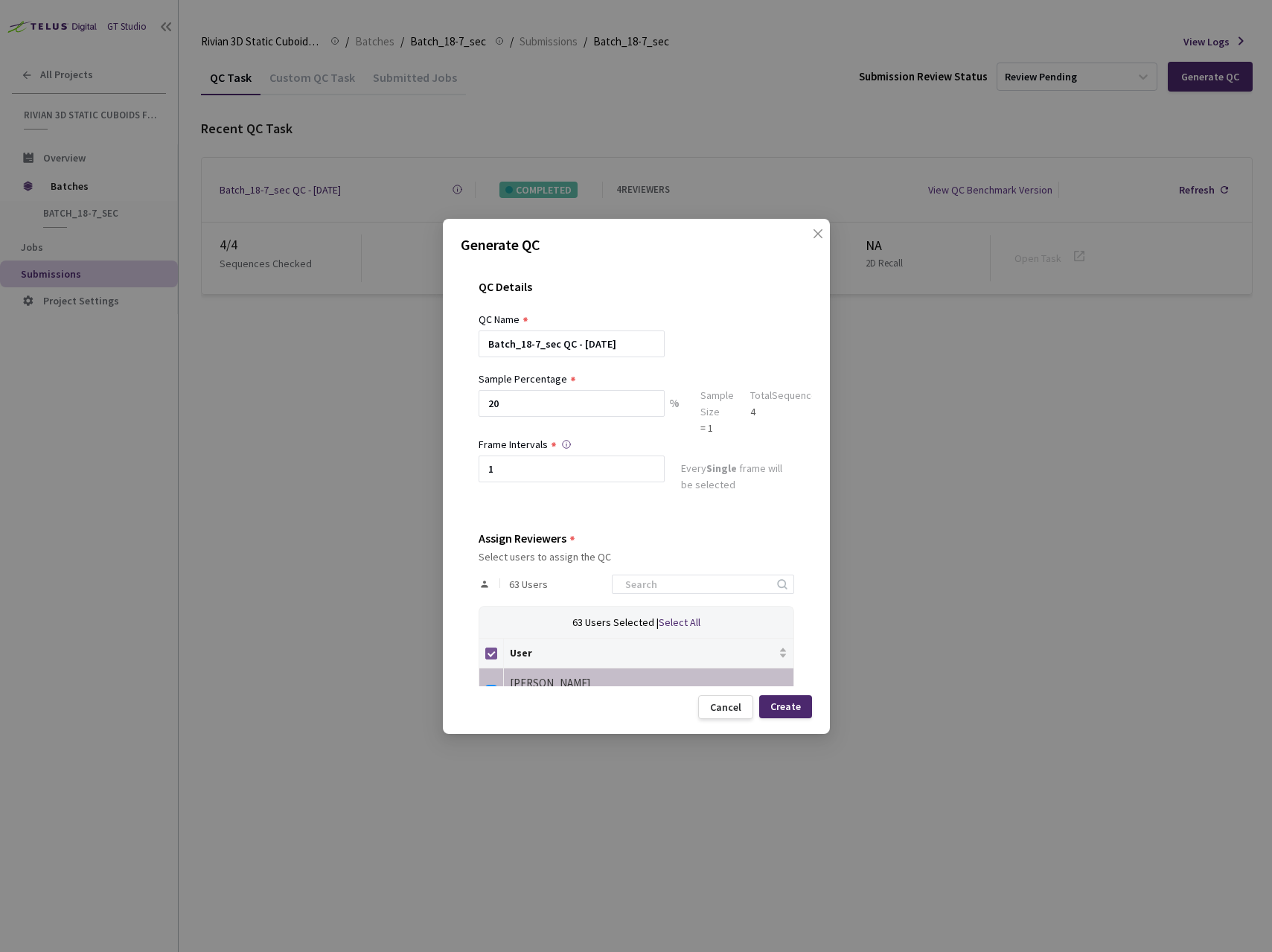
checkbox input "false"
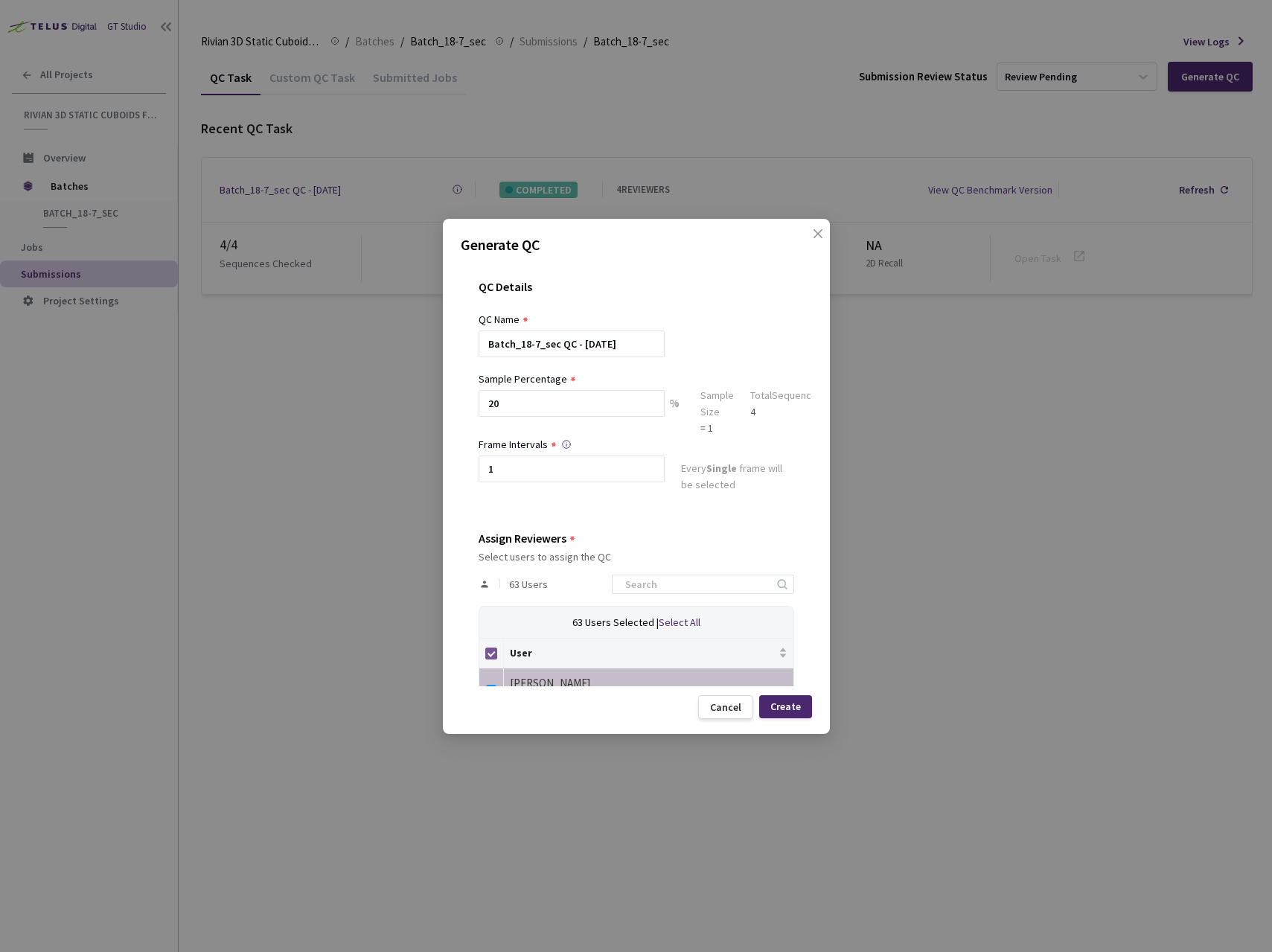
checkbox input "false"
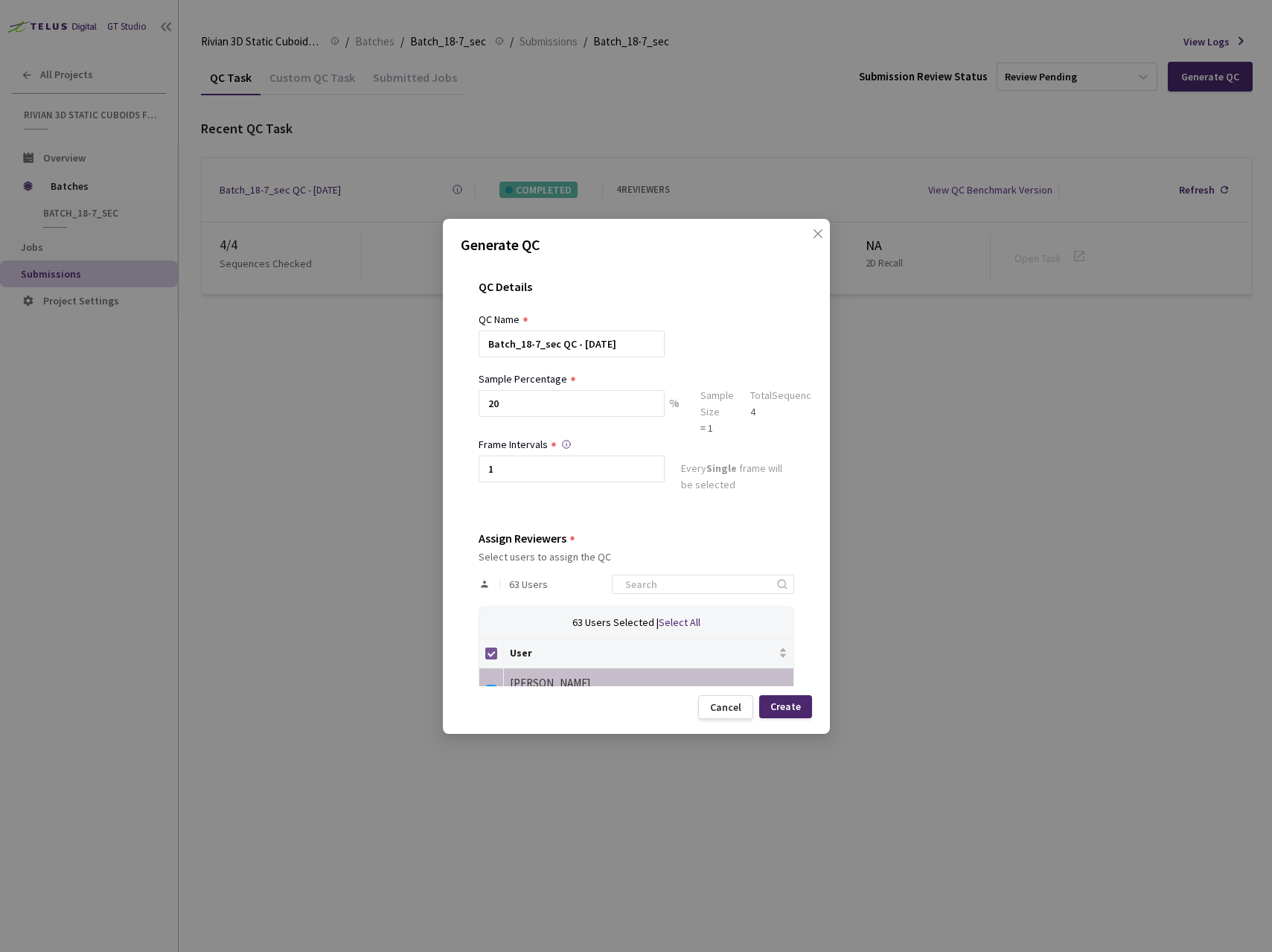
checkbox input "false"
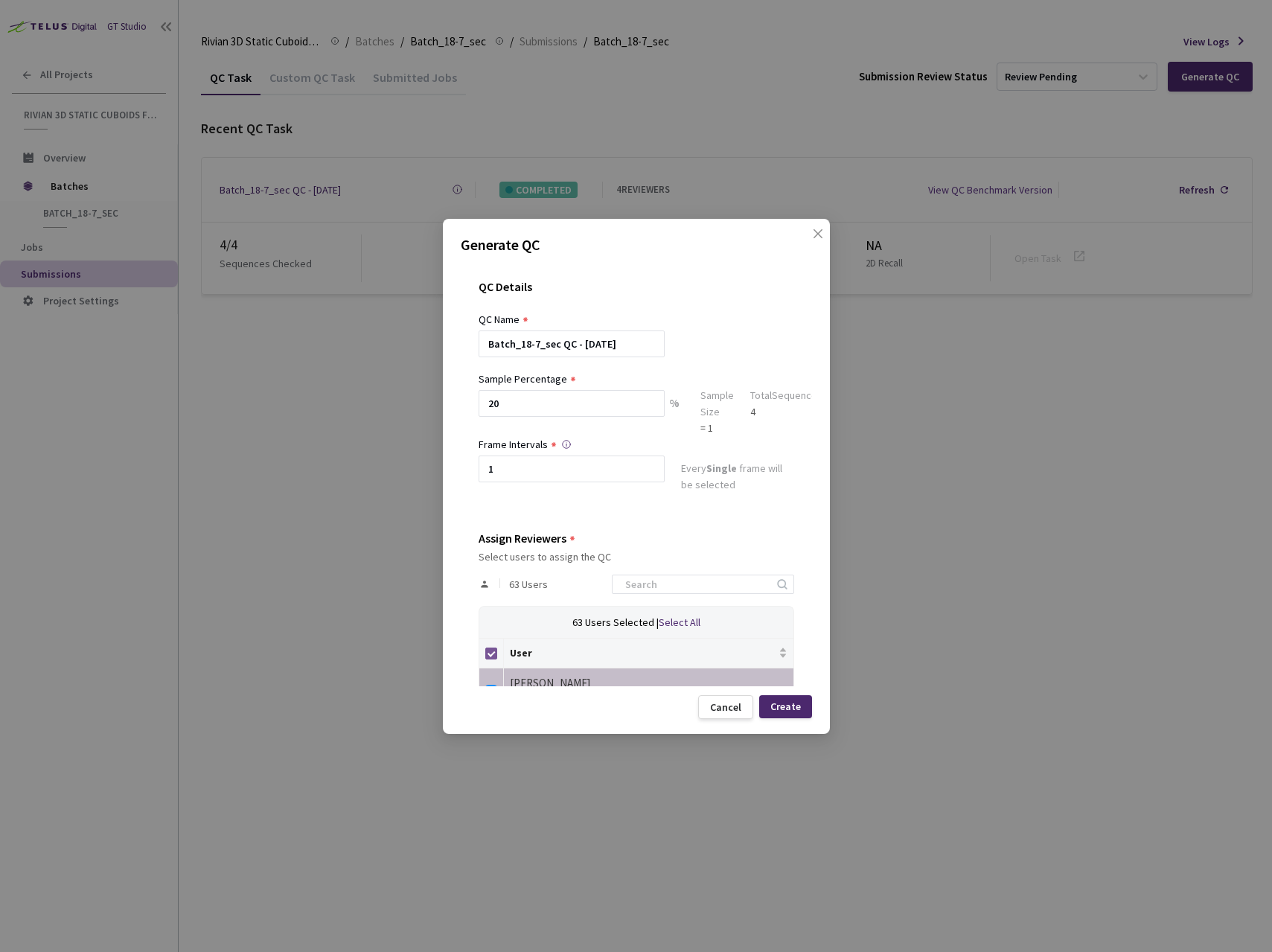
checkbox input "false"
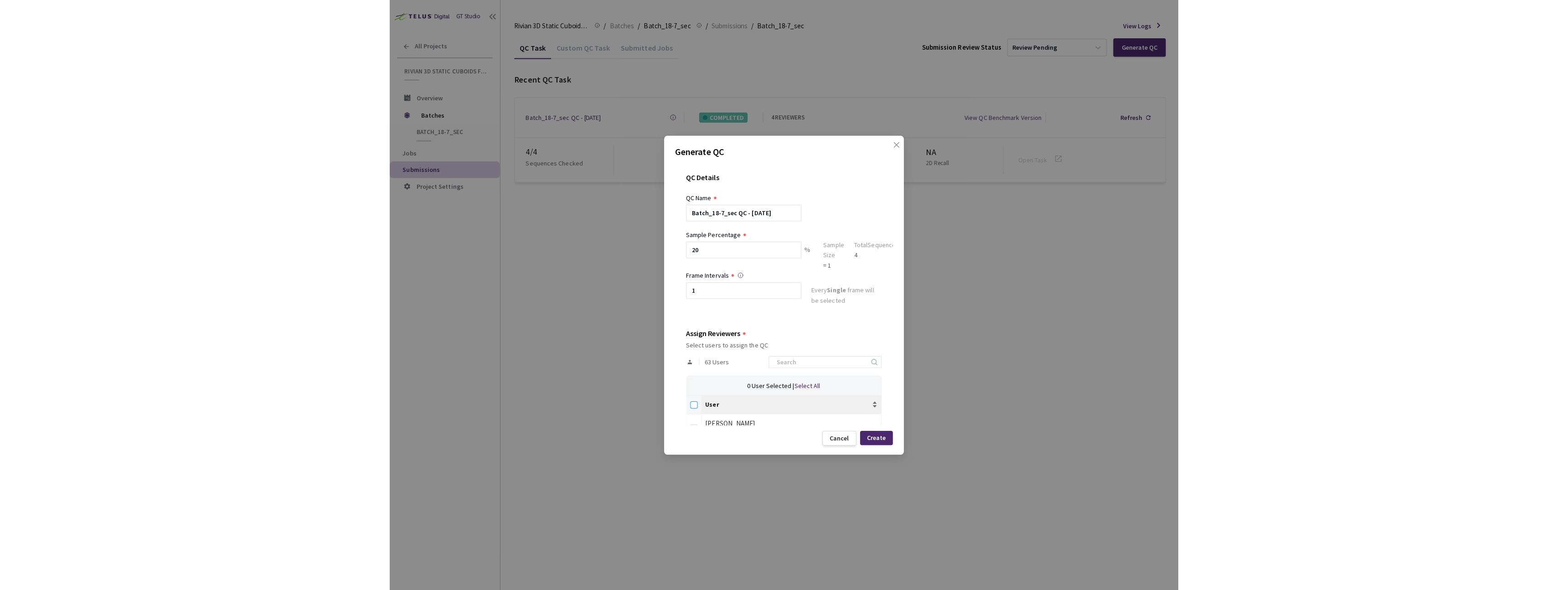
scroll to position [20, 0]
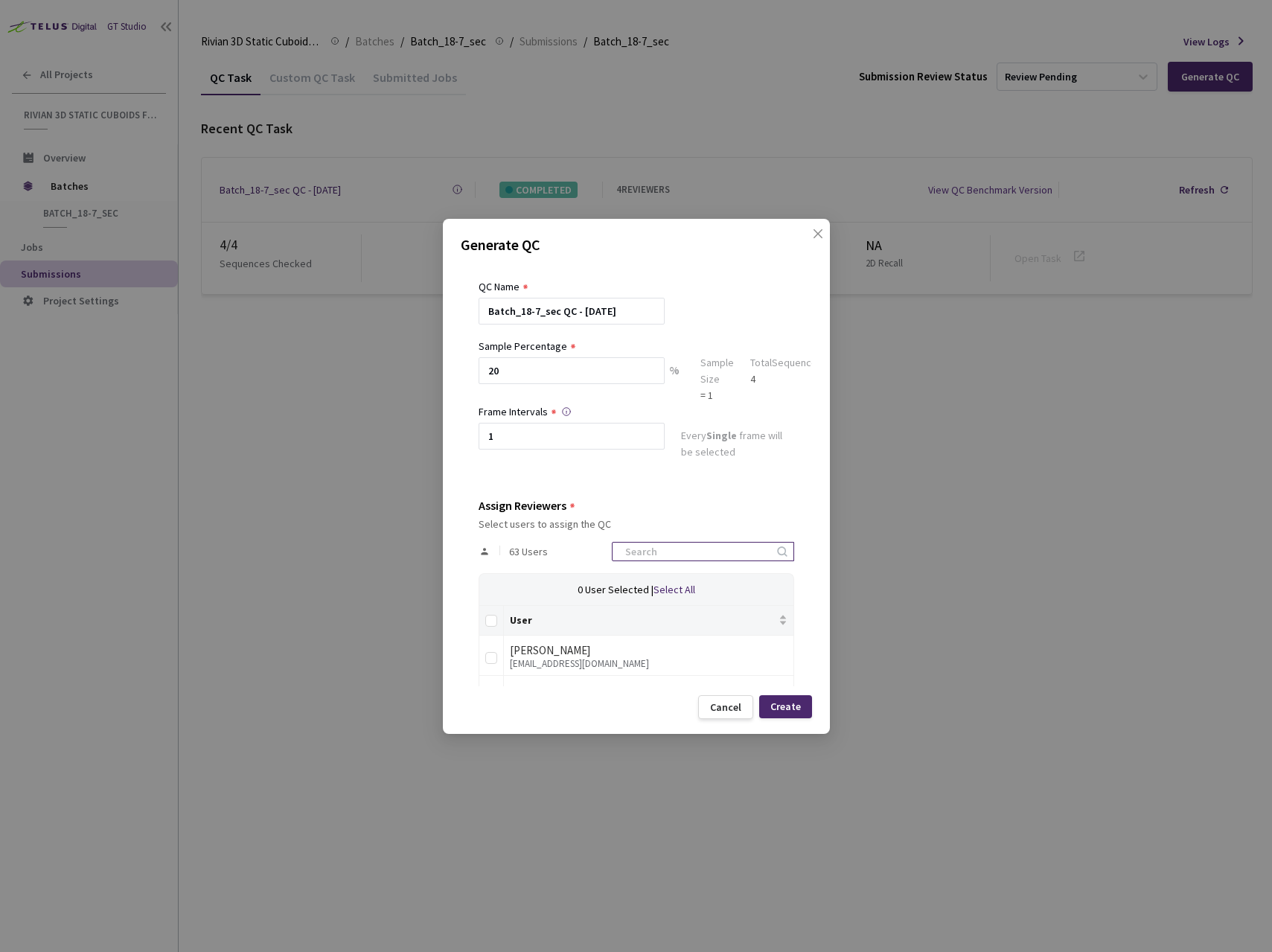
click at [656, 557] on input at bounding box center [696, 552] width 159 height 18
click at [665, 553] on input at bounding box center [696, 552] width 159 height 18
type input "dav"
click at [583, 649] on div "[PERSON_NAME]" at bounding box center [648, 650] width 277 height 18
click at [599, 651] on div "[PERSON_NAME]" at bounding box center [648, 650] width 277 height 18
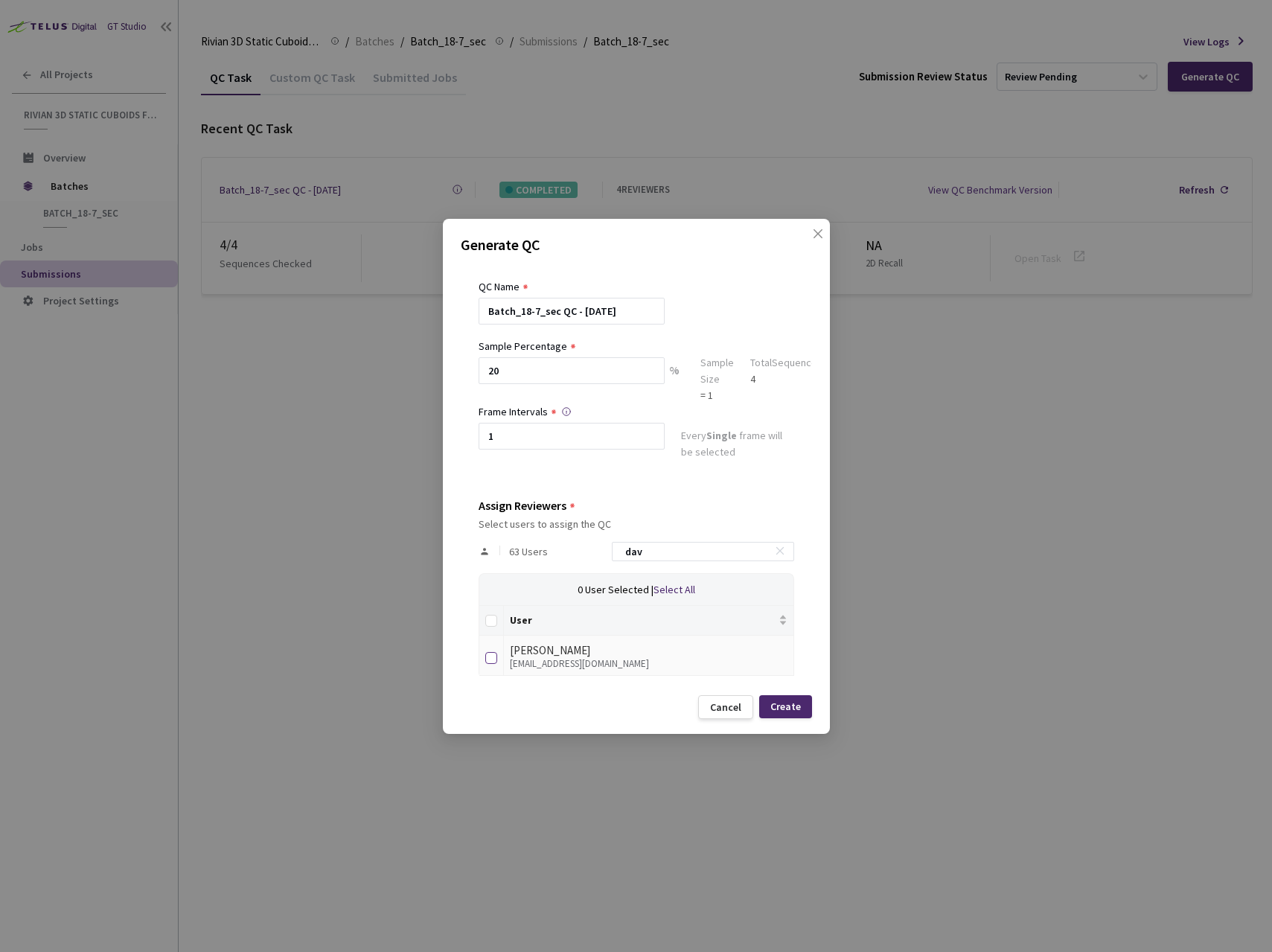
click at [493, 653] on input "checkbox" at bounding box center [491, 658] width 12 height 12
checkbox input "true"
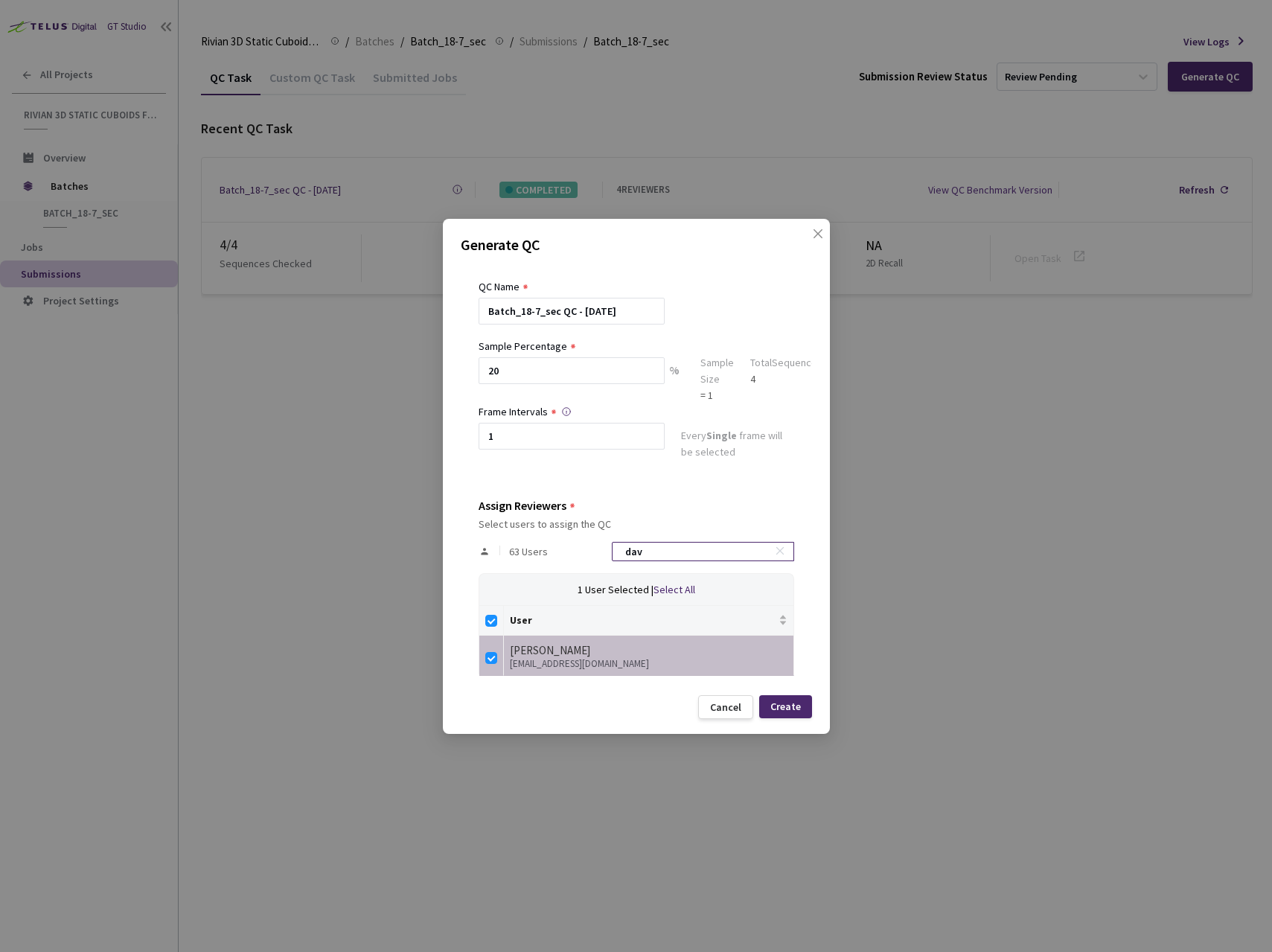
click at [694, 555] on input "dav" at bounding box center [696, 552] width 159 height 18
checkbox input "false"
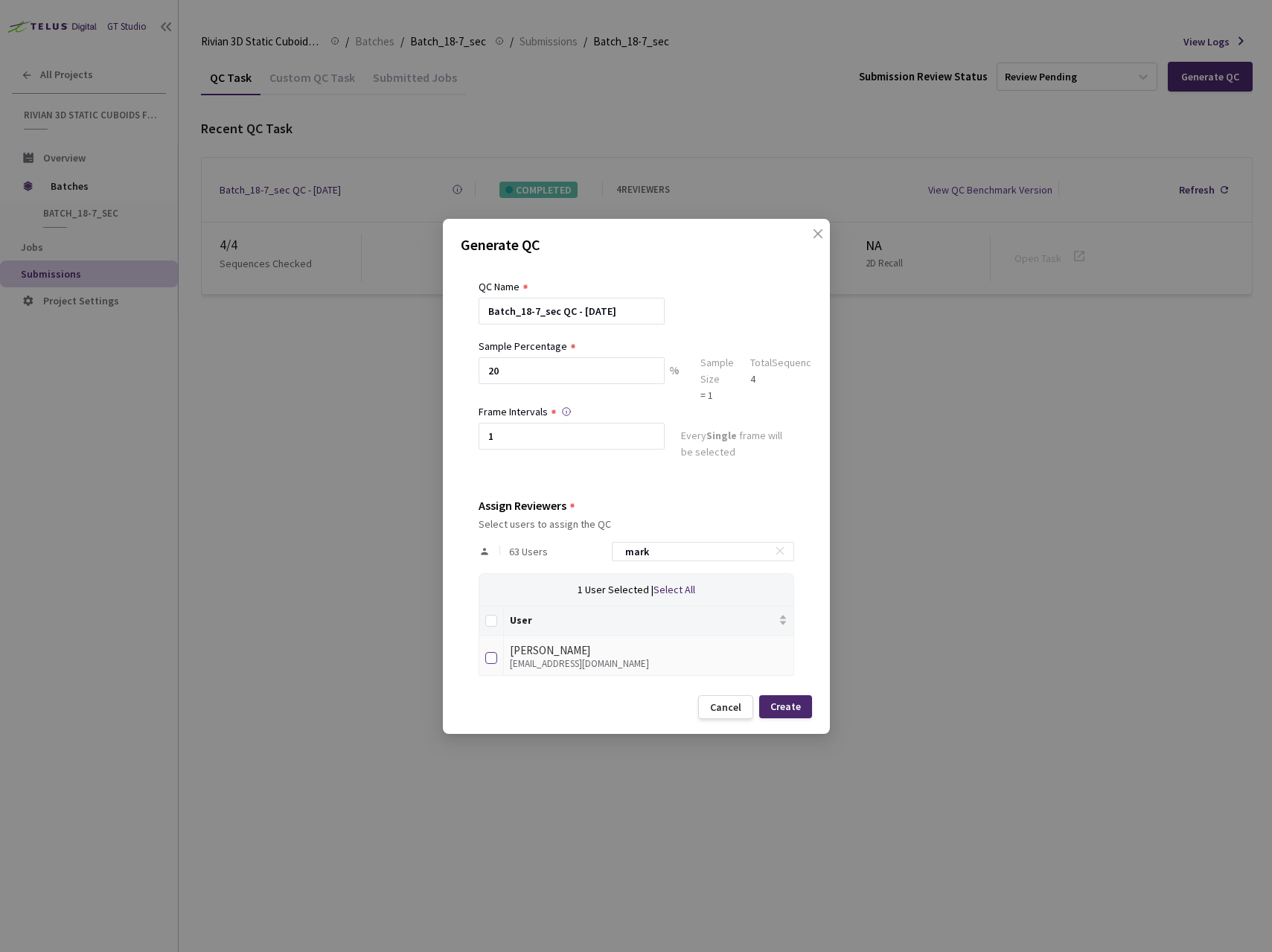
type input "mark"
click at [488, 659] on input "checkbox" at bounding box center [491, 658] width 12 height 12
checkbox input "true"
click at [530, 574] on div "2 Users Selected | Select All" at bounding box center [637, 589] width 316 height 32
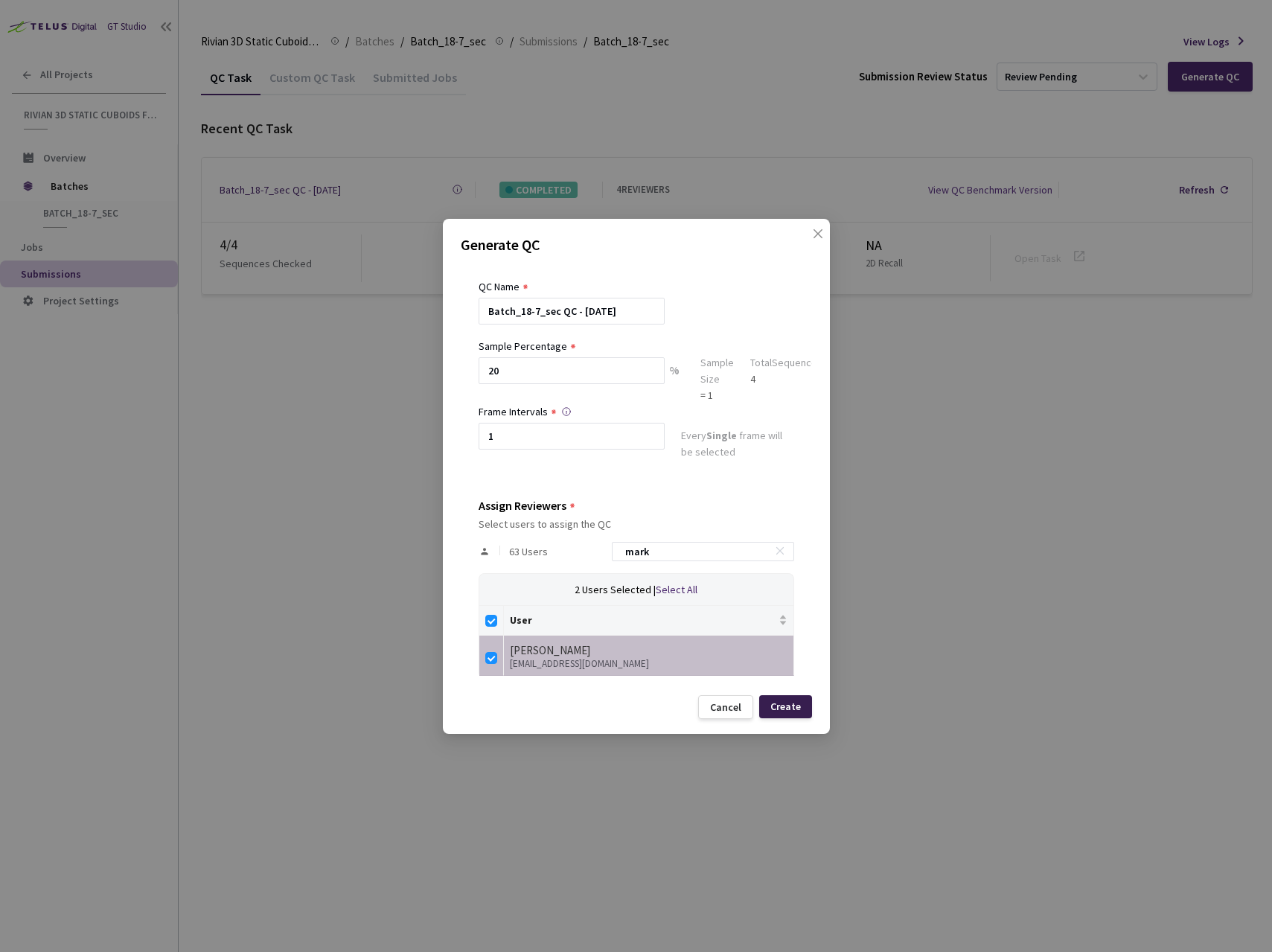
click at [790, 710] on div "Create" at bounding box center [785, 707] width 31 height 12
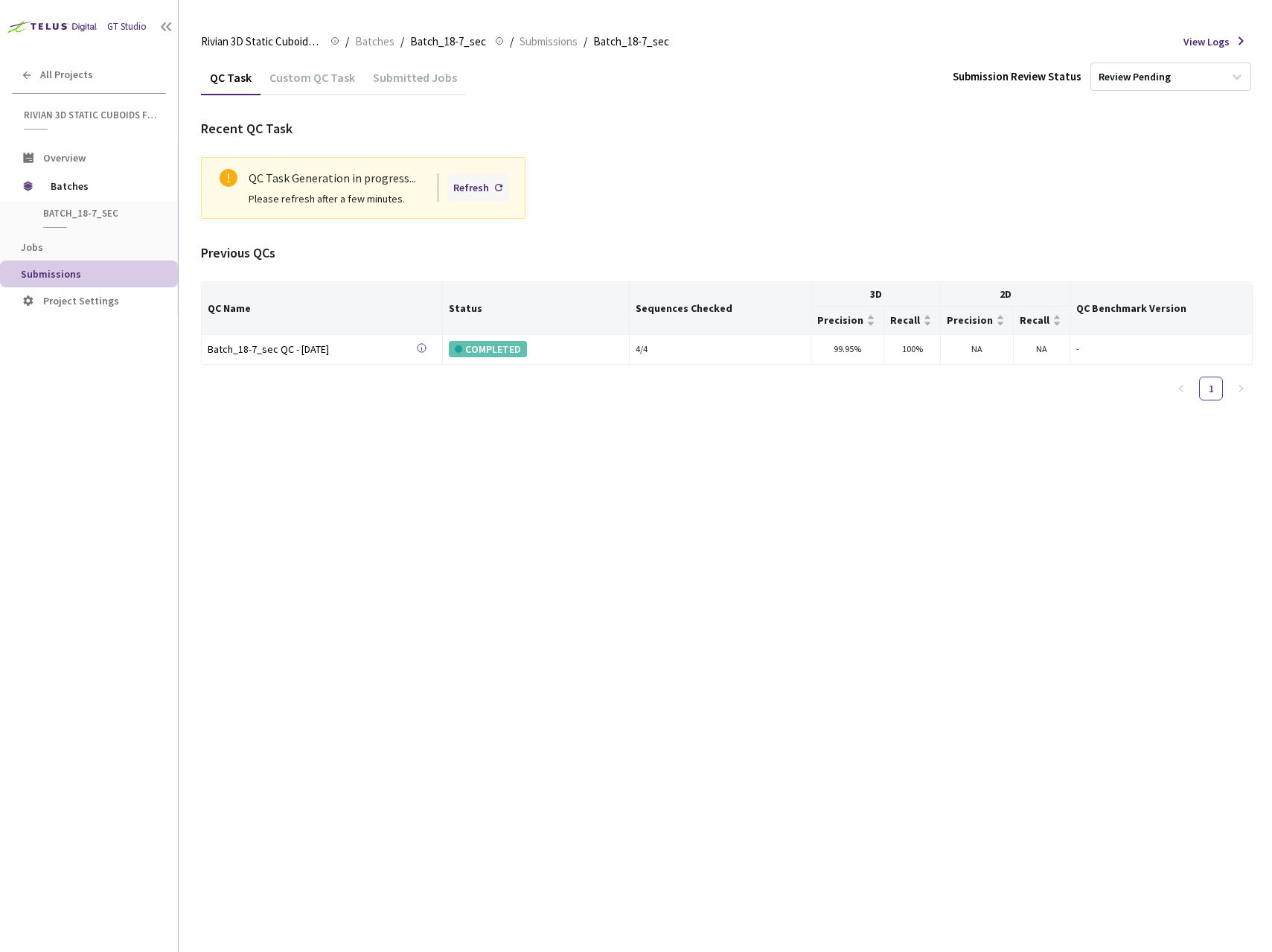
click at [490, 187] on div "Refresh" at bounding box center [477, 187] width 61 height 28
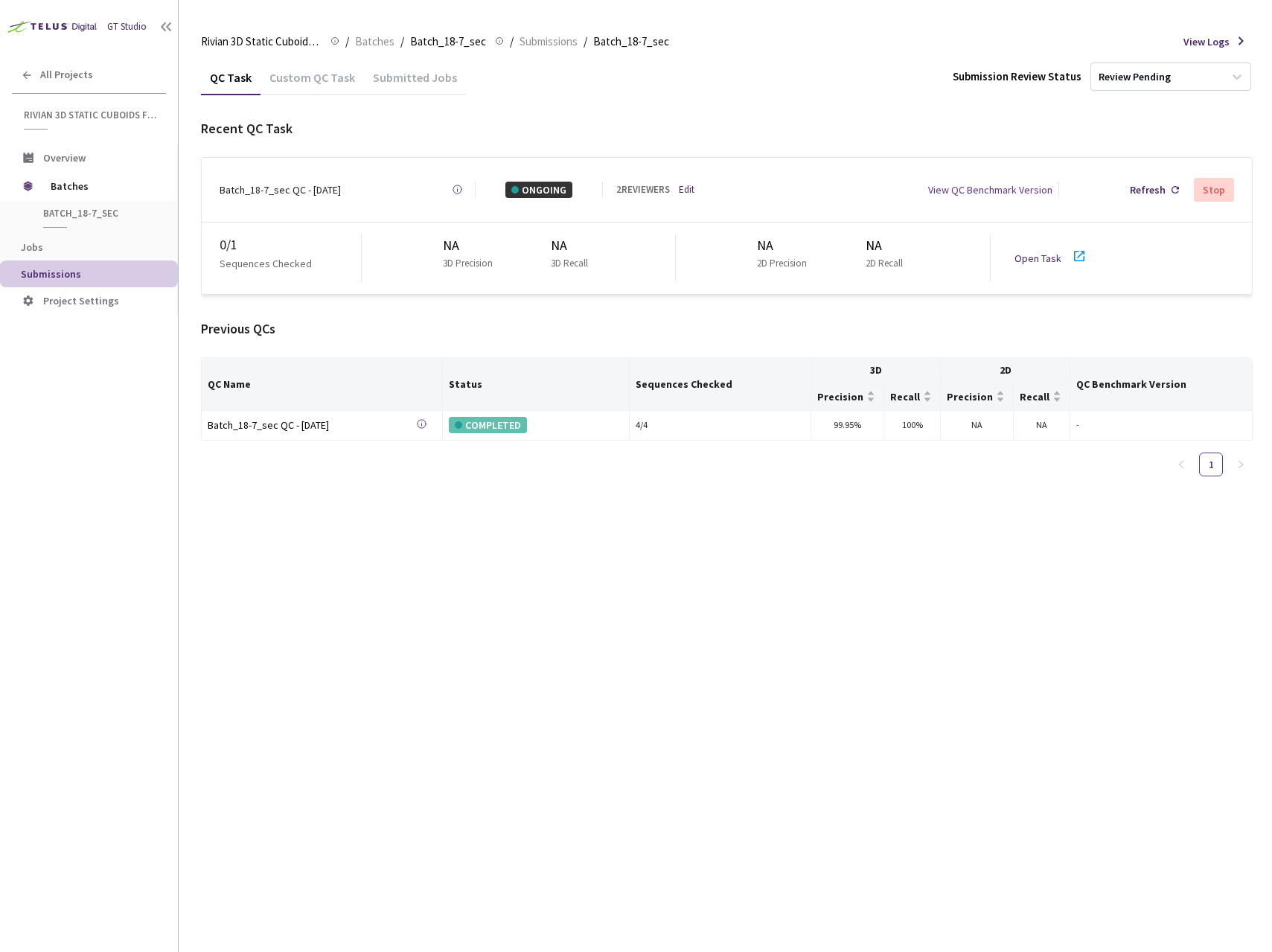
click at [1031, 251] on link "Open Task" at bounding box center [1037, 257] width 47 height 13
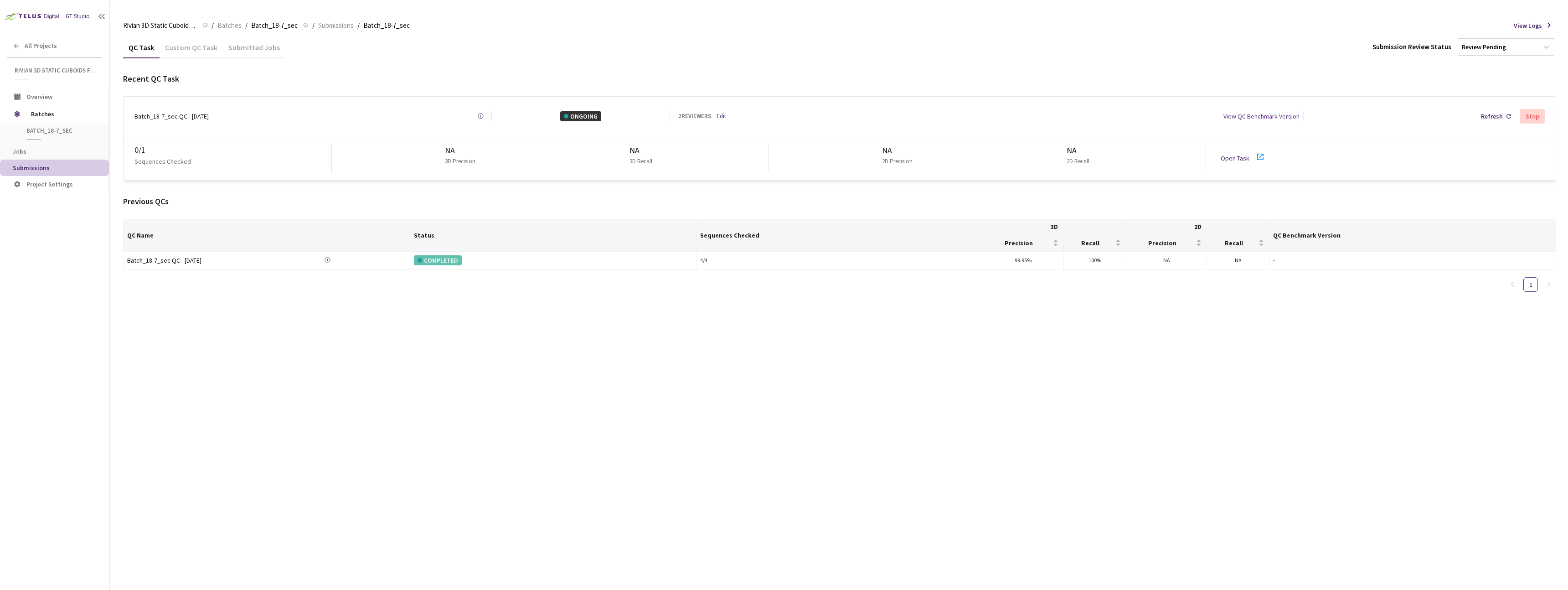
click at [779, 155] on link "Open Task" at bounding box center [1234, 158] width 29 height 8
click at [54, 116] on span "Batches" at bounding box center [62, 114] width 63 height 18
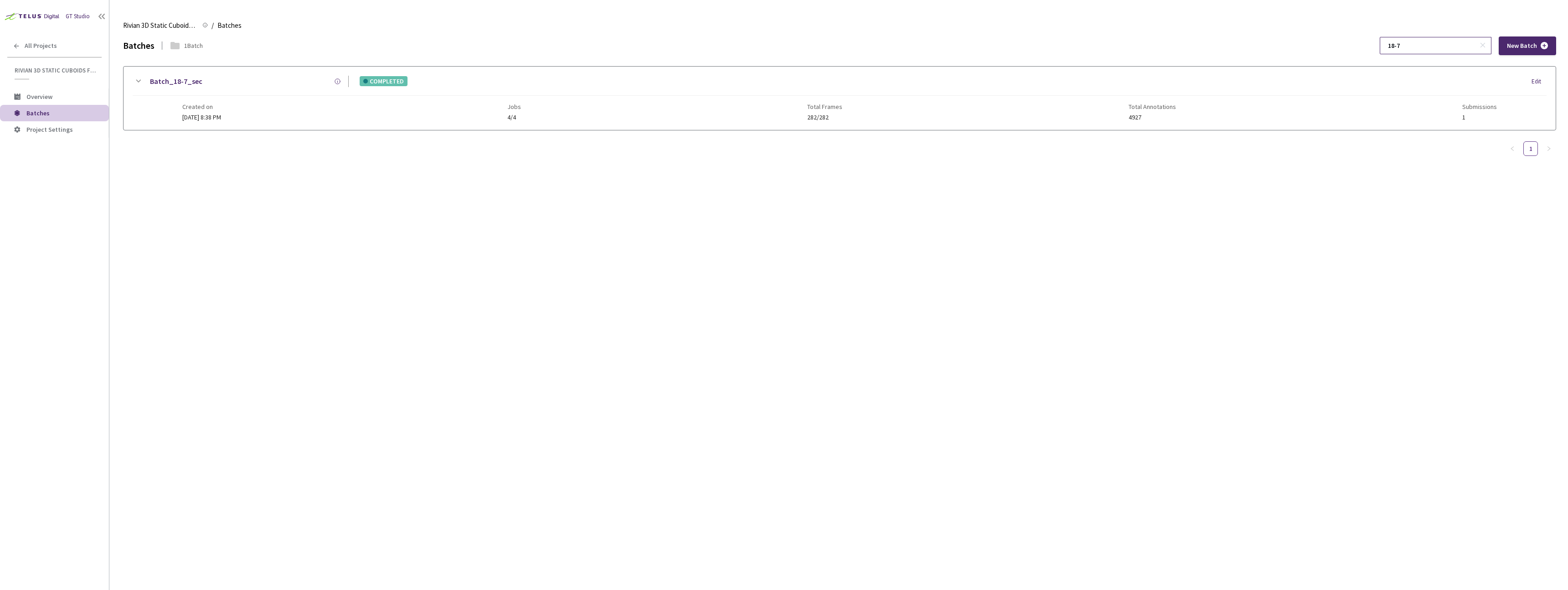
click at [779, 43] on input "18-7" at bounding box center [1431, 45] width 97 height 16
type input "18-10"
click at [250, 77] on div "Batch_18-10_sec" at bounding box center [246, 81] width 205 height 12
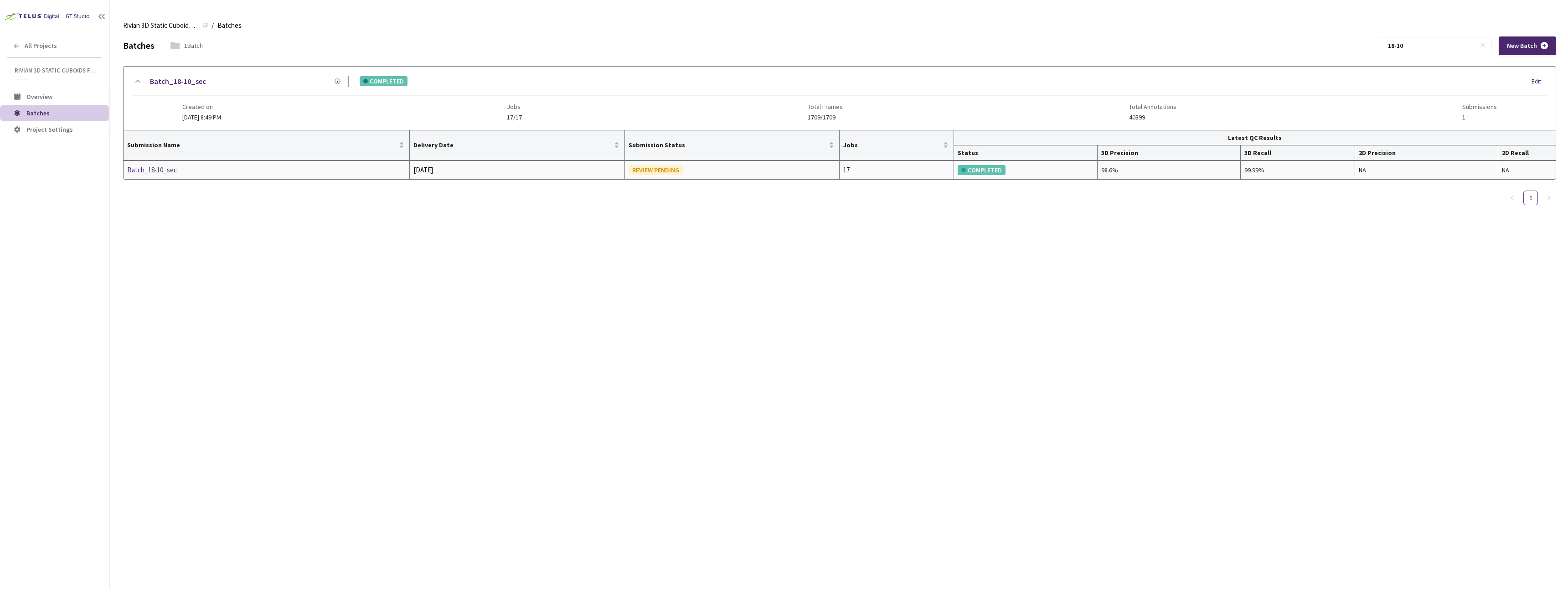
click at [169, 175] on div "Batch_18-10_sec" at bounding box center [175, 170] width 97 height 11
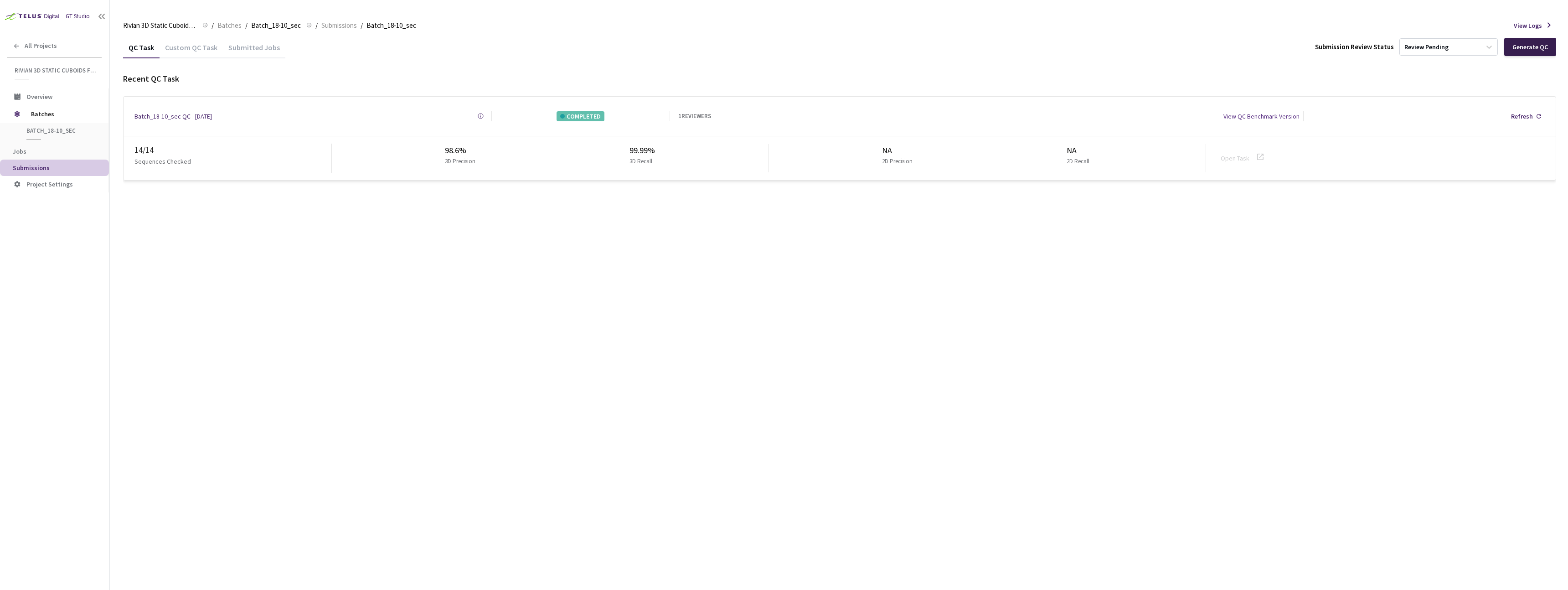
click at [779, 50] on div "Generate QC" at bounding box center [1530, 47] width 35 height 7
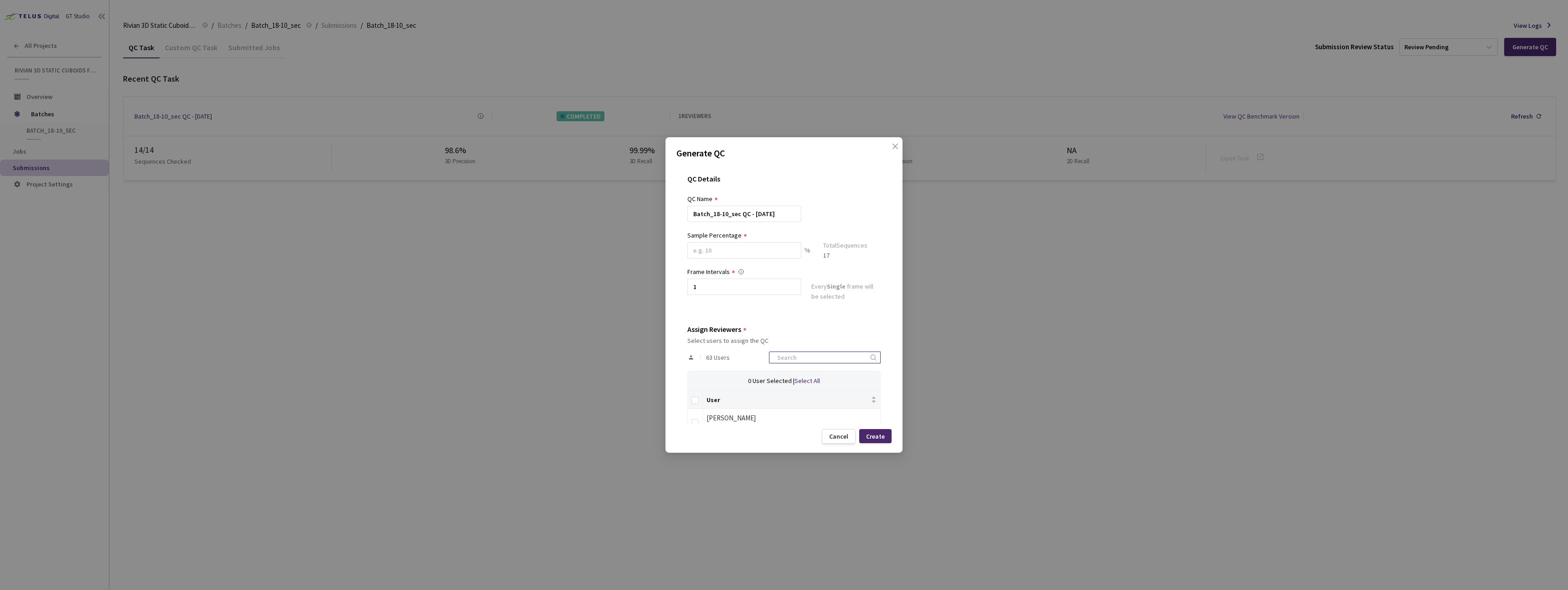
click at [779, 360] on input at bounding box center [821, 357] width 97 height 11
type input "dav"
click at [696, 425] on div "Generate QC QC Details QC Name Batch_18-10_sec QC - [DATE] Sample Percentage % …" at bounding box center [783, 295] width 237 height 315
click at [697, 421] on input "checkbox" at bounding box center [695, 423] width 7 height 7
checkbox input "true"
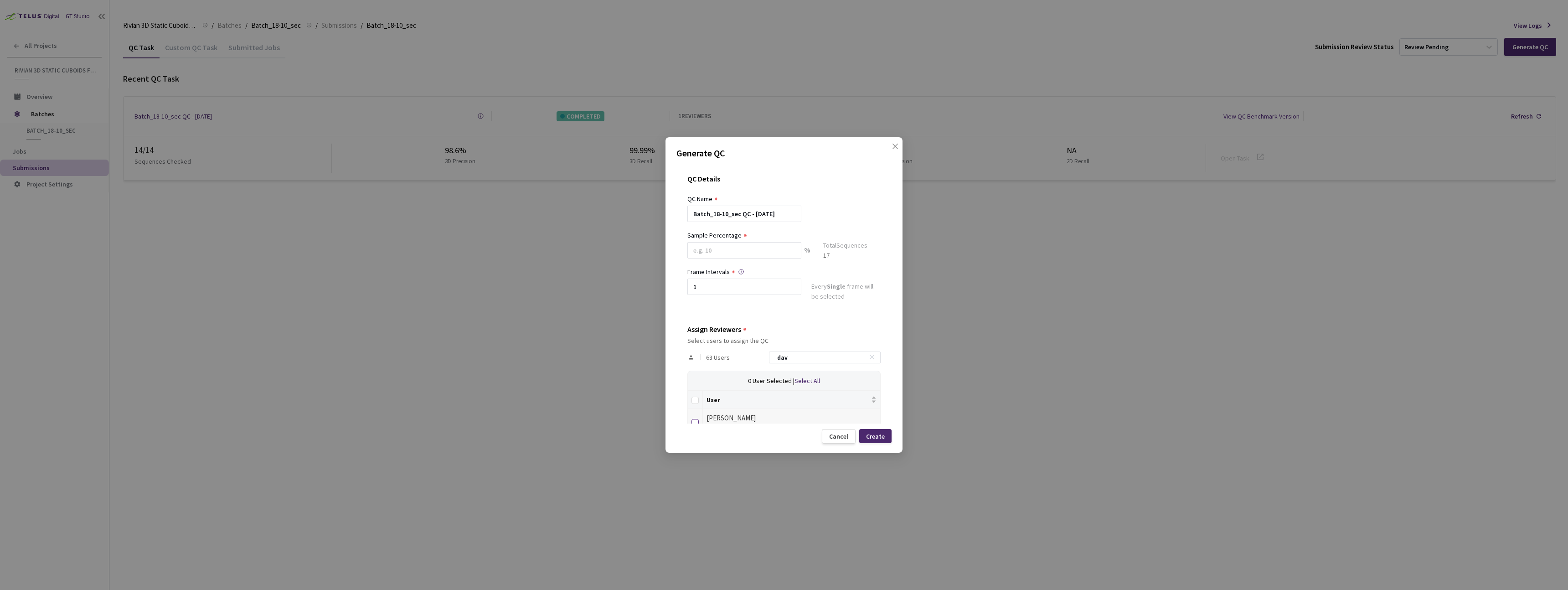
checkbox input "true"
drag, startPoint x: 798, startPoint y: 362, endPoint x: 765, endPoint y: 360, distance: 33.1
click at [765, 360] on div "63 Users dav" at bounding box center [784, 357] width 194 height 26
type input "m"
checkbox input "false"
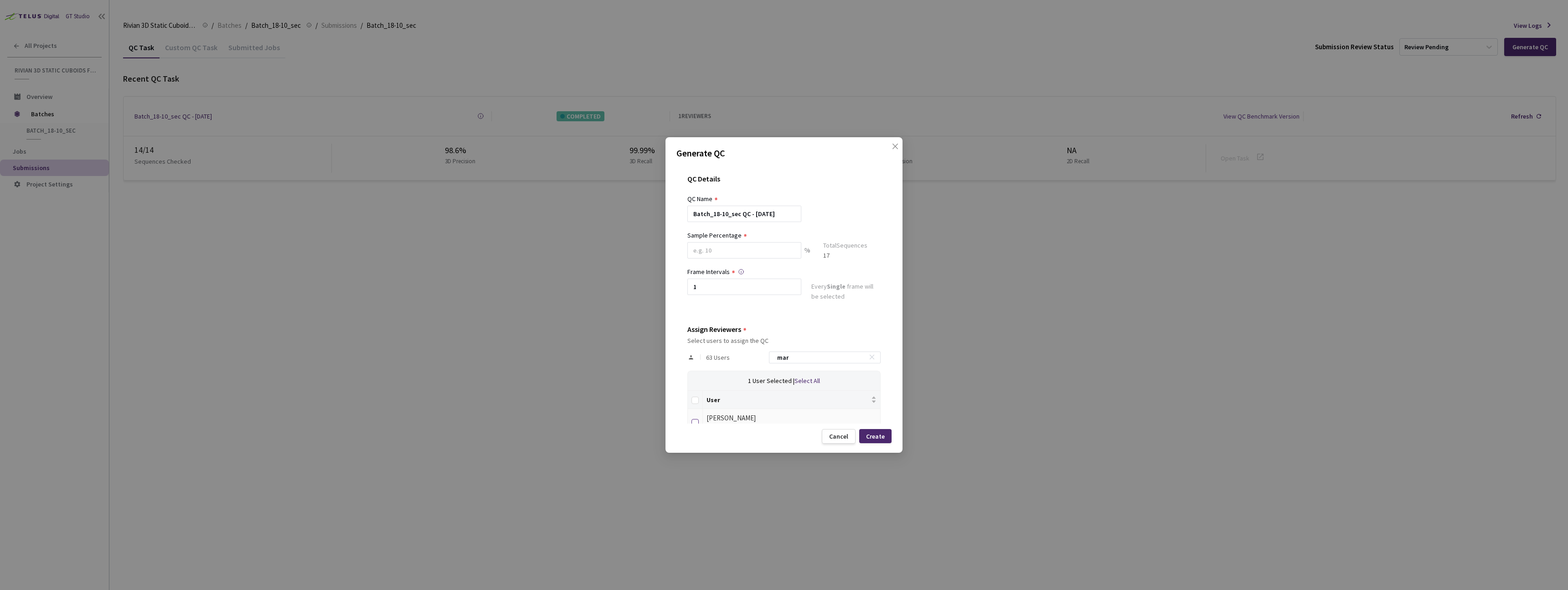
type input "mar"
click at [693, 422] on input "checkbox" at bounding box center [695, 423] width 7 height 7
checkbox input "true"
click at [713, 251] on input at bounding box center [744, 250] width 114 height 16
type input "20"
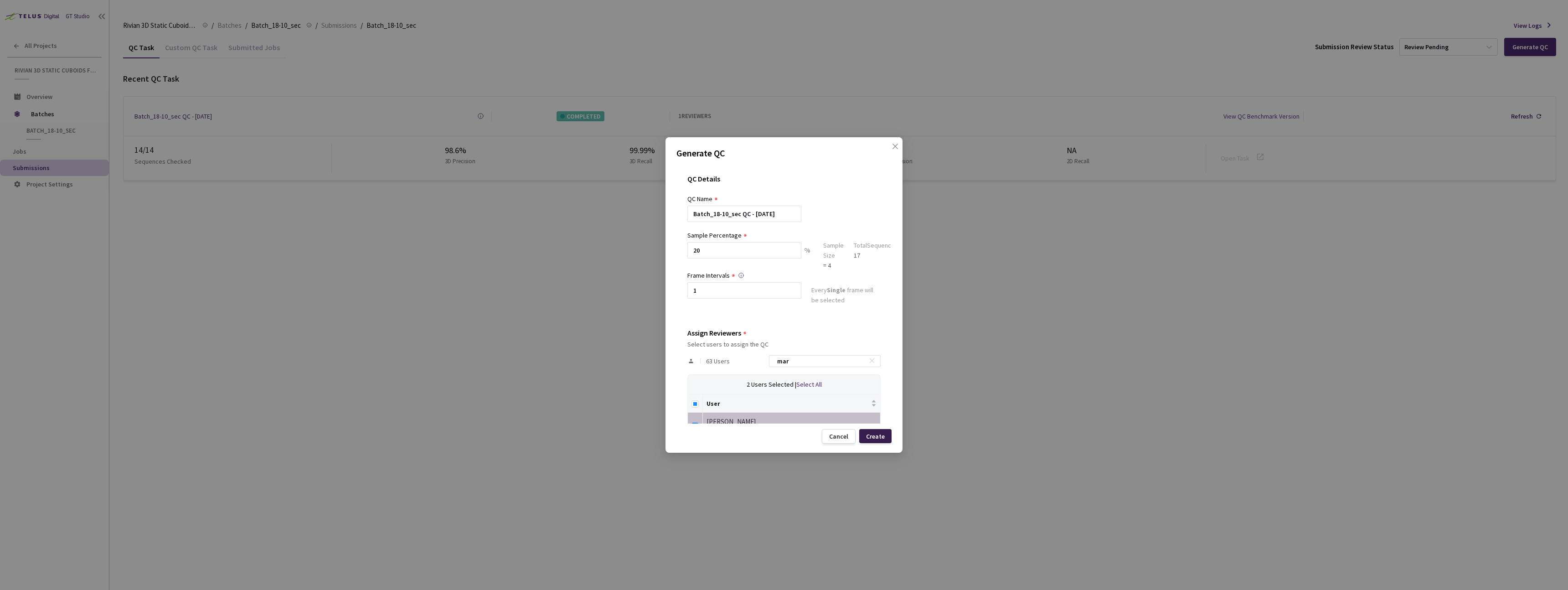
click at [779, 435] on div "Create" at bounding box center [875, 437] width 19 height 7
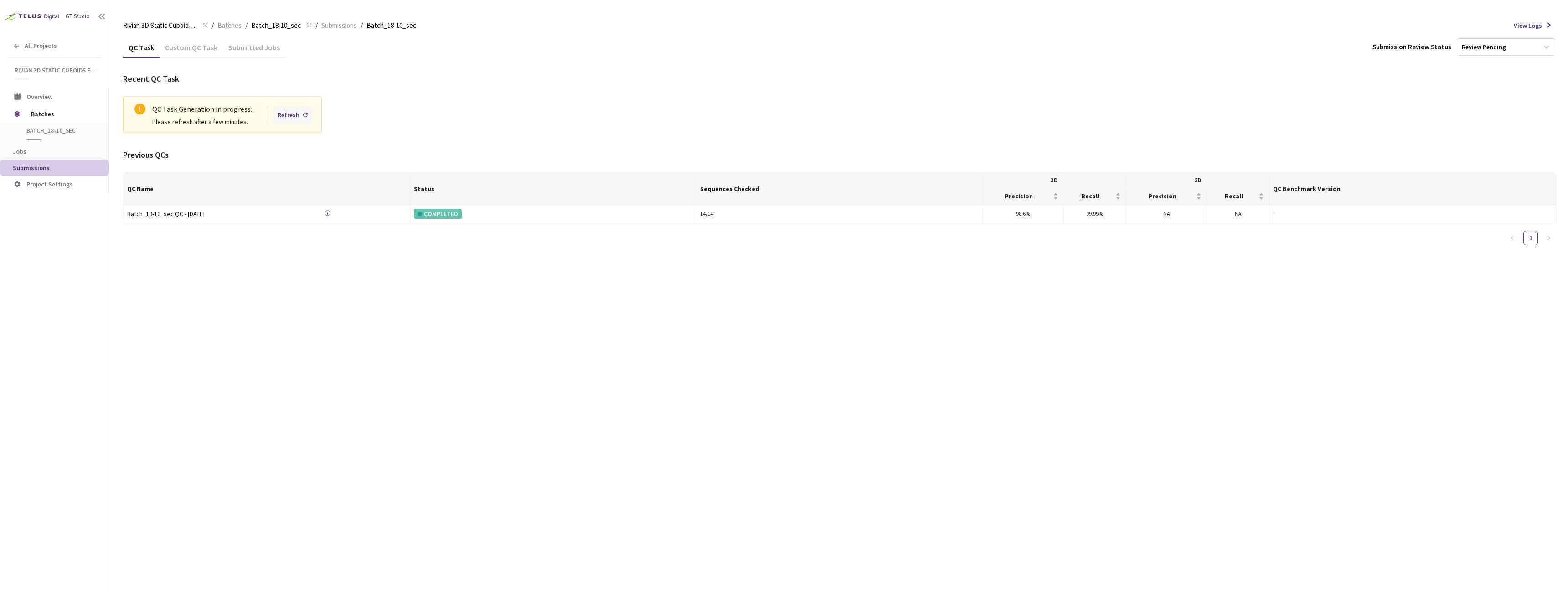
click at [295, 114] on div "Refresh" at bounding box center [289, 114] width 22 height 10
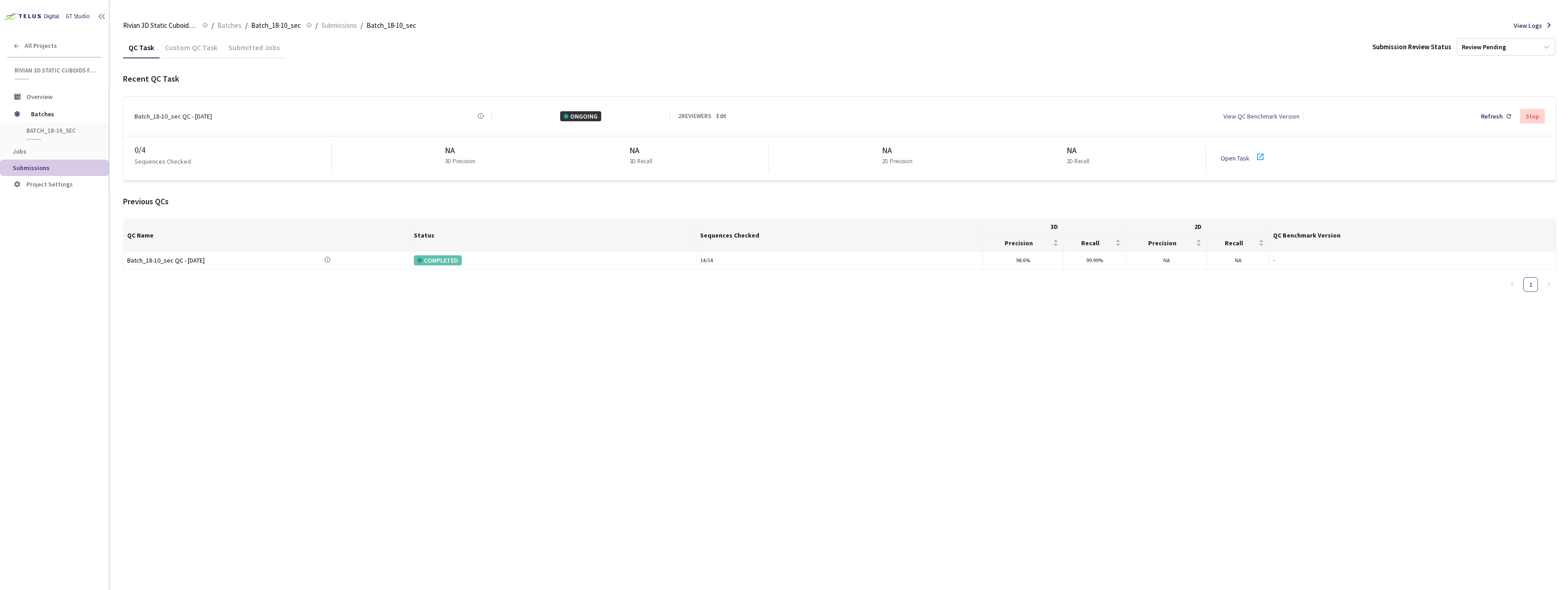
click at [779, 154] on link "Open Task" at bounding box center [1234, 158] width 29 height 8
click at [60, 112] on span "Batches" at bounding box center [62, 114] width 63 height 18
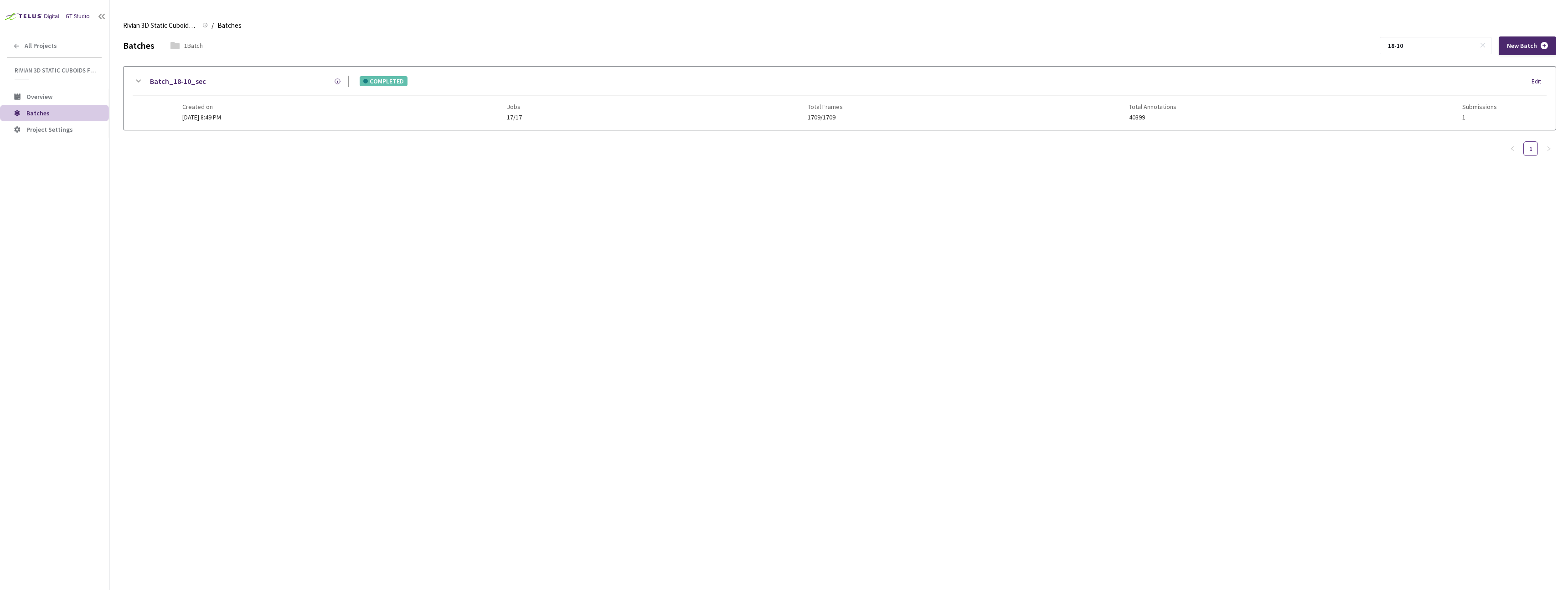
drag, startPoint x: 1353, startPoint y: 46, endPoint x: 1277, endPoint y: 46, distance: 76.0
click at [779, 46] on div "Batches 1 Batch 18-10 New Batch" at bounding box center [839, 46] width 1433 height 19
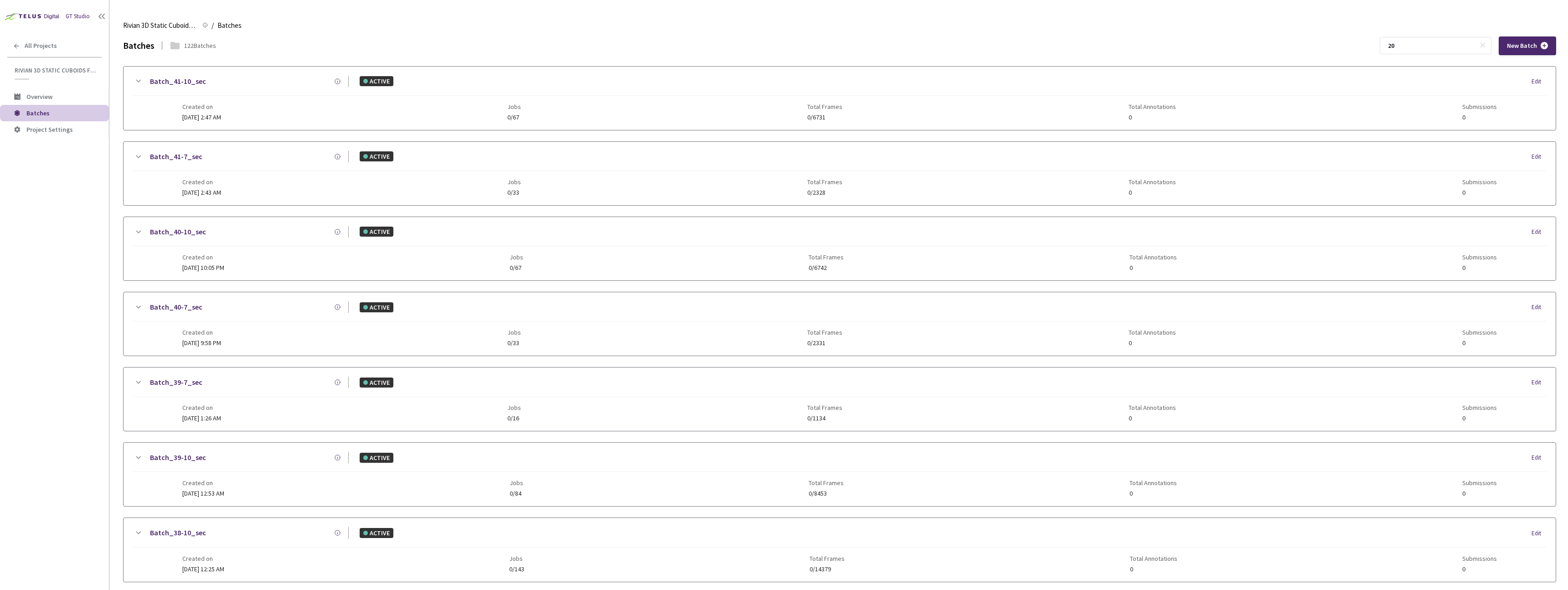
type input "2"
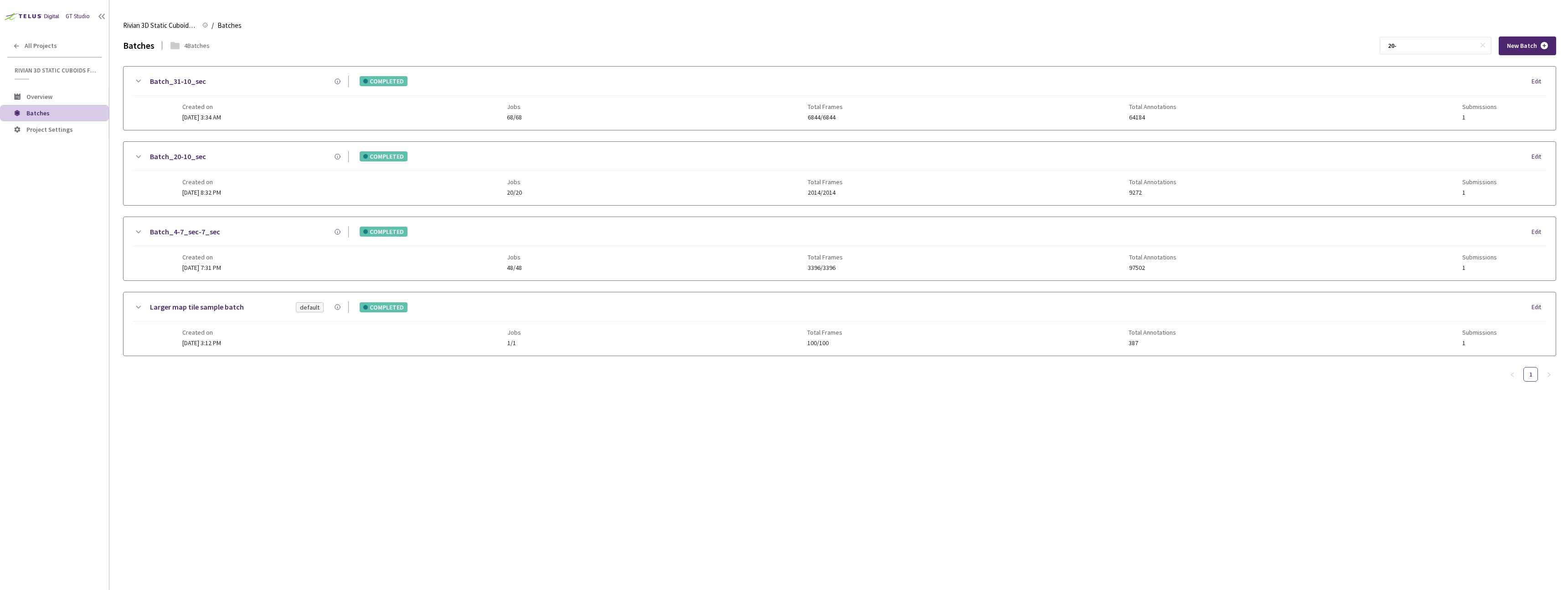
type input "20-"
click at [244, 166] on div "Batch_20-10_sec COMPLETED Edit" at bounding box center [839, 161] width 1414 height 20
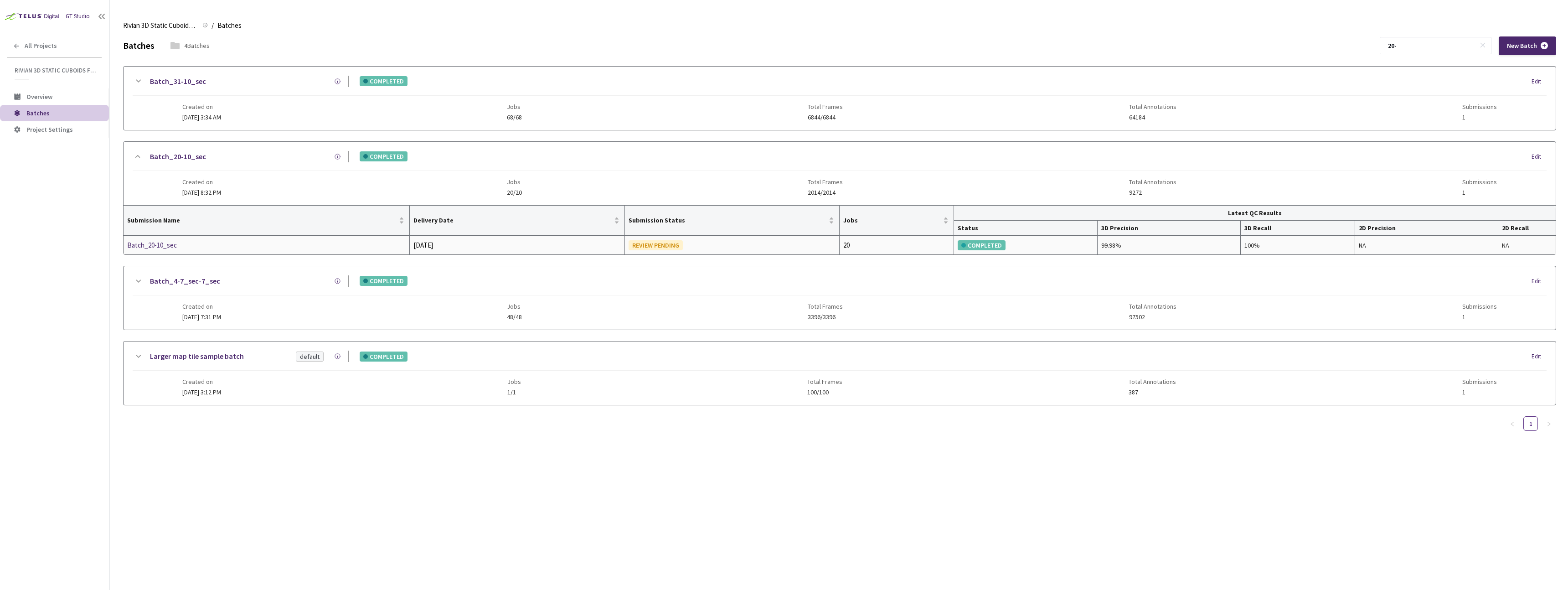
click at [170, 245] on div "Batch_20-10_sec" at bounding box center [175, 245] width 97 height 11
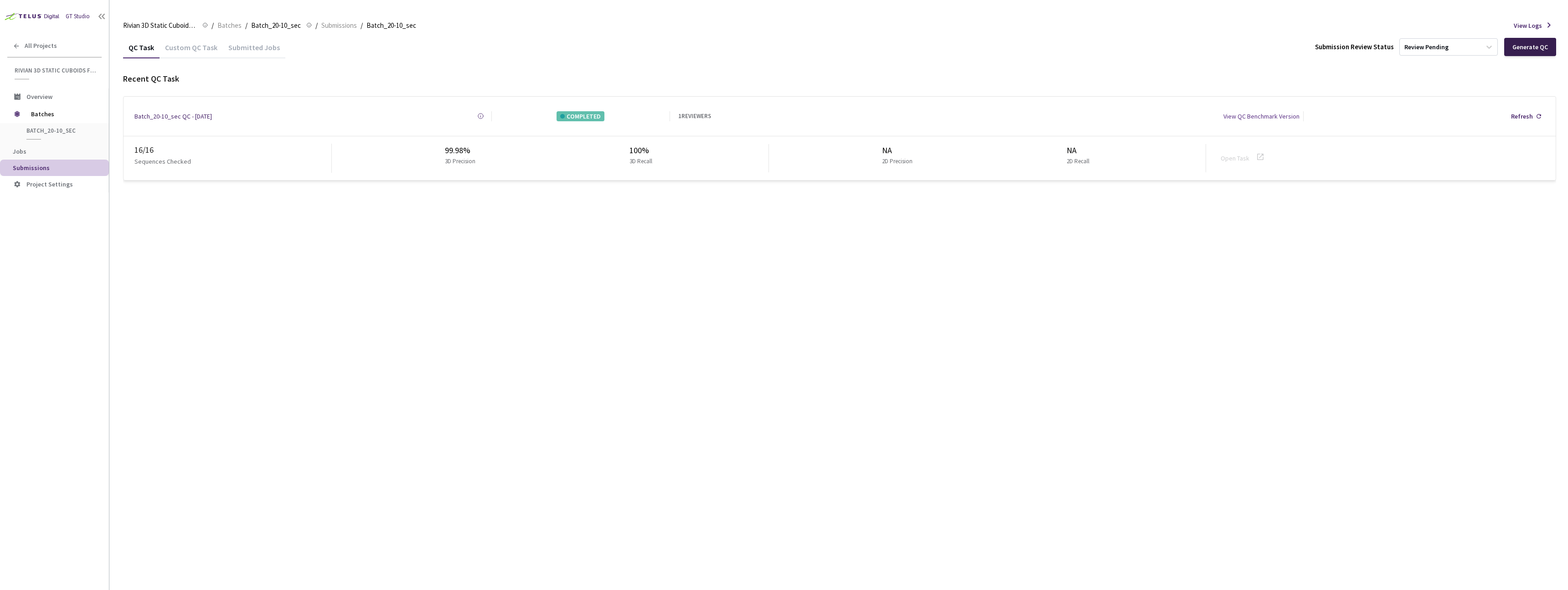
click at [779, 50] on div "Generate QC" at bounding box center [1530, 47] width 35 height 7
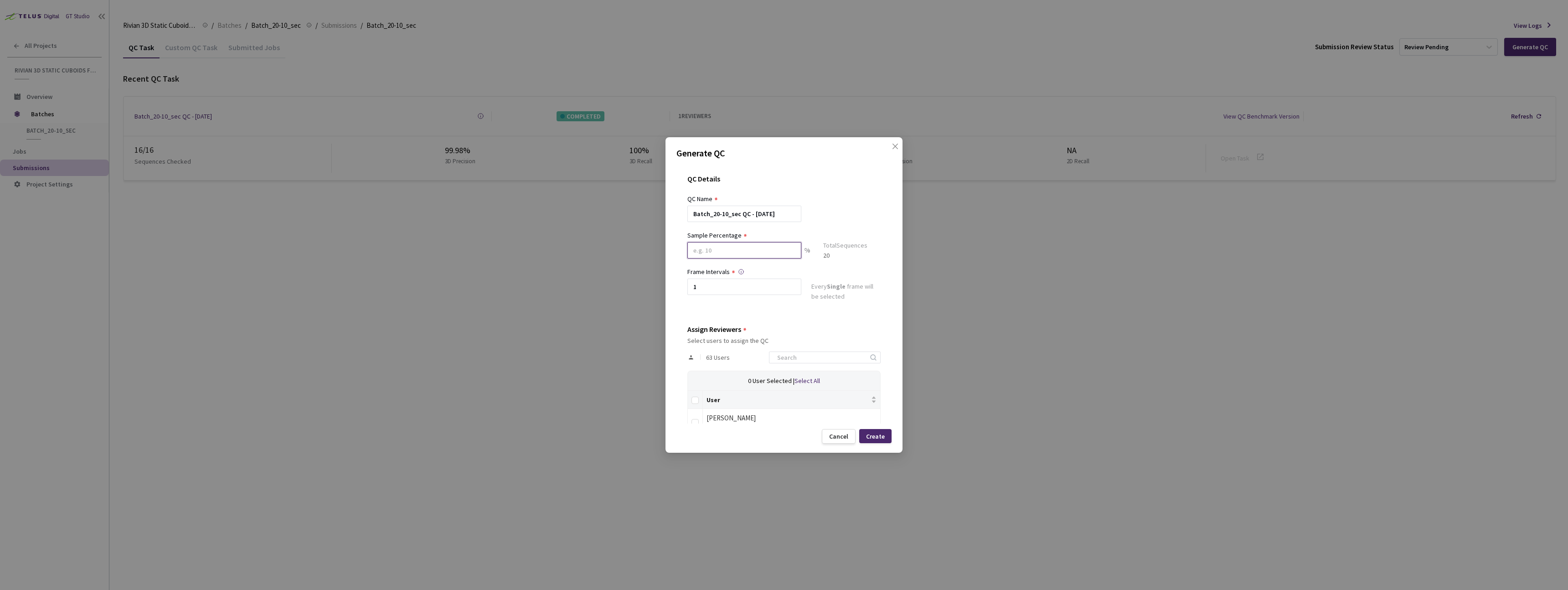
click at [730, 252] on input at bounding box center [744, 250] width 114 height 16
type input "20"
click at [779, 362] on input at bounding box center [821, 361] width 97 height 11
type input "[PERSON_NAME]"
click at [737, 418] on div "[PERSON_NAME]" at bounding box center [791, 422] width 170 height 11
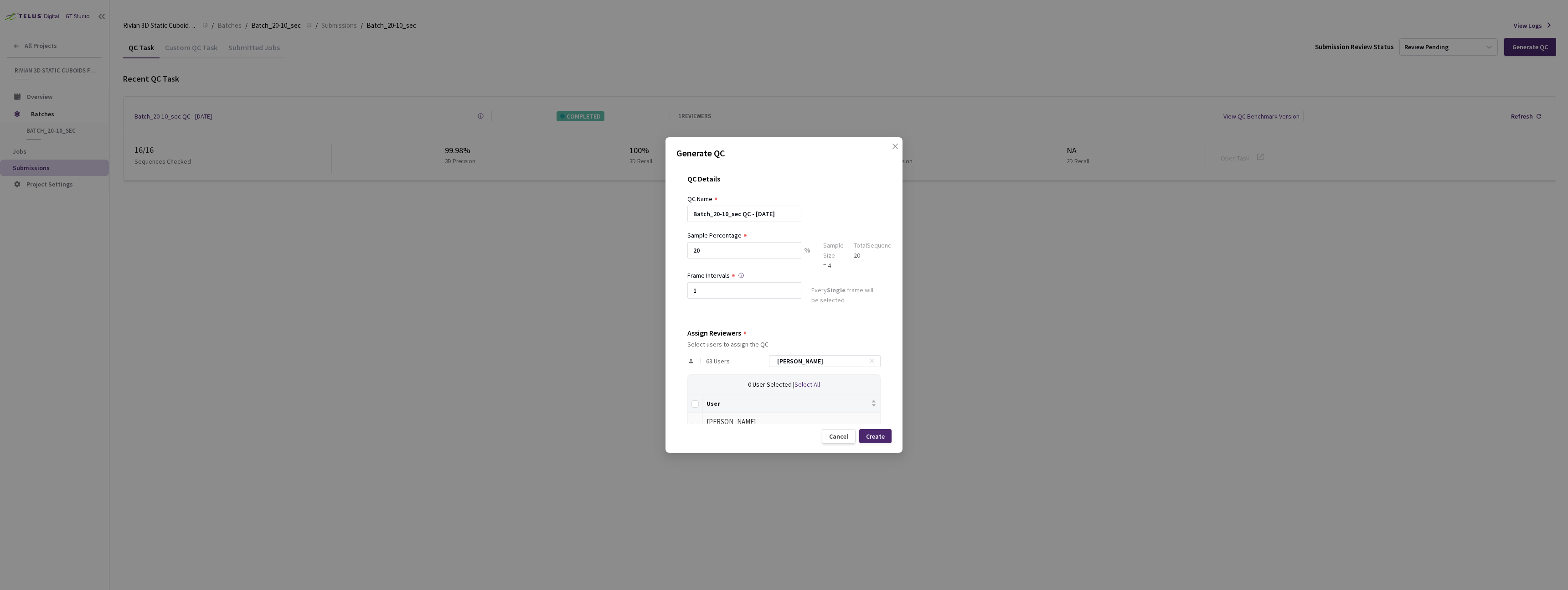
click at [699, 421] on td at bounding box center [695, 425] width 15 height 25
click at [698, 424] on div "Generate QC QC Details QC Name Batch_20-10_sec QC - [DATE] Sample Percentage 20…" at bounding box center [783, 295] width 237 height 315
click at [696, 404] on input "checkbox" at bounding box center [695, 402] width 7 height 7
checkbox input "true"
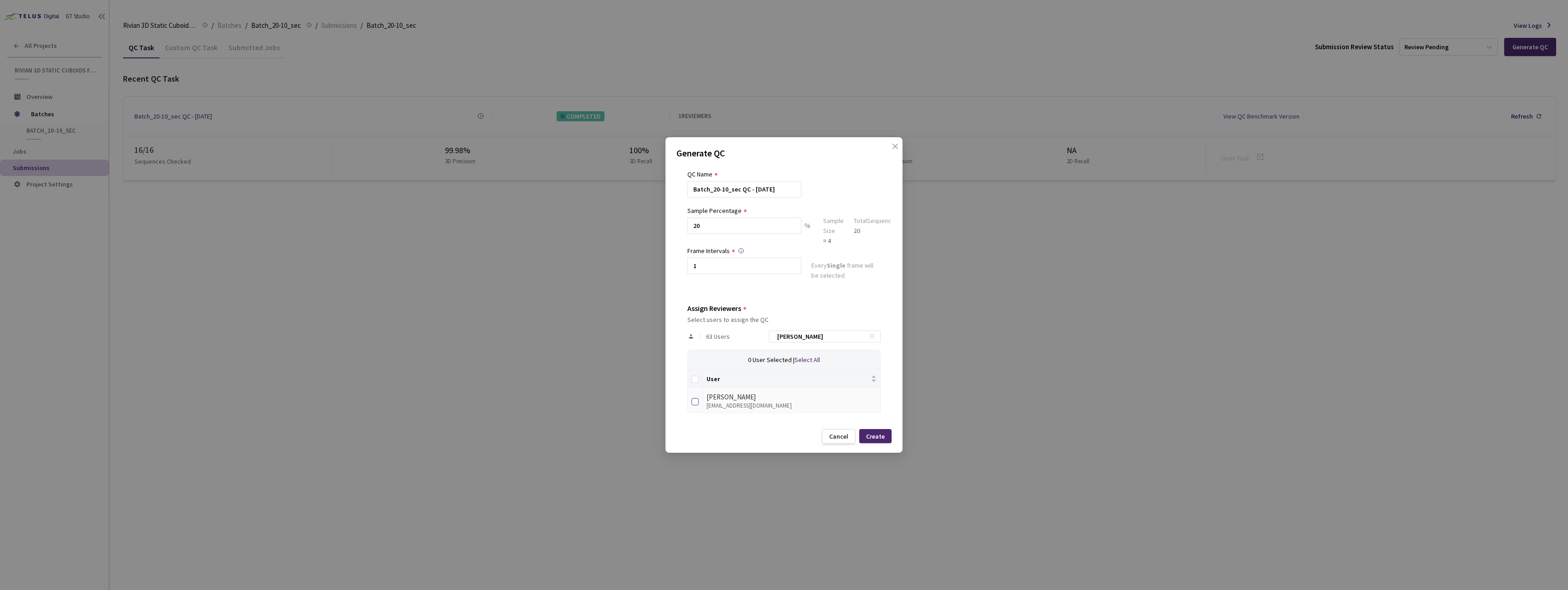
checkbox input "true"
click at [779, 438] on div "Create" at bounding box center [875, 436] width 32 height 14
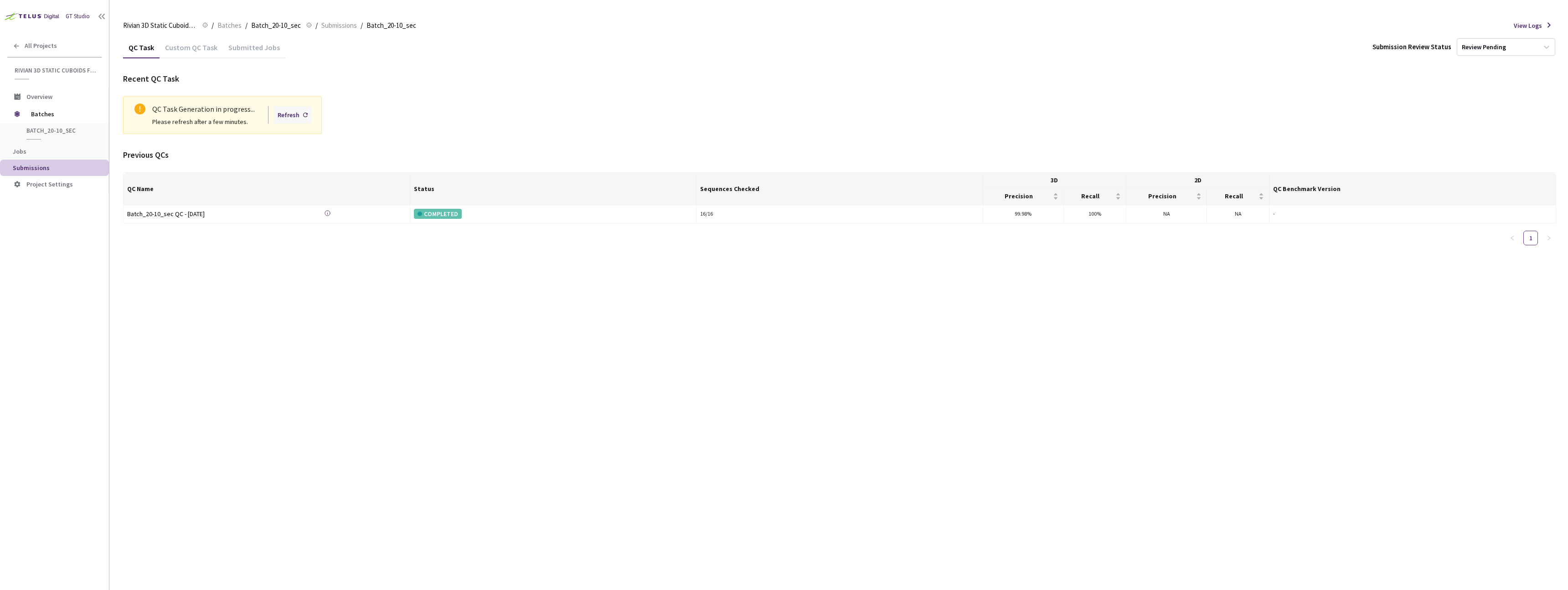
click at [282, 115] on div "Refresh" at bounding box center [289, 114] width 22 height 10
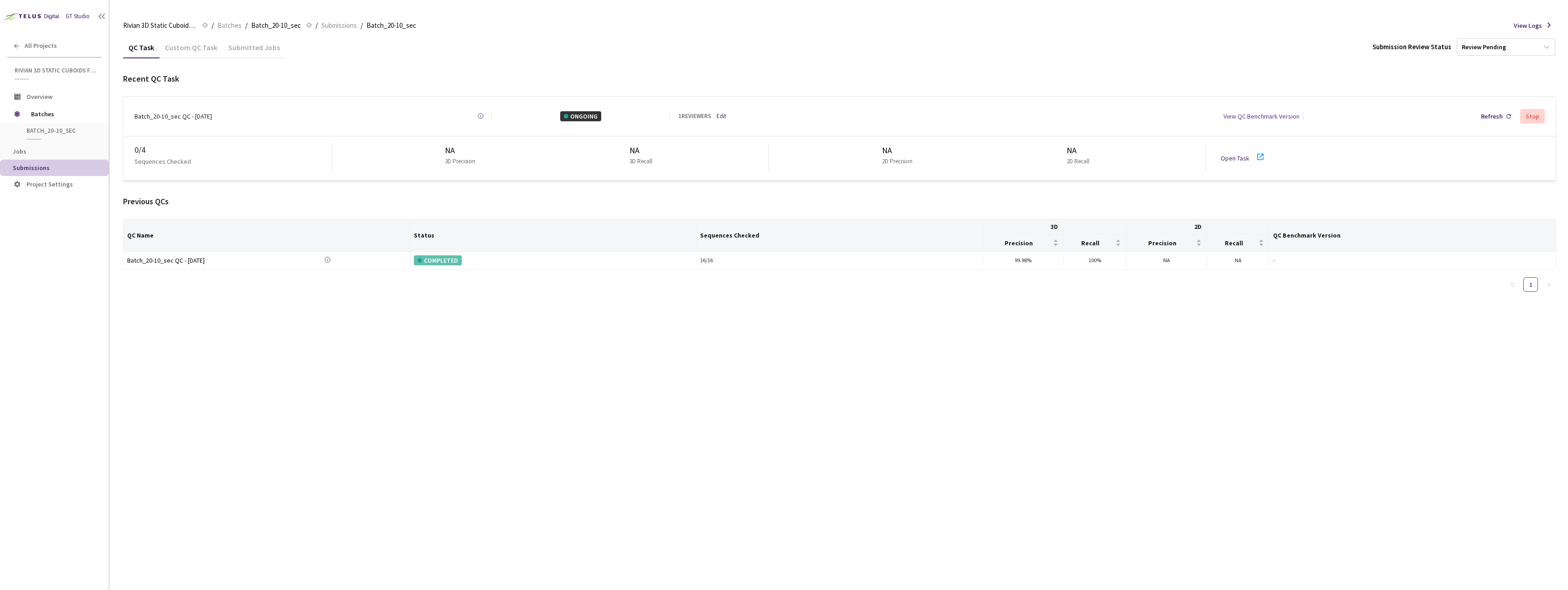
click at [779, 156] on link "Open Task" at bounding box center [1234, 158] width 29 height 8
click at [50, 117] on span "Batches" at bounding box center [62, 114] width 63 height 18
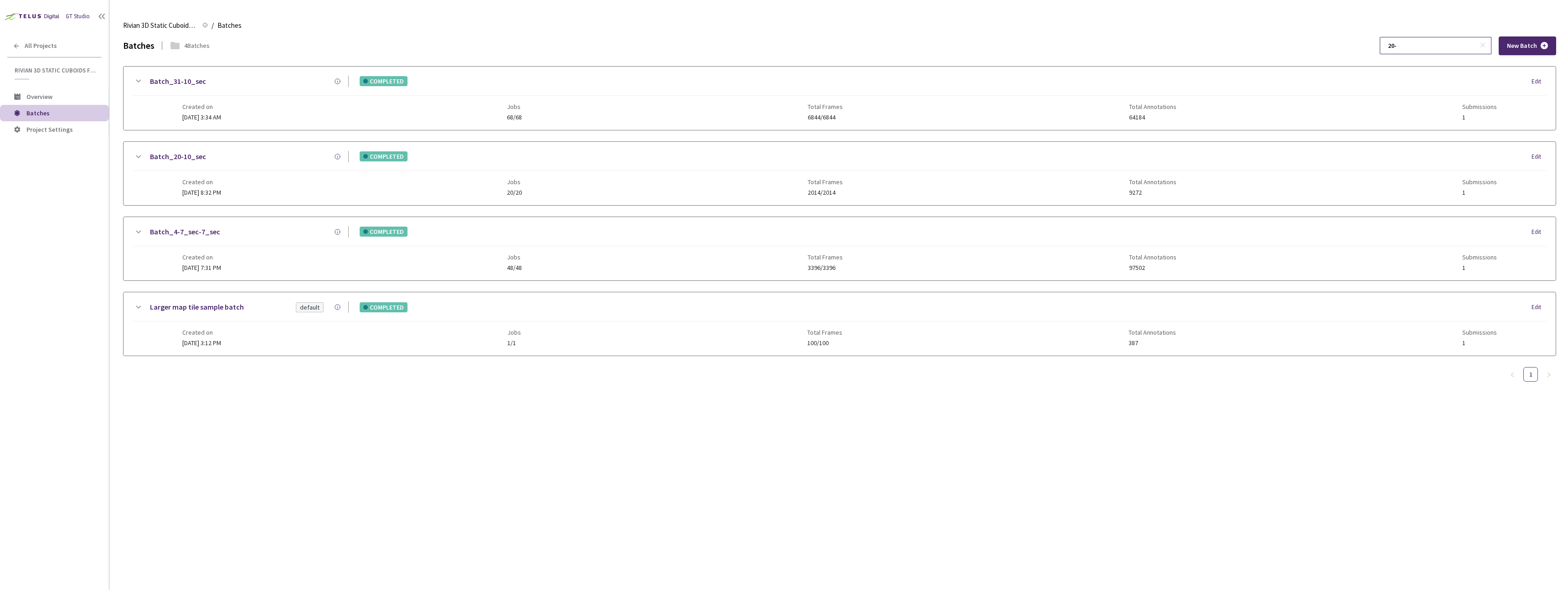
click at [779, 46] on input "20-" at bounding box center [1431, 45] width 97 height 16
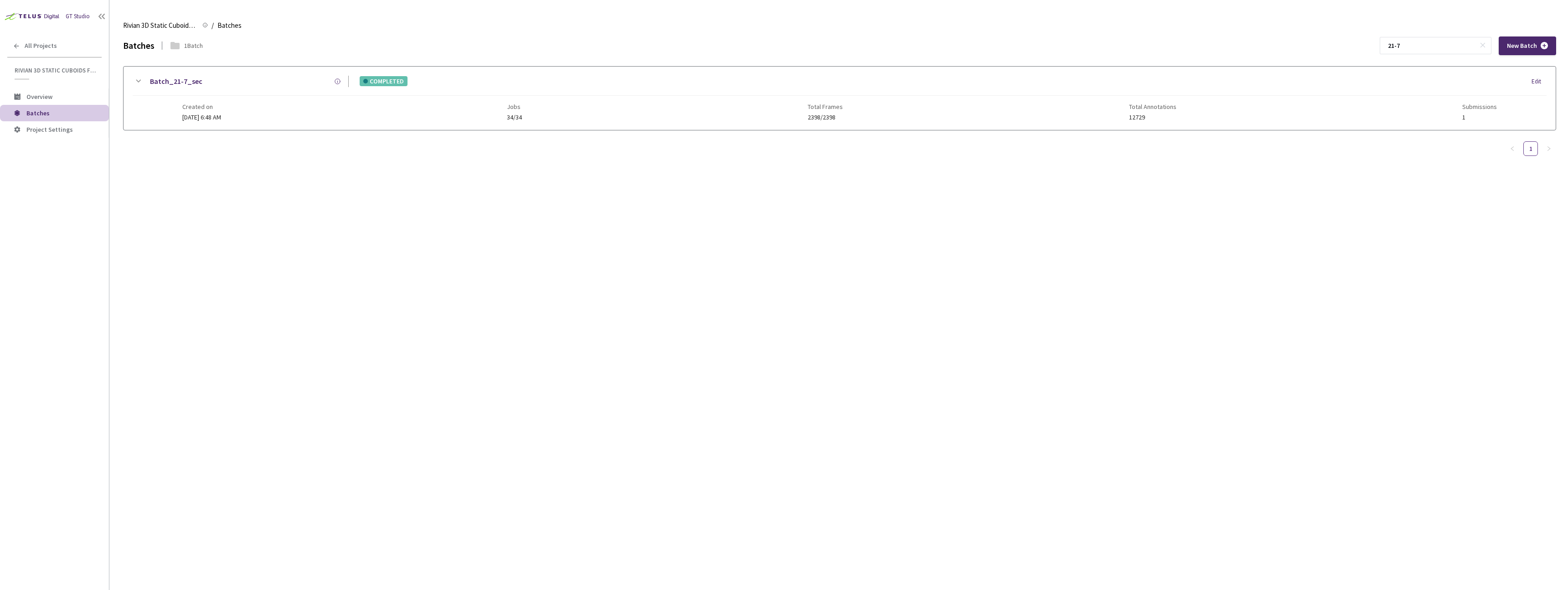
type input "21-7"
click at [237, 75] on div "Batch_21-7_sec COMPLETED Edit Created on [DATE] 6:48 AM Jobs 34/34 Total Frames…" at bounding box center [839, 98] width 1432 height 63
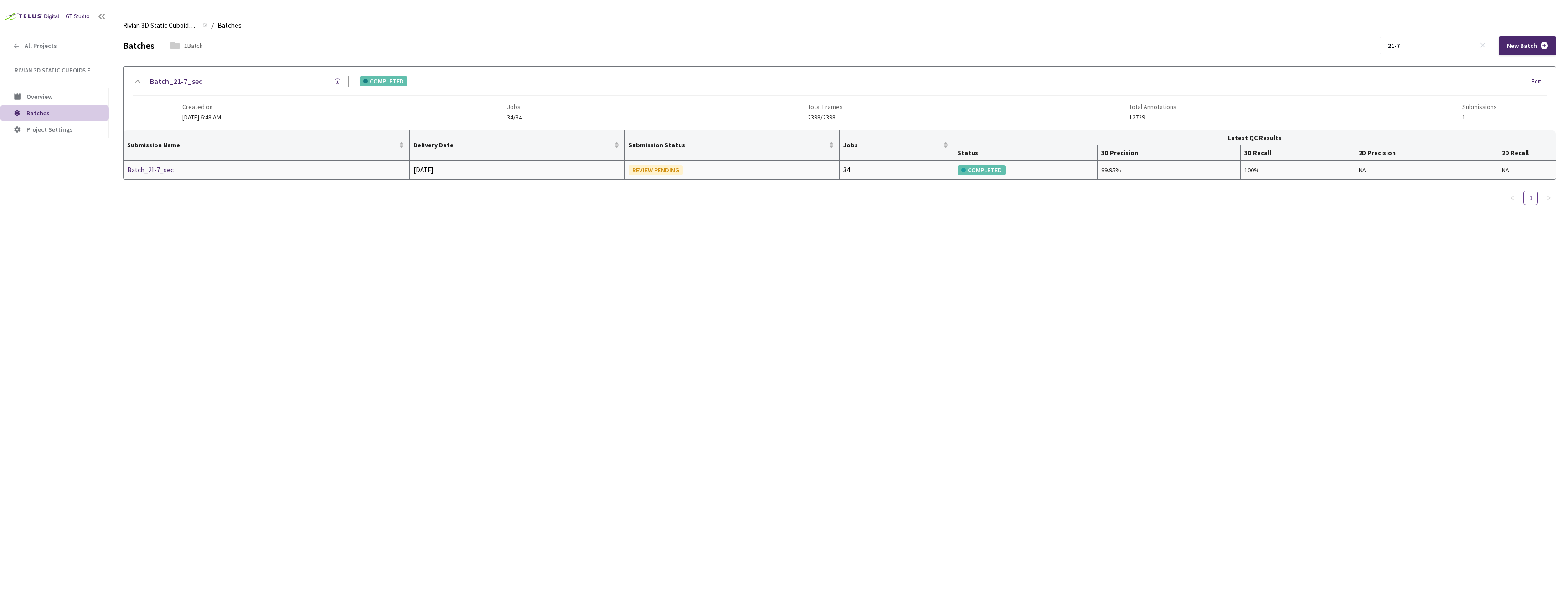
click at [164, 174] on div "Batch_21-7_sec" at bounding box center [175, 170] width 97 height 11
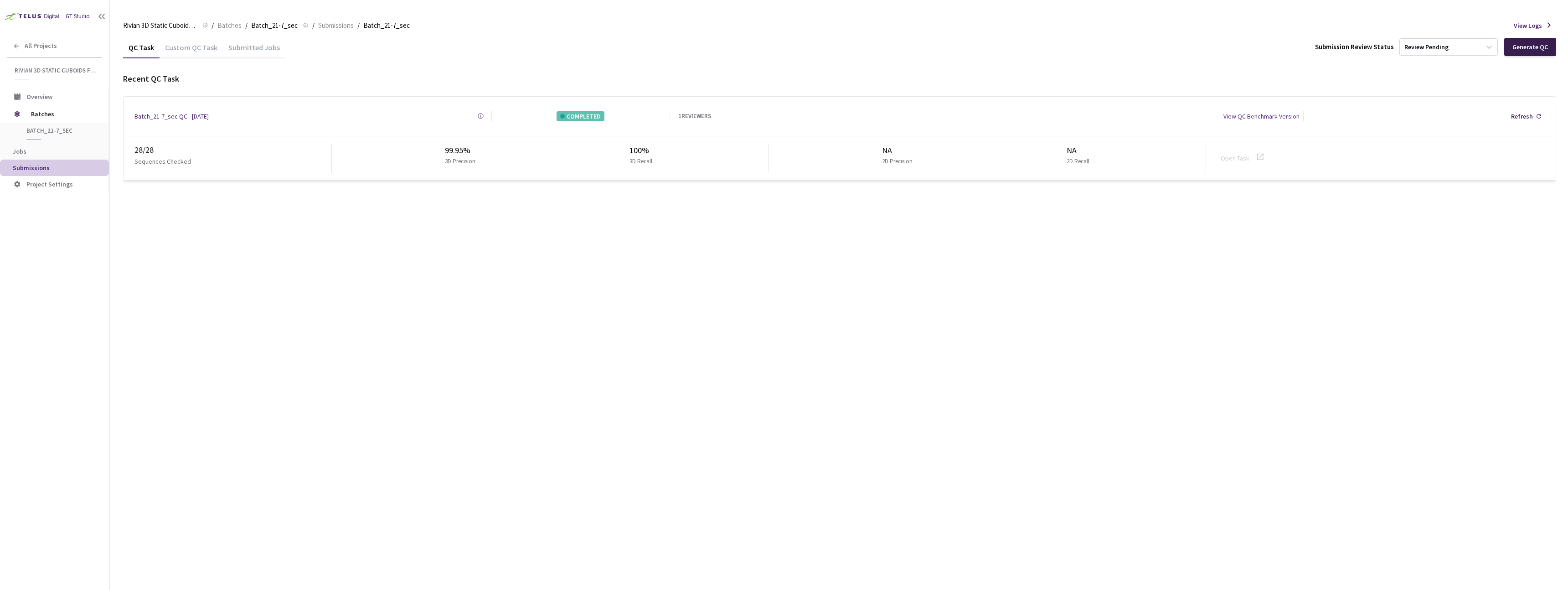
click at [779, 44] on div "Generate QC" at bounding box center [1530, 47] width 35 height 7
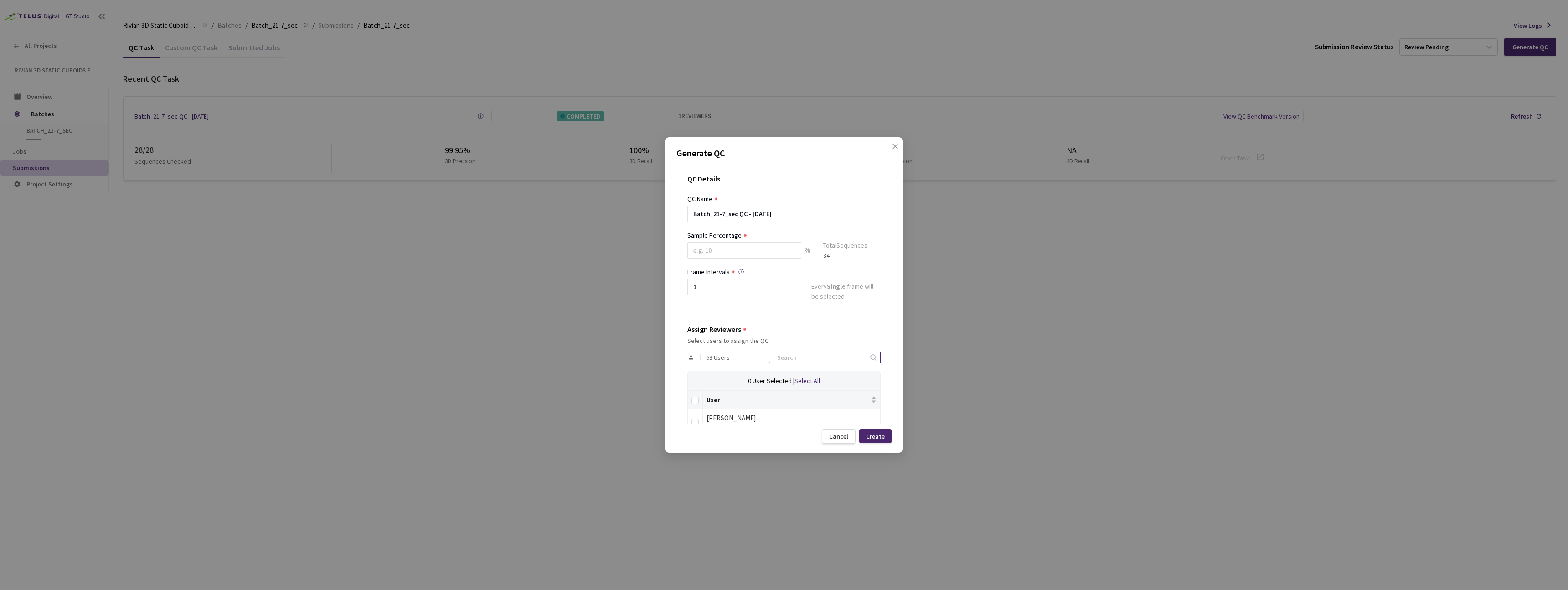
click at [779, 357] on input at bounding box center [821, 357] width 97 height 11
type input "[PERSON_NAME]"
click at [693, 421] on input "checkbox" at bounding box center [695, 419] width 7 height 7
checkbox input "true"
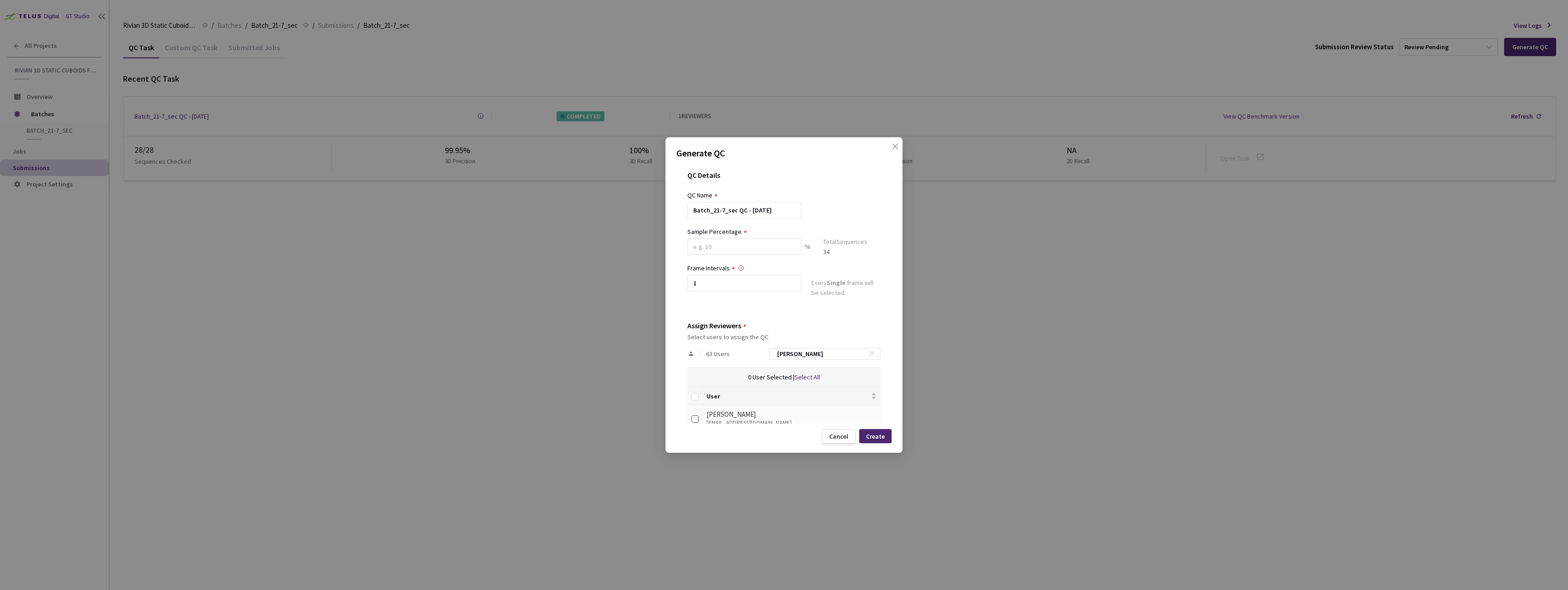
checkbox input "true"
click at [779, 359] on input "[PERSON_NAME]" at bounding box center [821, 354] width 97 height 11
checkbox input "false"
type input "[PERSON_NAME]"
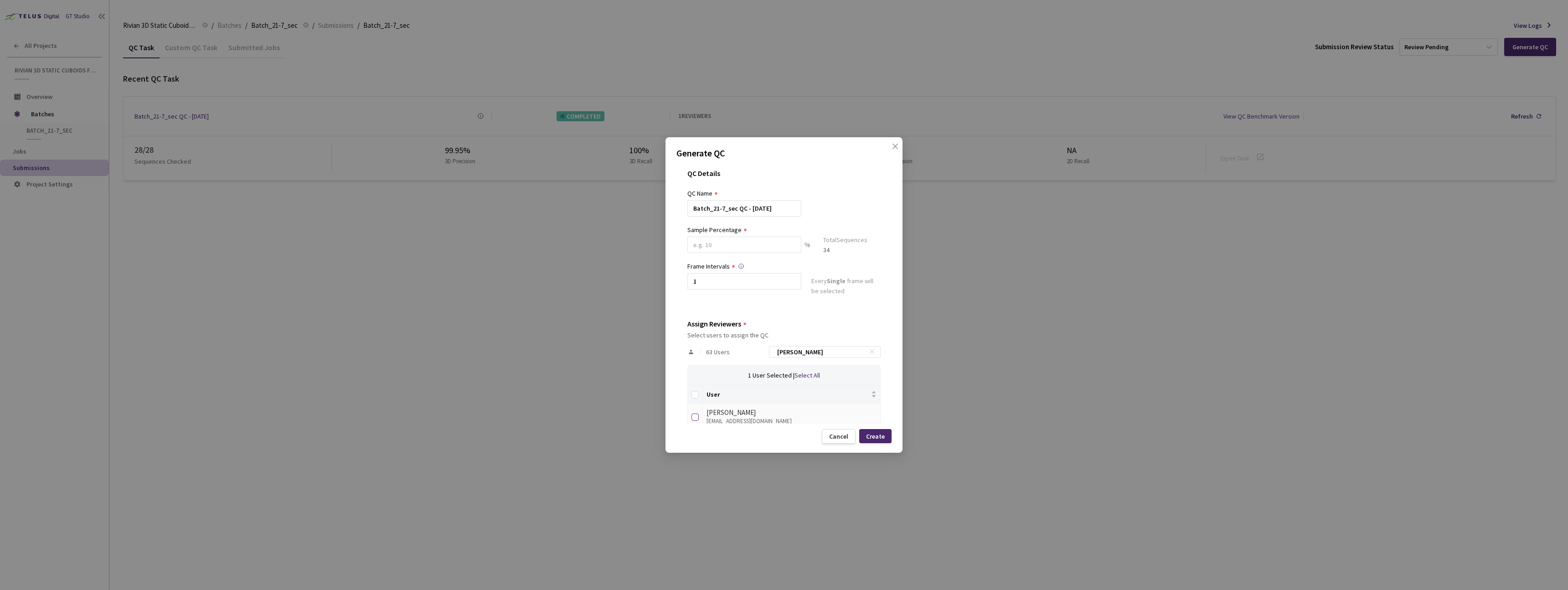
click at [696, 416] on input "checkbox" at bounding box center [695, 417] width 7 height 7
checkbox input "true"
click at [779, 439] on div "Create" at bounding box center [875, 437] width 19 height 7
click at [717, 247] on input at bounding box center [744, 245] width 114 height 16
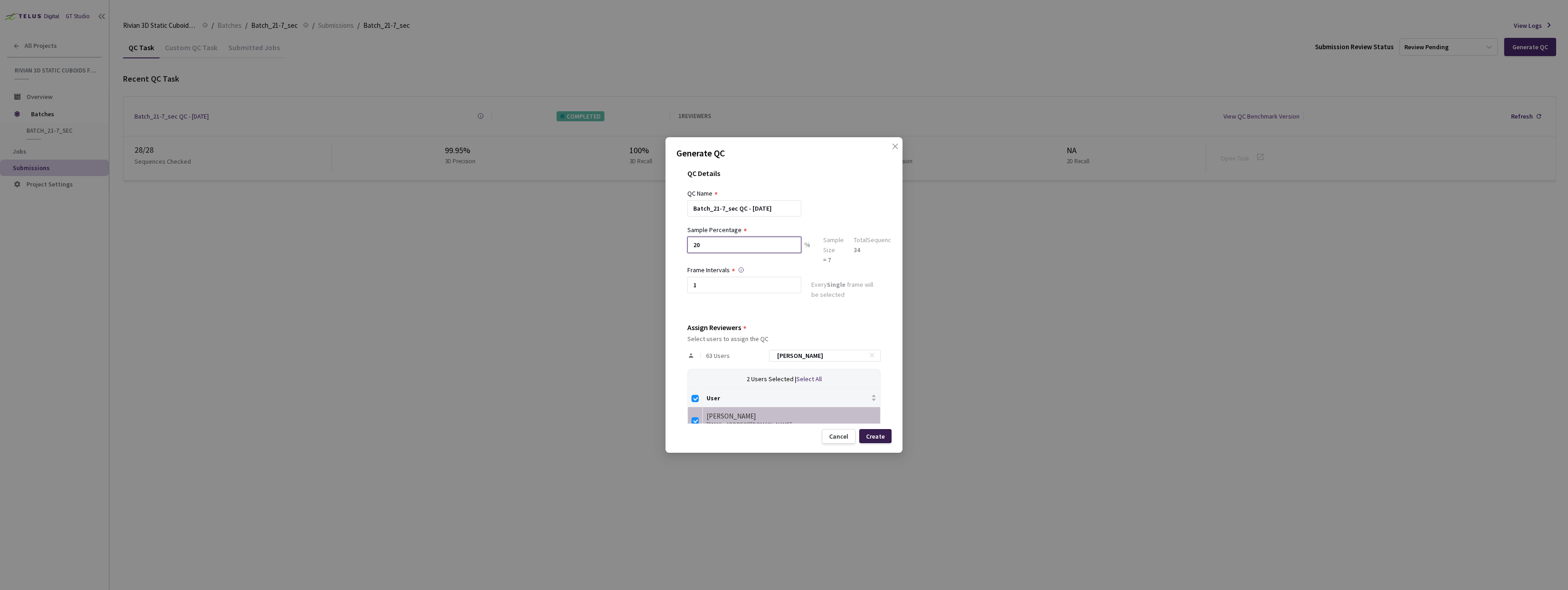
type input "20"
click at [779, 433] on div "Create" at bounding box center [875, 437] width 19 height 7
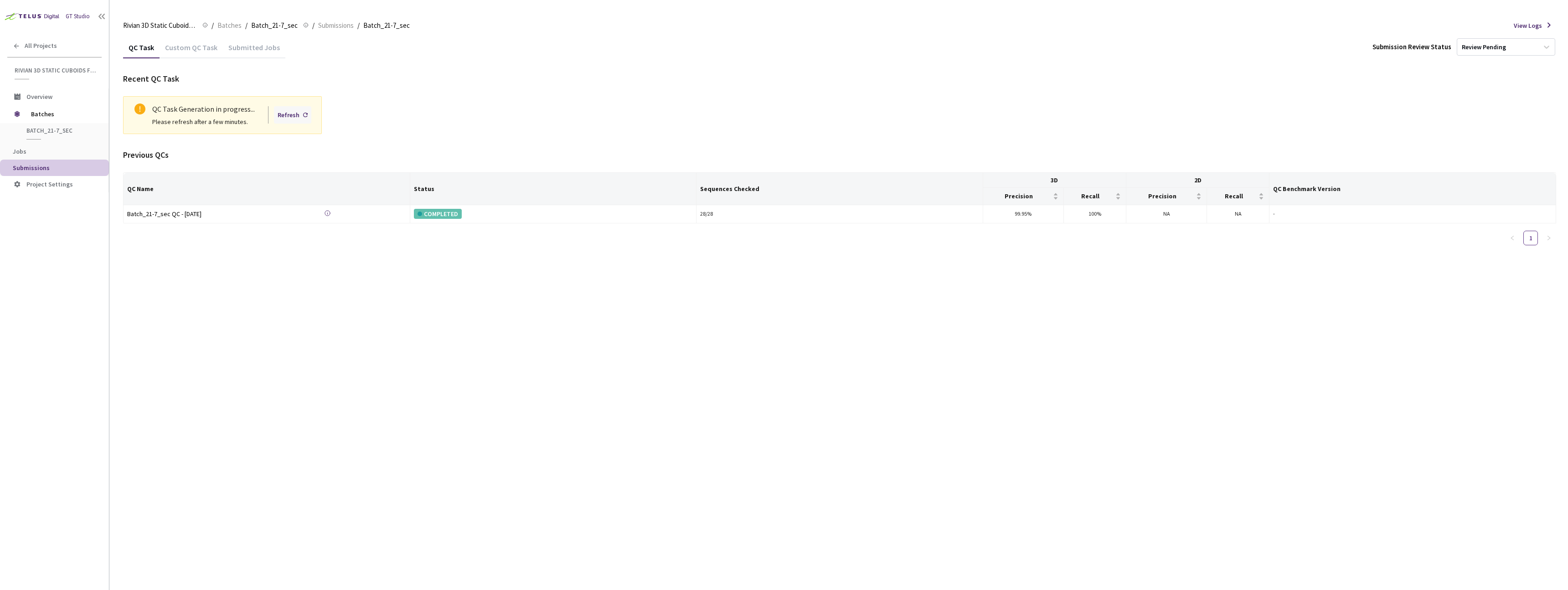
click at [296, 114] on div "Refresh" at bounding box center [289, 114] width 22 height 10
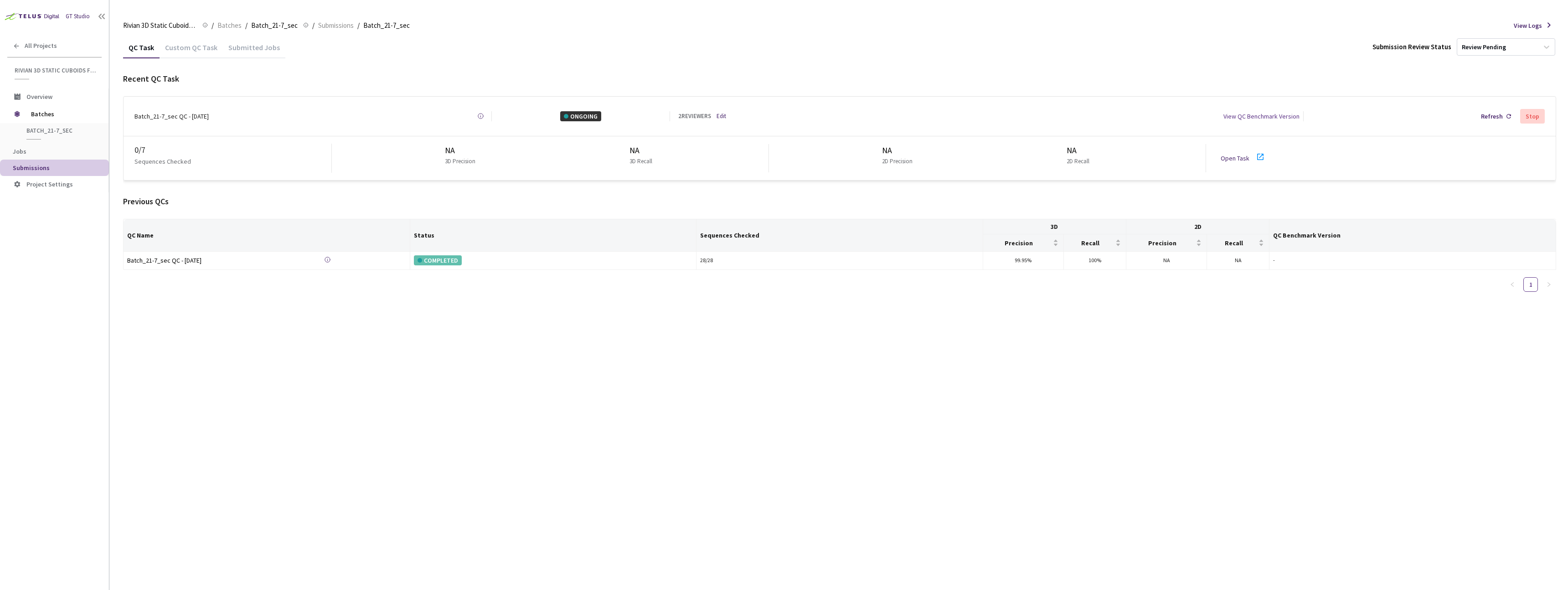
click at [779, 155] on link "Open Task" at bounding box center [1234, 158] width 29 height 8
click at [1239, 154] on link "Open Task" at bounding box center [1234, 158] width 29 height 8
click at [410, 371] on div "QC Task Custom QC Task Submitted Jobs Submission Review Status Review Pending R…" at bounding box center [839, 313] width 1433 height 553
